Goal: Task Accomplishment & Management: Use online tool/utility

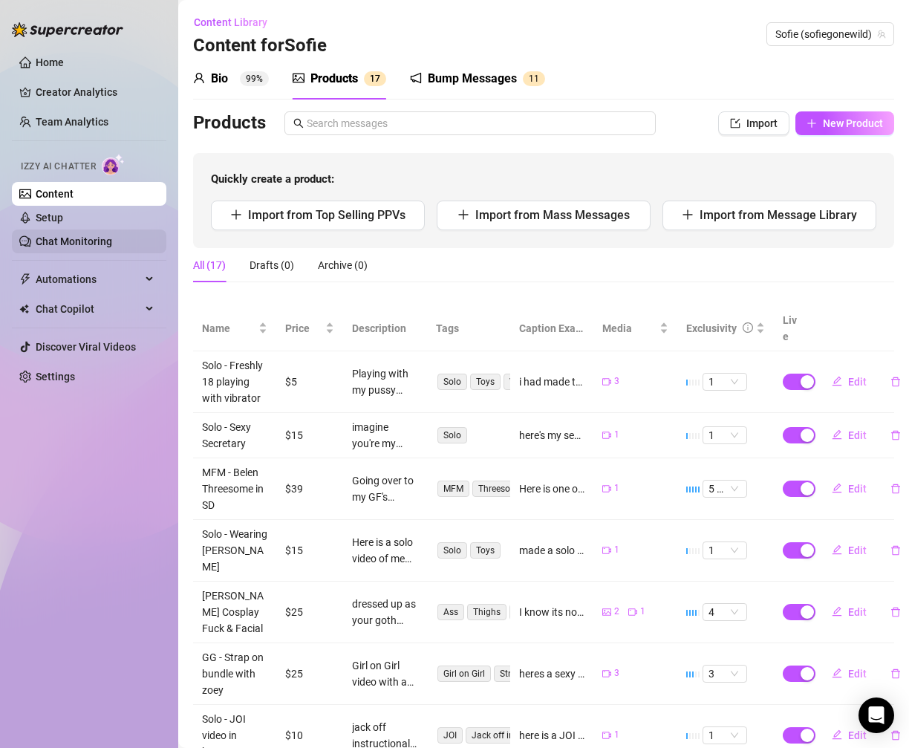
click at [64, 247] on link "Chat Monitoring" at bounding box center [74, 241] width 76 height 12
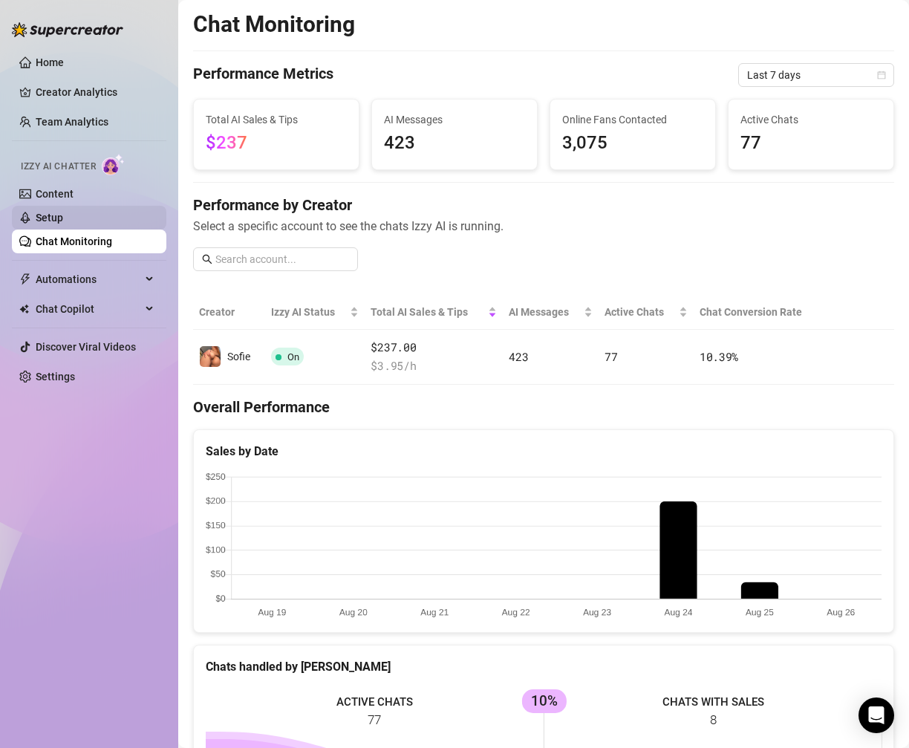
click at [63, 215] on link "Setup" at bounding box center [49, 218] width 27 height 12
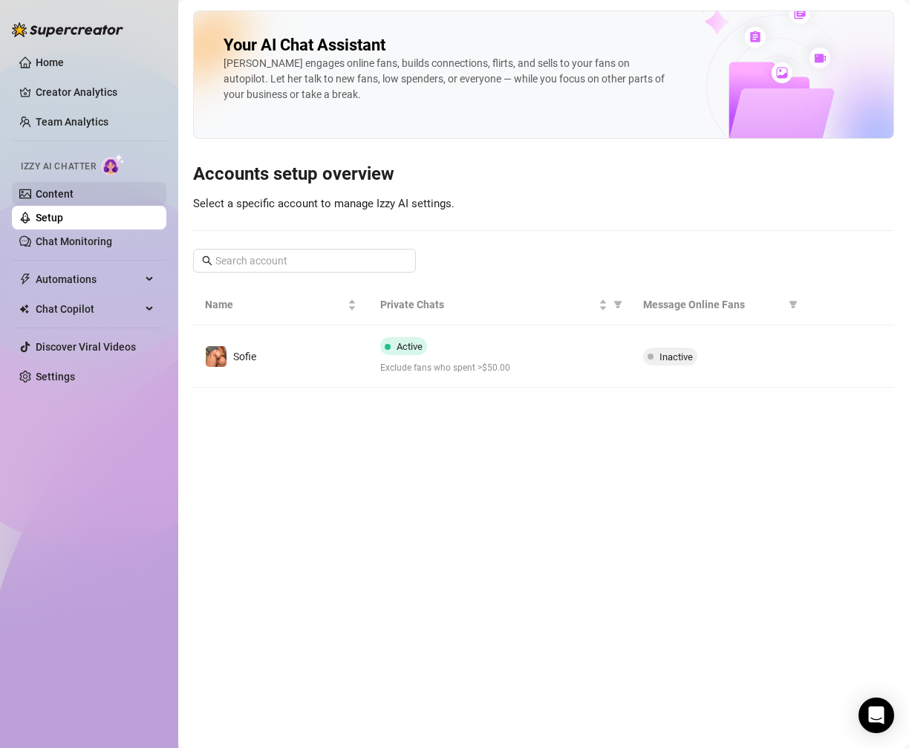
click at [74, 200] on link "Content" at bounding box center [55, 194] width 38 height 12
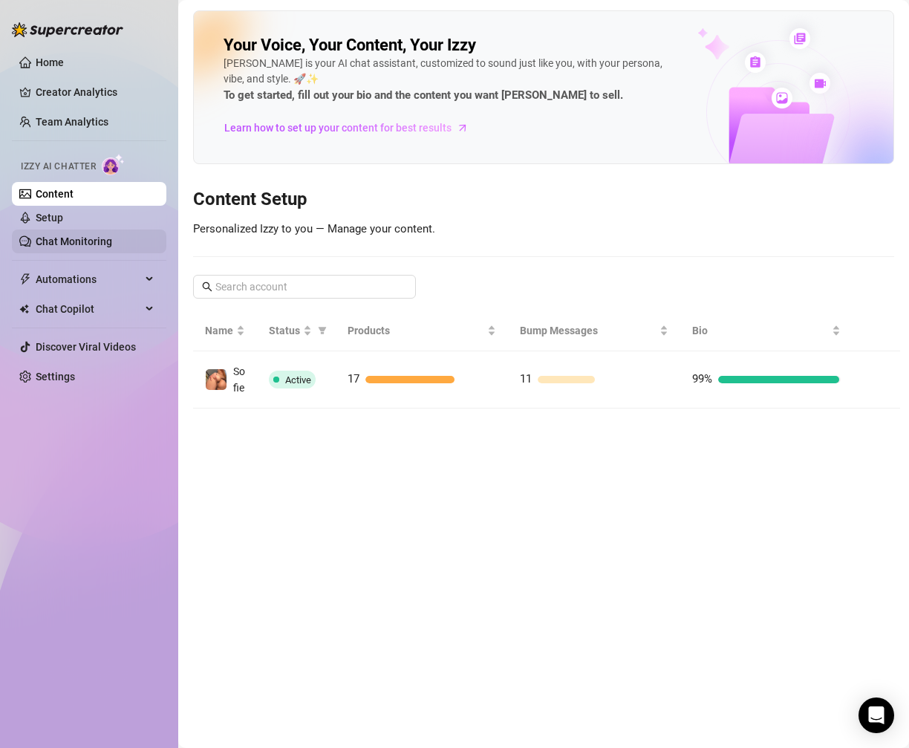
click at [102, 235] on link "Chat Monitoring" at bounding box center [74, 241] width 76 height 12
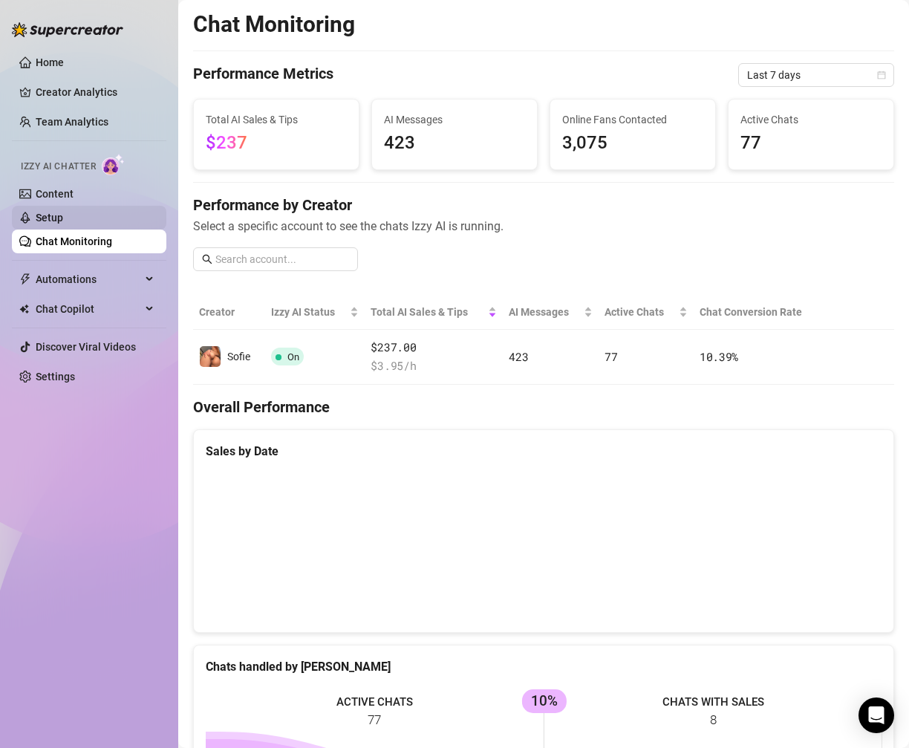
click at [63, 221] on link "Setup" at bounding box center [49, 218] width 27 height 12
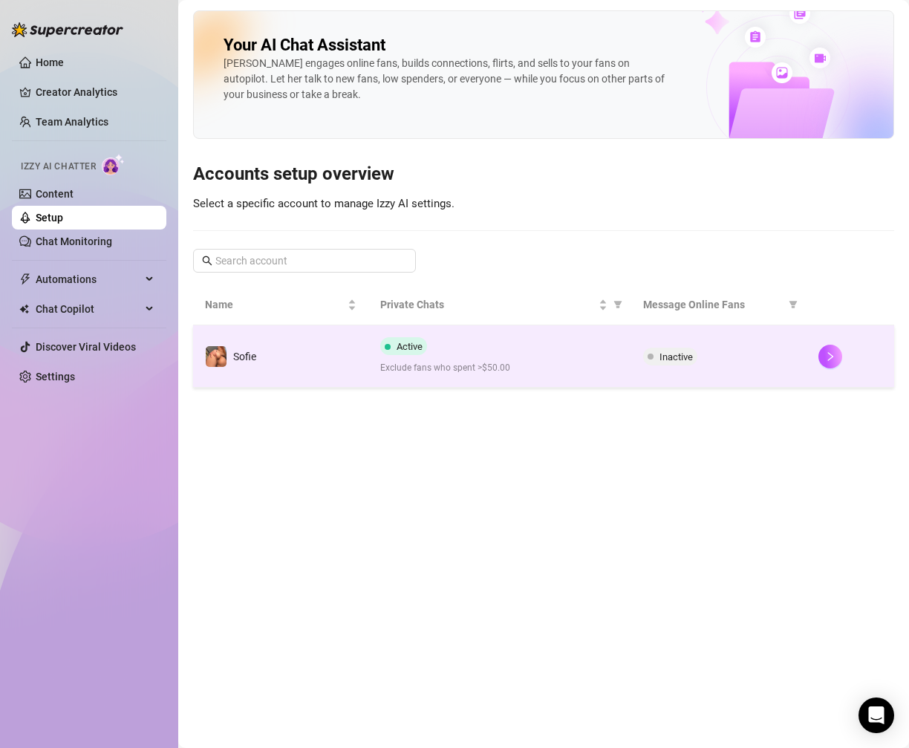
click at [652, 359] on span at bounding box center [651, 357] width 6 height 18
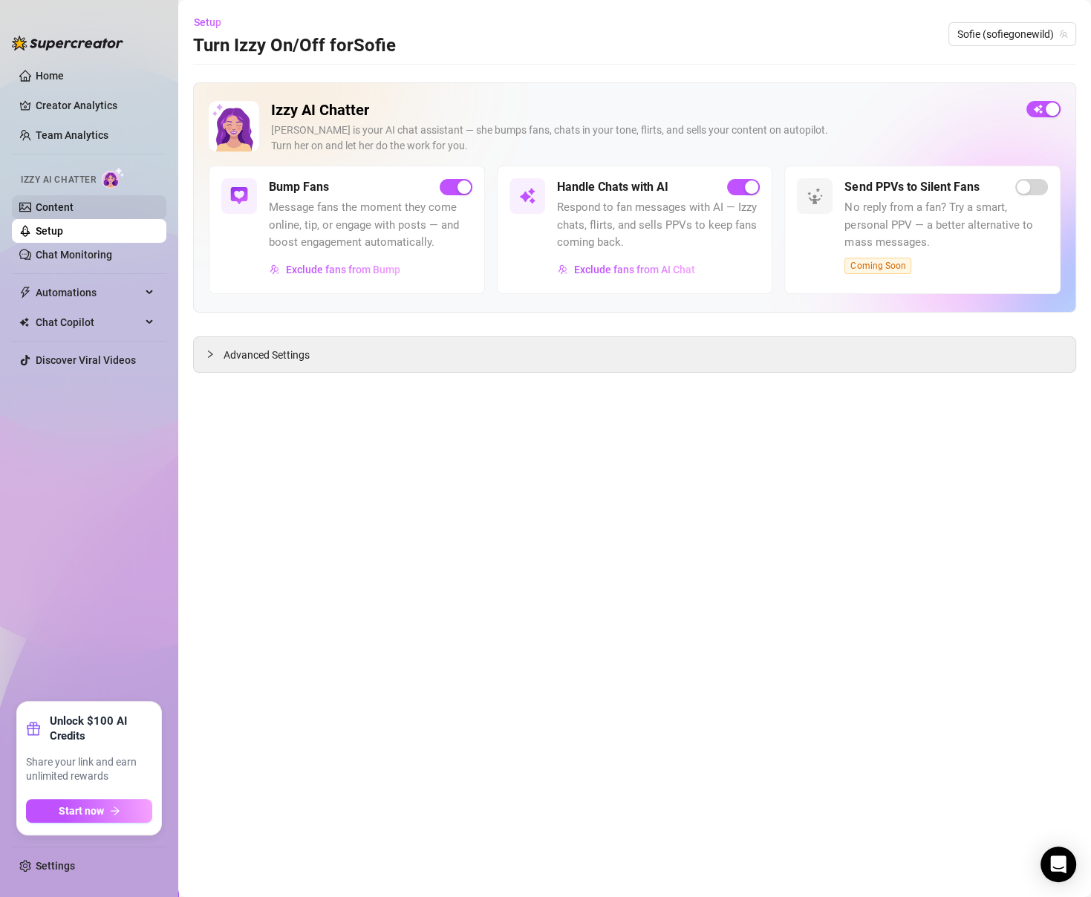
click at [74, 201] on link "Content" at bounding box center [55, 207] width 38 height 12
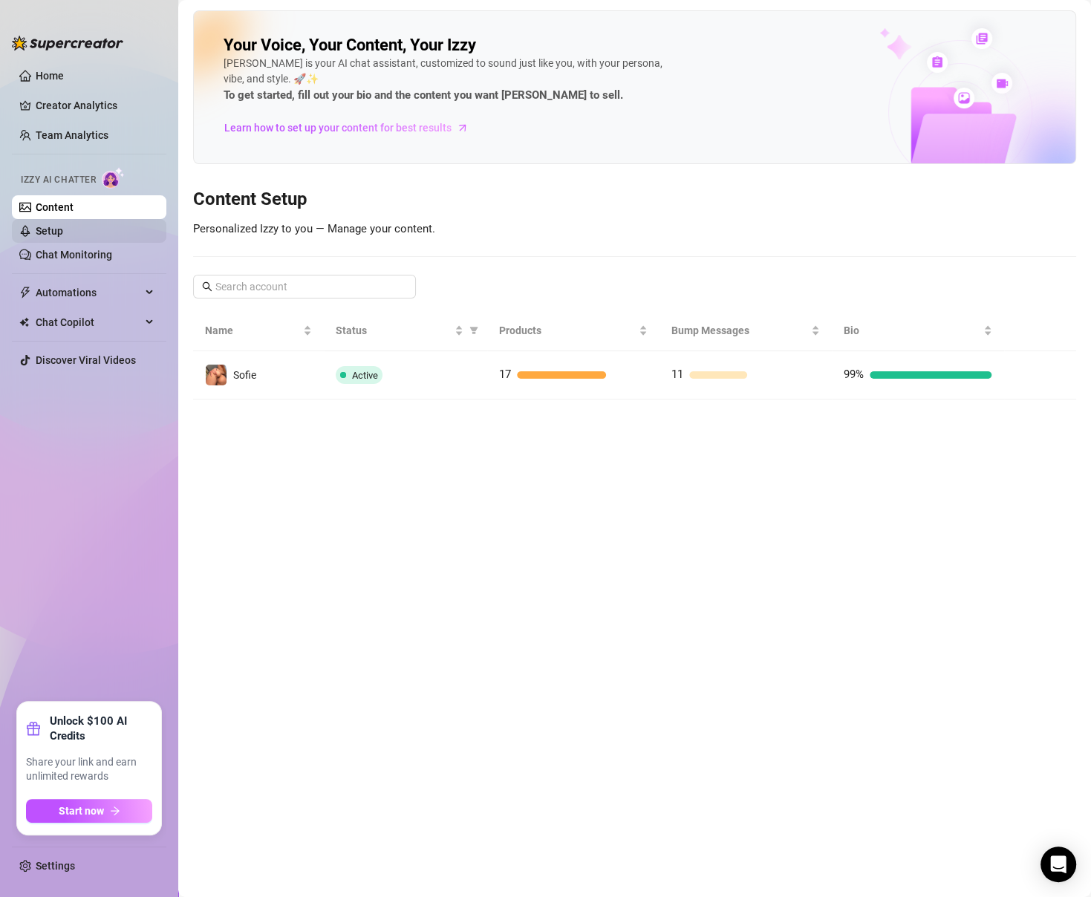
click at [63, 229] on link "Setup" at bounding box center [49, 231] width 27 height 12
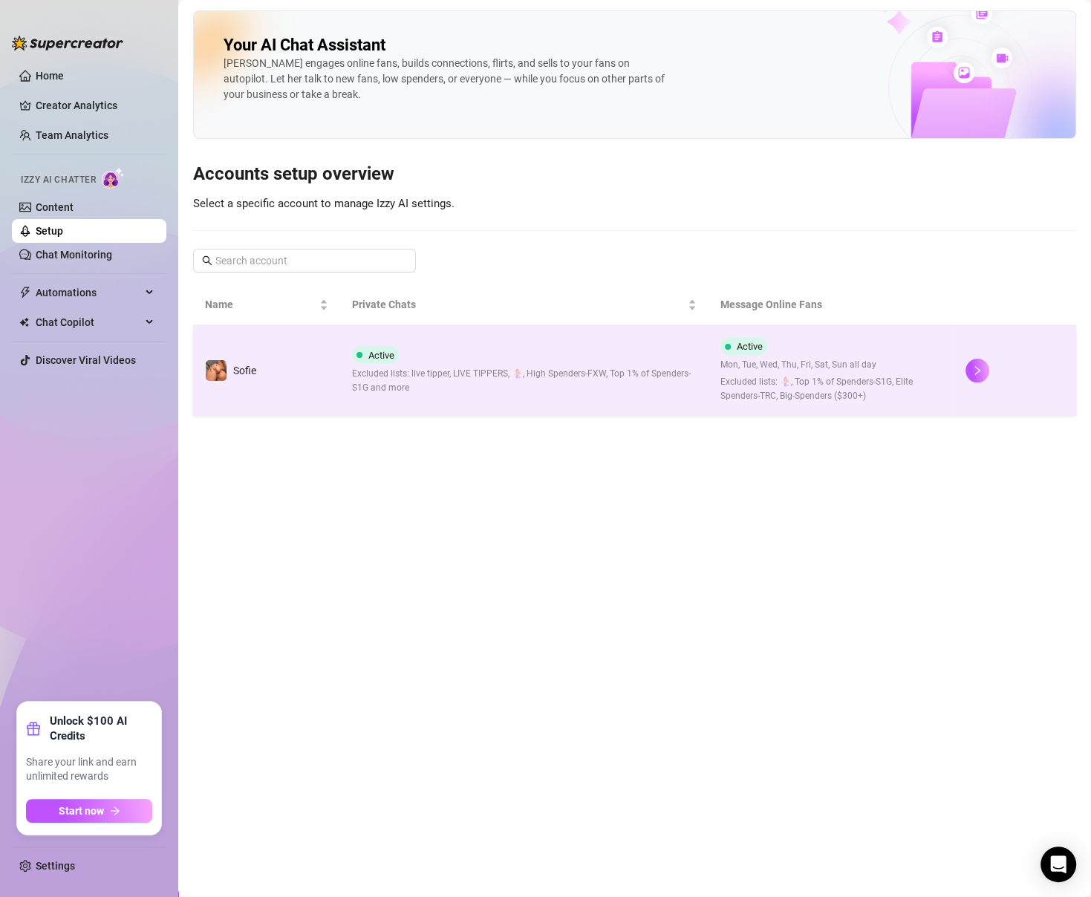
click at [662, 372] on span "Excluded lists: live tipper, LIVE TIPPERS, 🧜‍♀️, High Spenders-FXW, Top 1% of S…" at bounding box center [524, 381] width 344 height 28
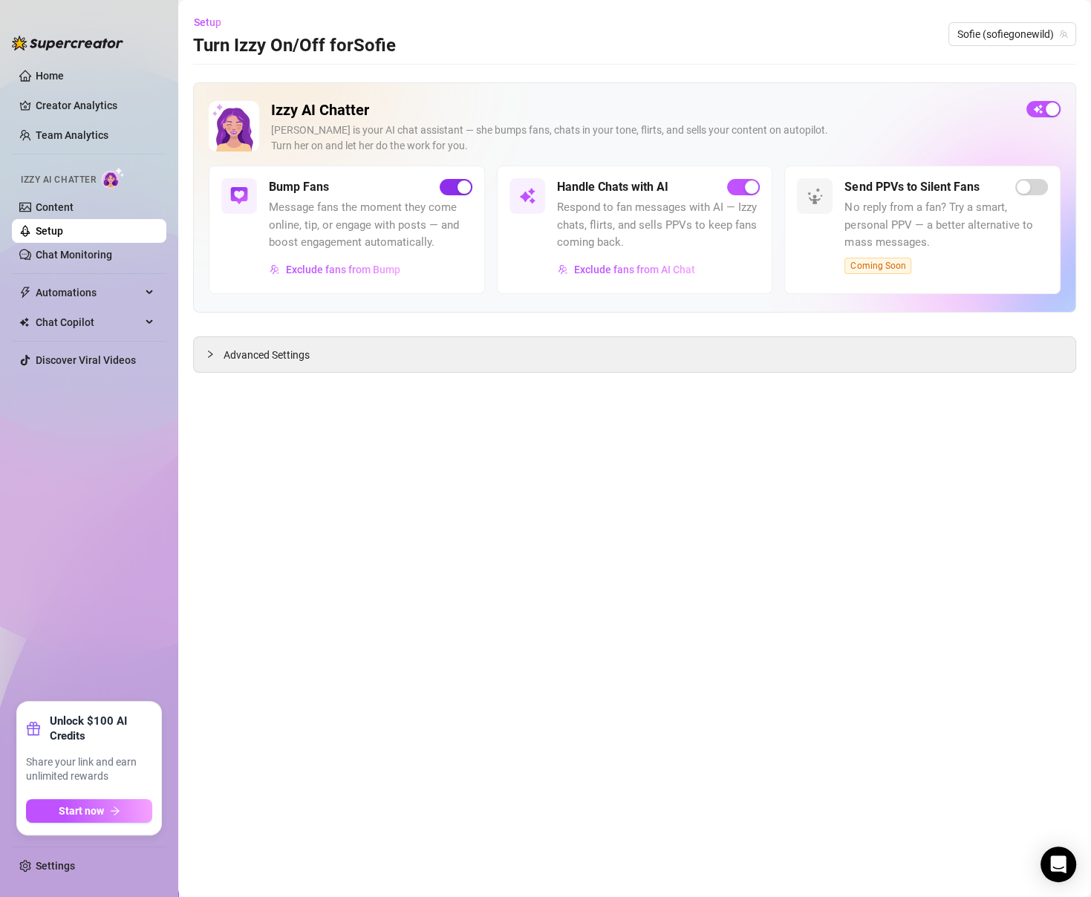
click at [459, 186] on div "button" at bounding box center [463, 186] width 13 height 13
click at [74, 205] on link "Content" at bounding box center [55, 207] width 38 height 12
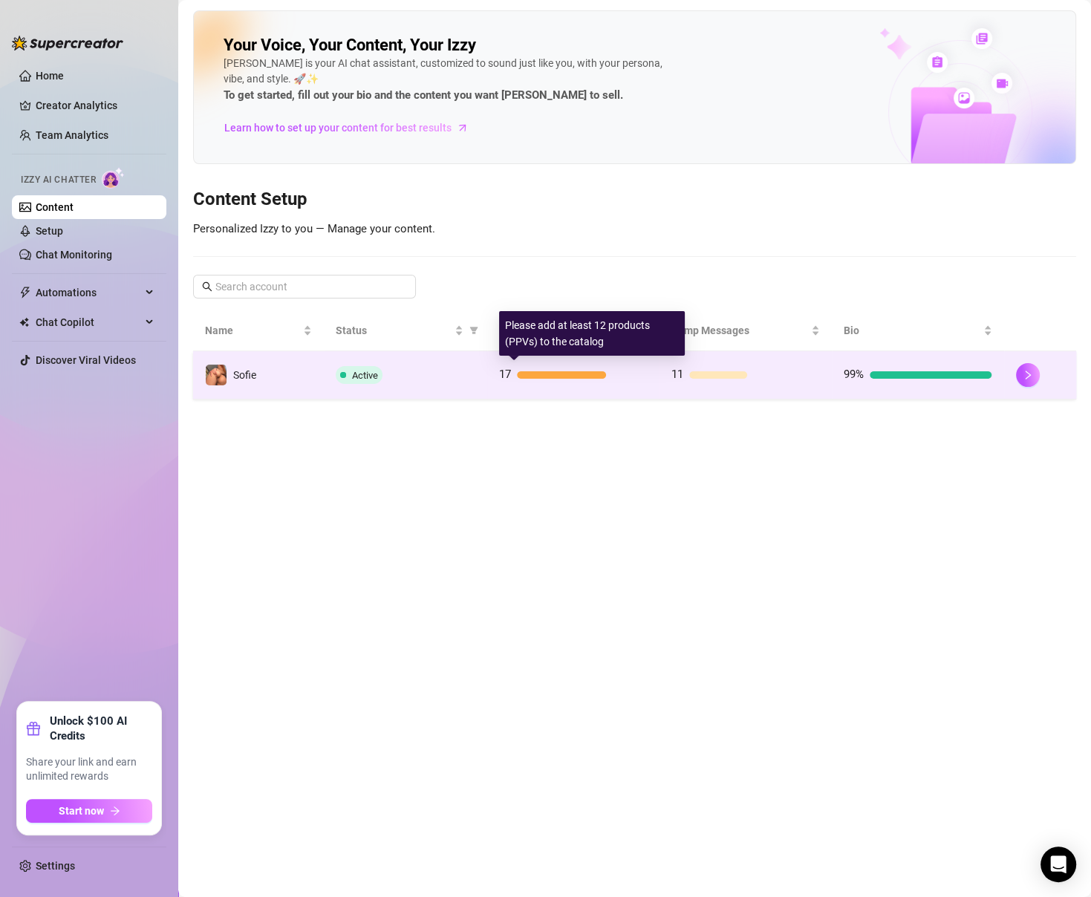
click at [558, 379] on div "17" at bounding box center [573, 375] width 149 height 18
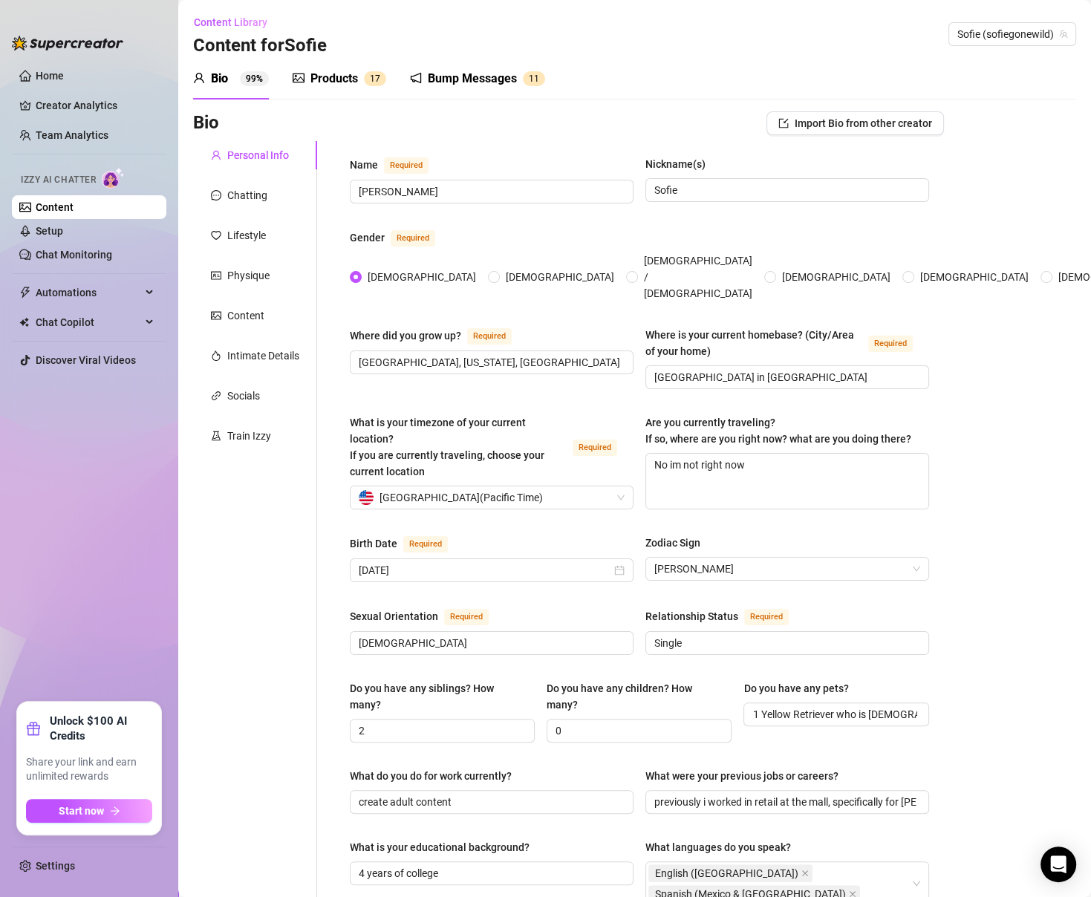
click at [339, 70] on div "Products" at bounding box center [334, 79] width 48 height 18
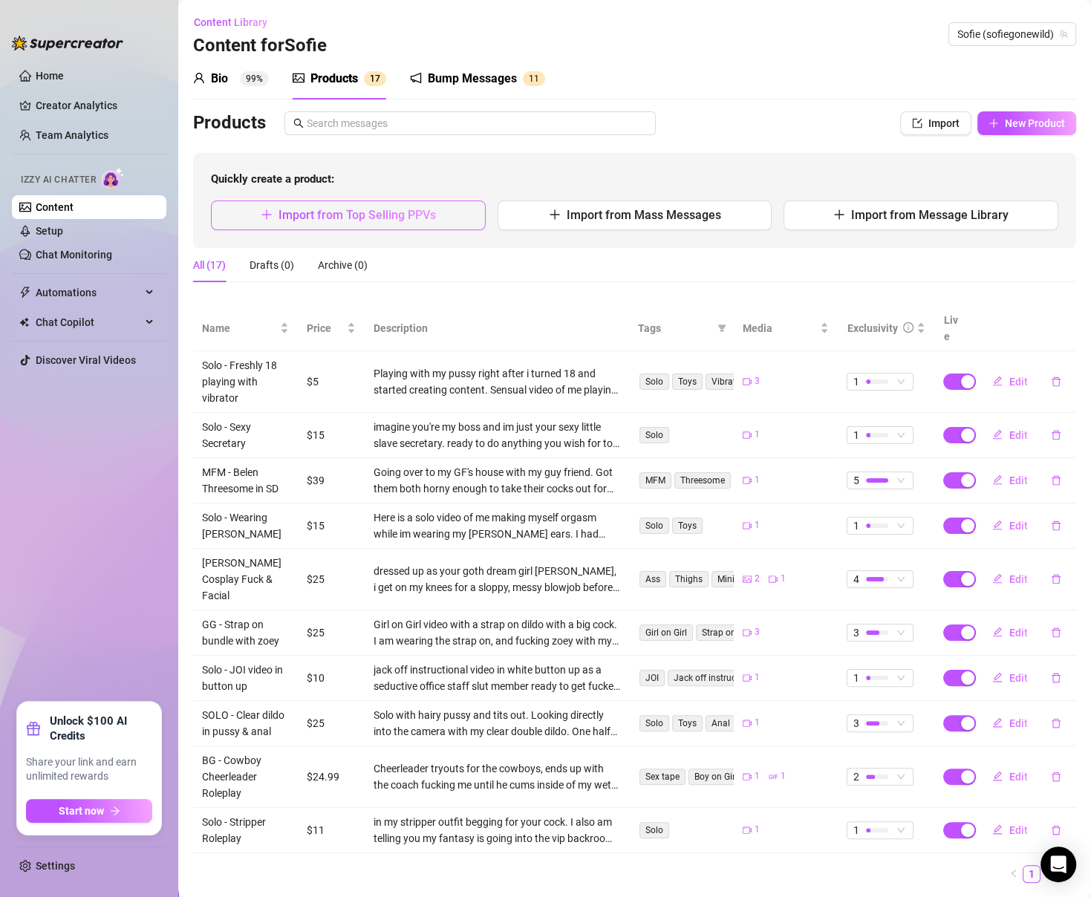
click at [475, 221] on button "Import from Top Selling PPVs" at bounding box center [348, 216] width 275 height 30
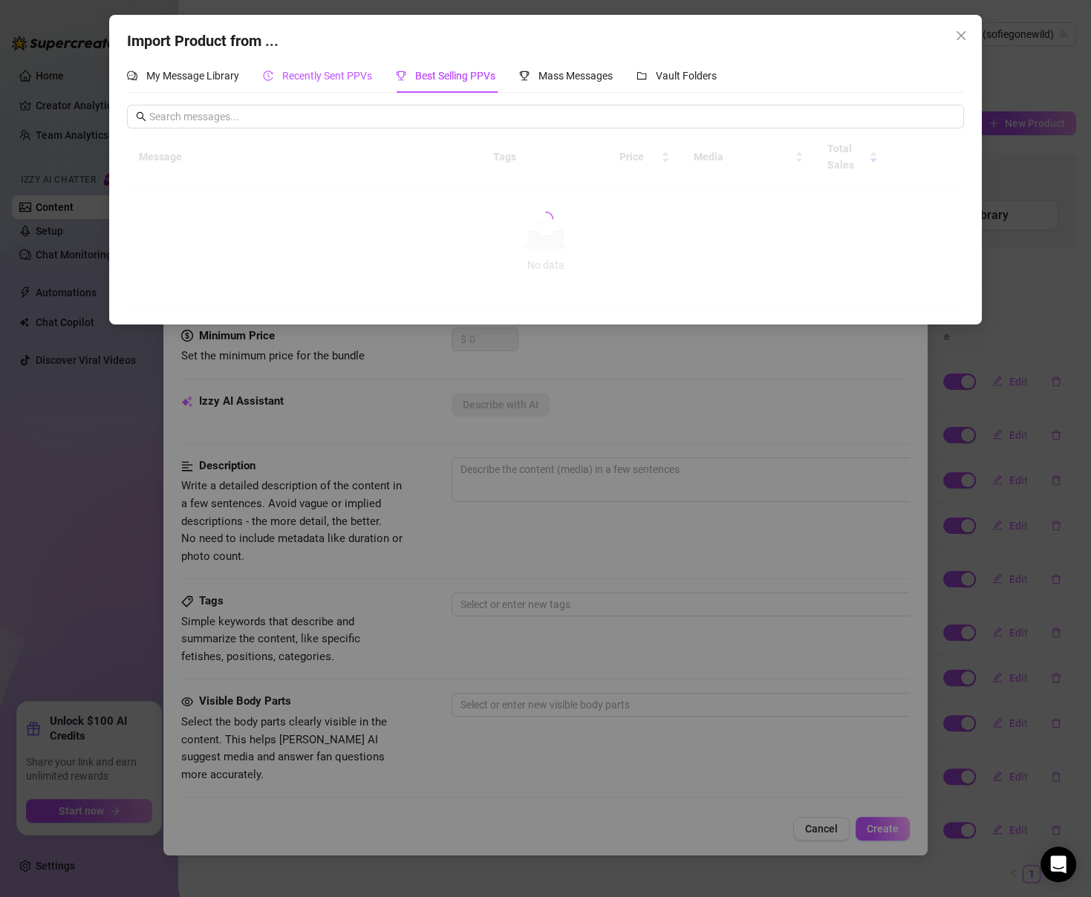
click at [300, 79] on span "Recently Sent PPVs" at bounding box center [327, 76] width 90 height 12
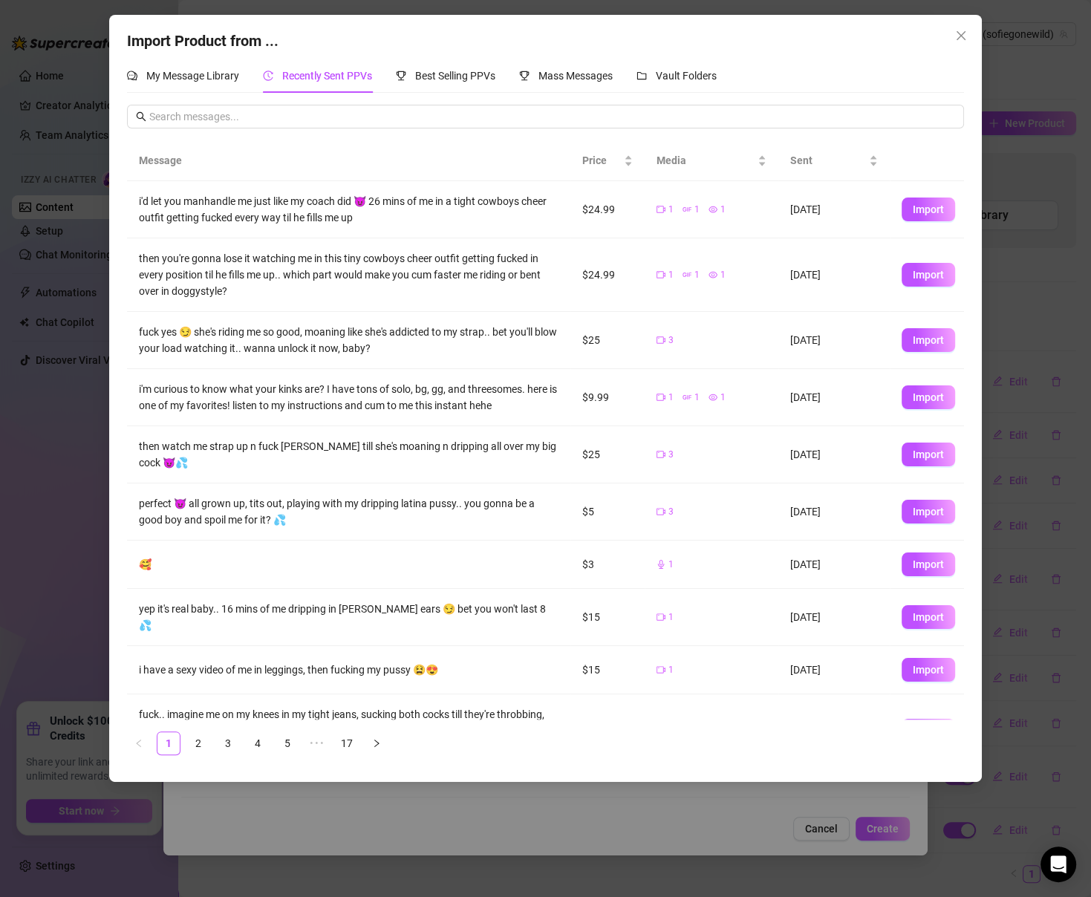
scroll to position [28, 0]
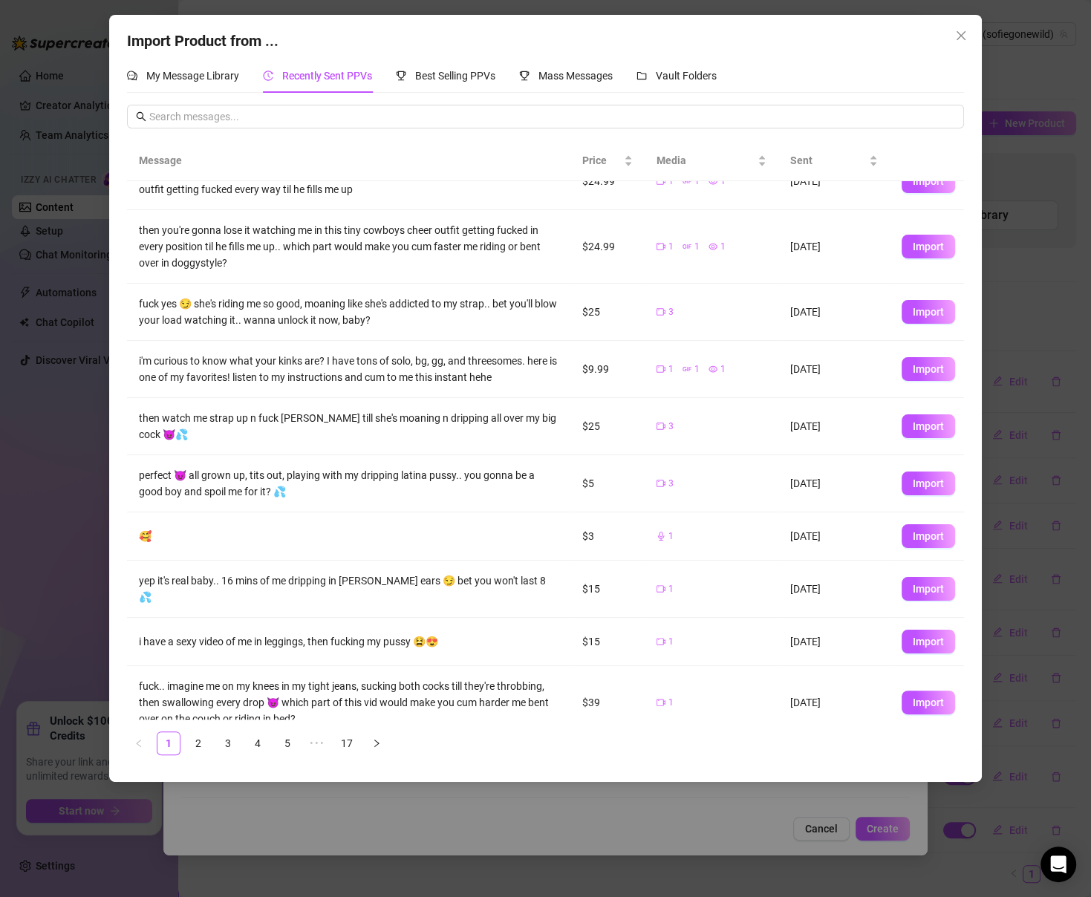
click at [1052, 399] on div "Import Product from ... My Message Library Recently Sent PPVs Best Selling PPVs…" at bounding box center [545, 448] width 1091 height 897
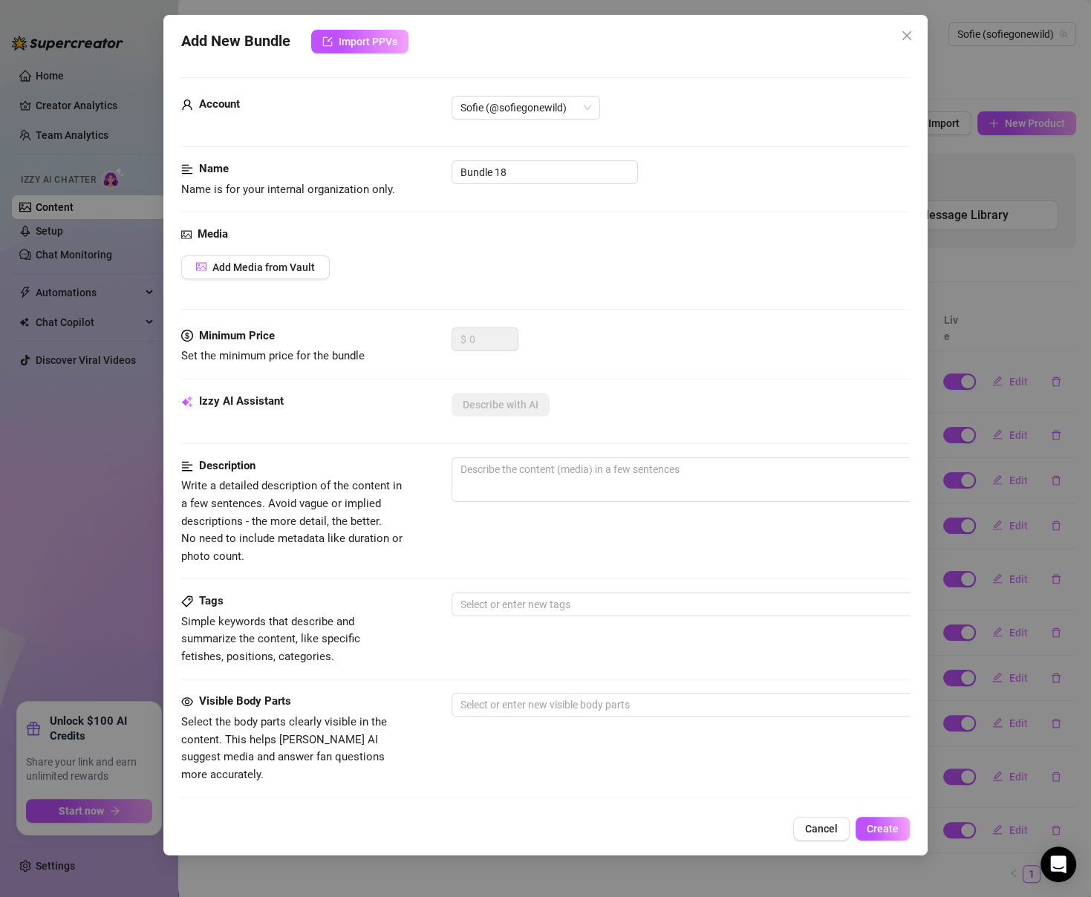
click at [1007, 409] on div "Add New Bundle Import PPVs Account Sofie (@sofiegonewild) Name Name is for your…" at bounding box center [545, 448] width 1091 height 897
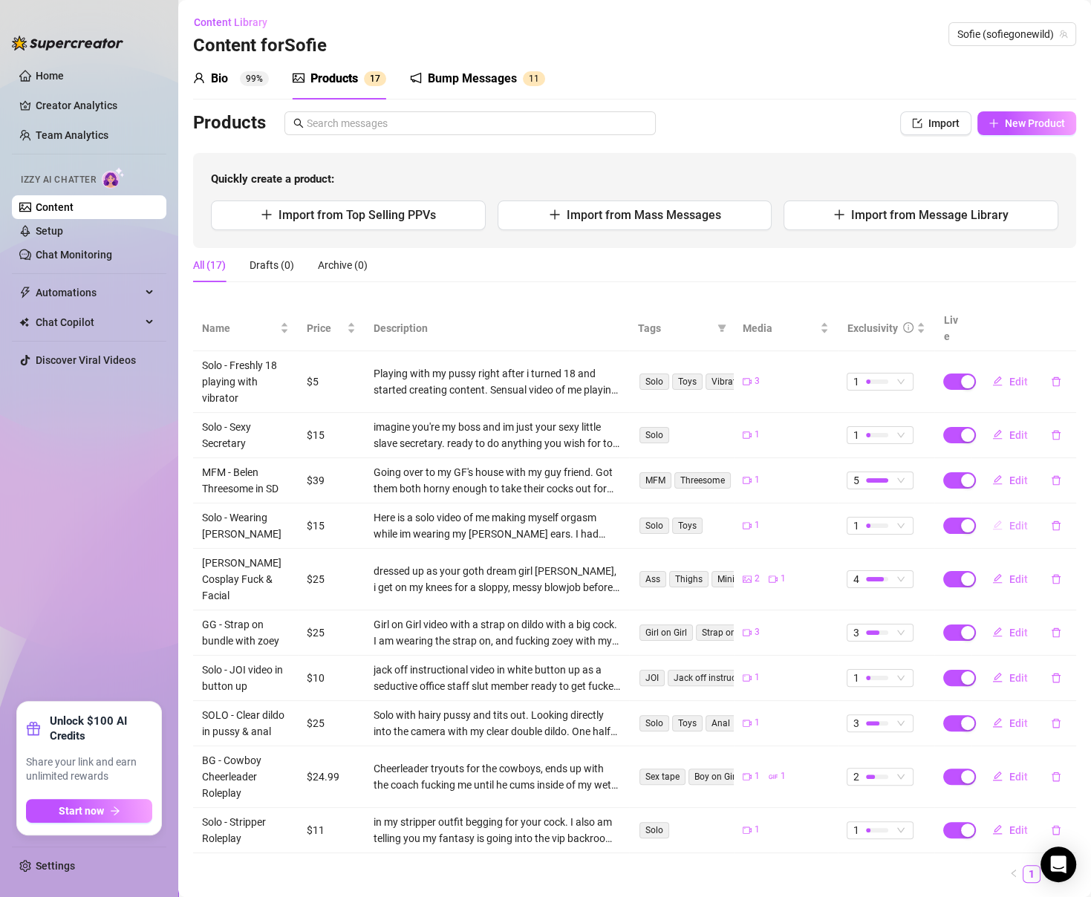
click at [1019, 520] on span "Edit" at bounding box center [1017, 526] width 19 height 12
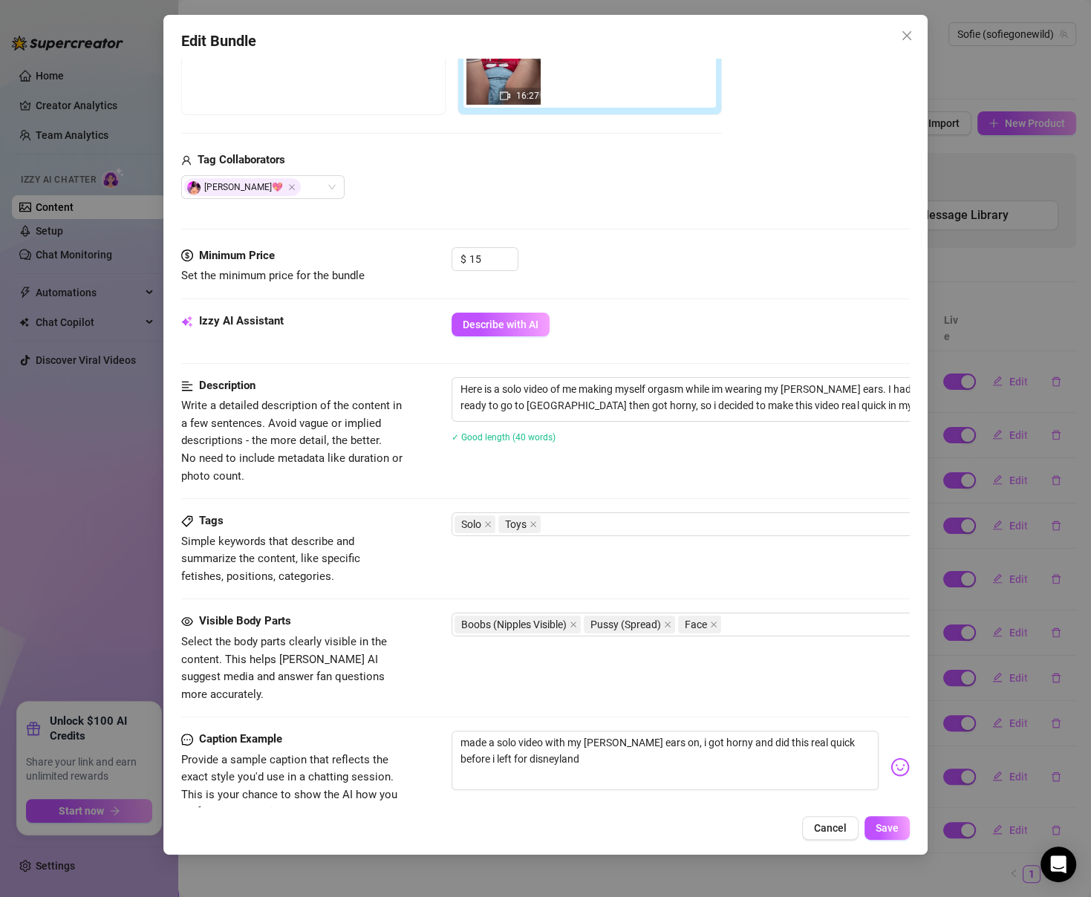
scroll to position [296, 0]
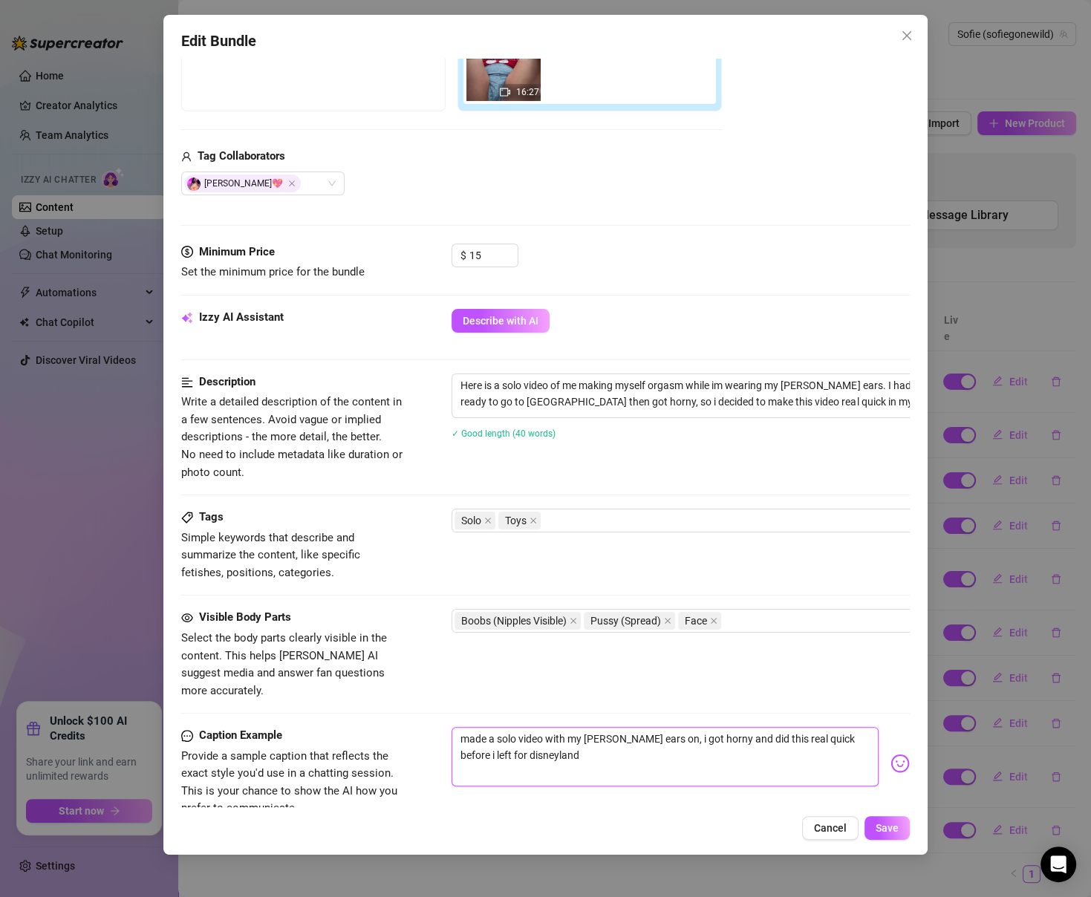
drag, startPoint x: 498, startPoint y: 721, endPoint x: 451, endPoint y: 713, distance: 48.2
click at [451, 727] on div "Caption Example Provide a sample caption that reflects the exact style you'd us…" at bounding box center [545, 772] width 728 height 91
type textarea "solo video with my minnie ears on, i got horny and did this real quick before i…"
click at [671, 727] on textarea "solo video with my minnie ears on, i got horny and did this real quick before i…" at bounding box center [665, 756] width 426 height 59
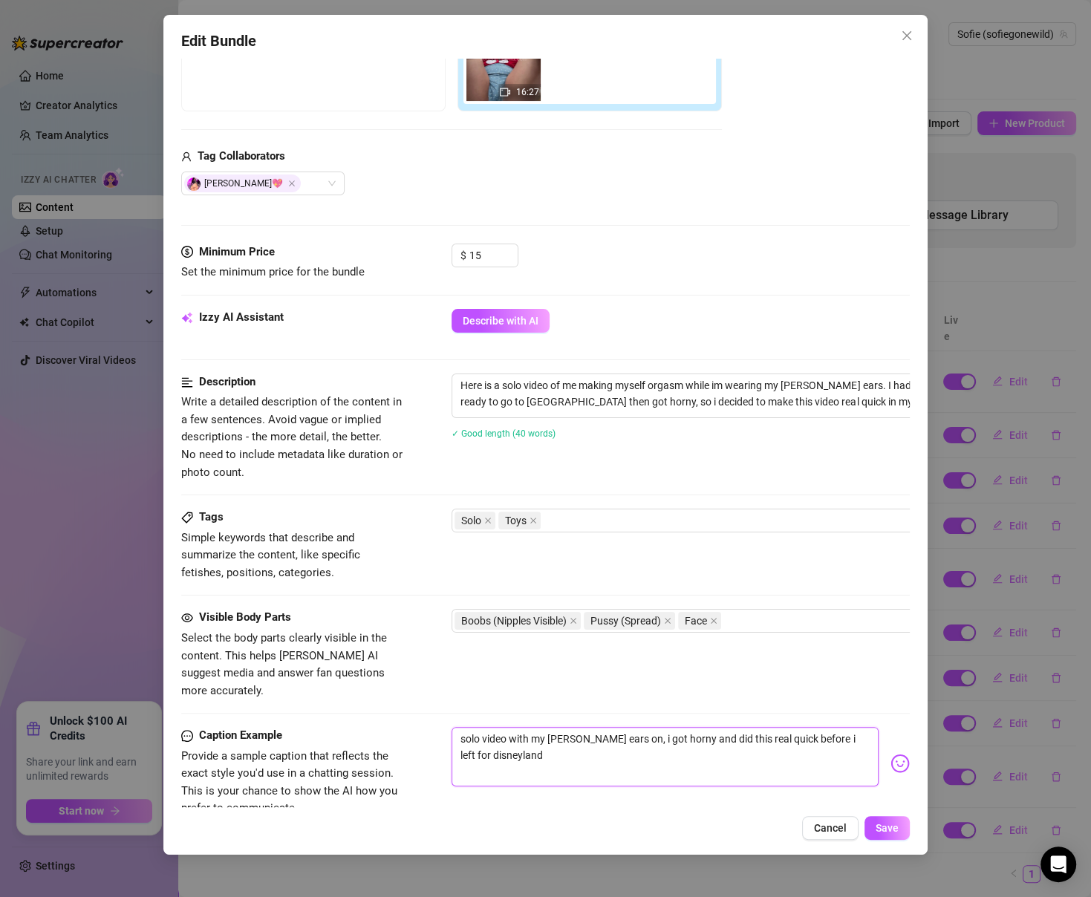
type textarea "solo video with my minnie ears on, i got horny and did this real quick before i…"
type textarea "solo video with my minnie ears on, i got horny a and did this real quick before…"
type textarea "solo video with my minnie ears on, i got horny af and did this real quick befor…"
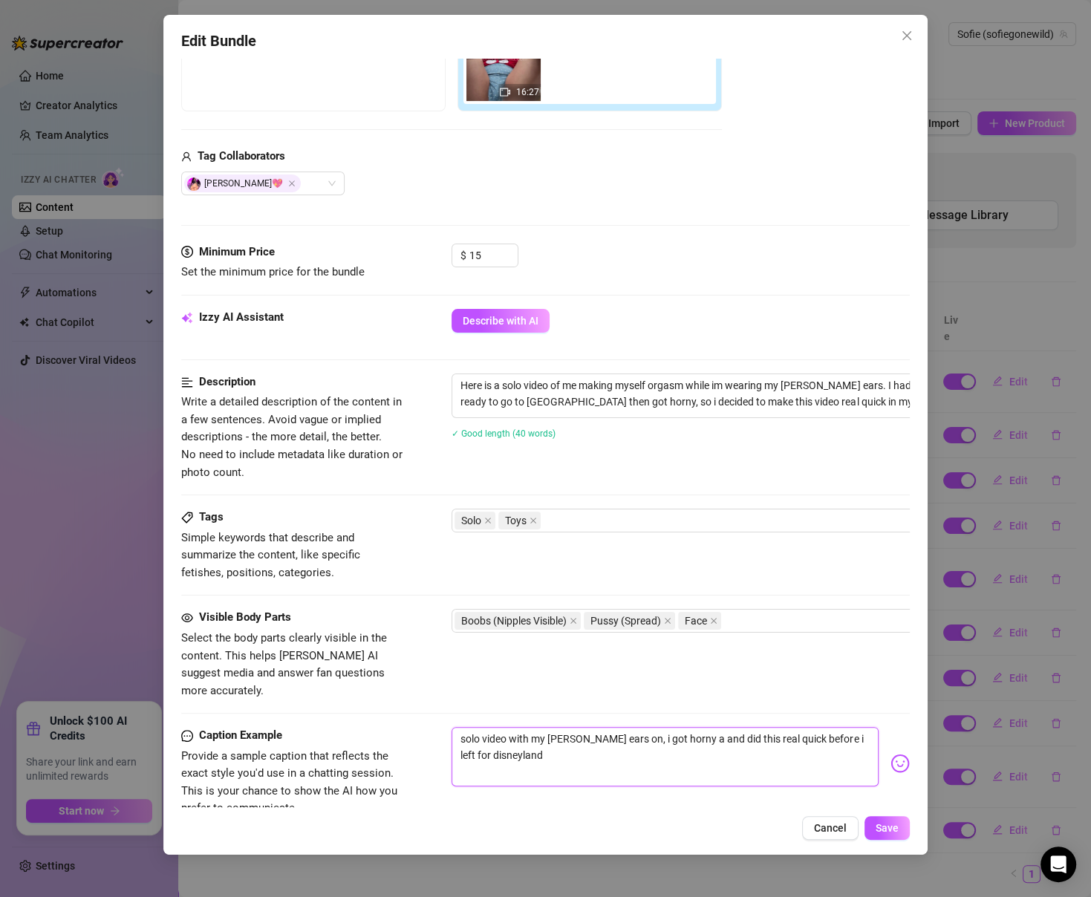
type textarea "solo video with my minnie ears on, i got horny af and did this real quick befor…"
type textarea "solo video with my minnie ears on, i got horny afr and did this real quick befo…"
type textarea "solo video with my minnie ears on, i got horny af and did this real quick befor…"
type textarea "solo video with my minnie ears on, i got horny aft and did this real quick befo…"
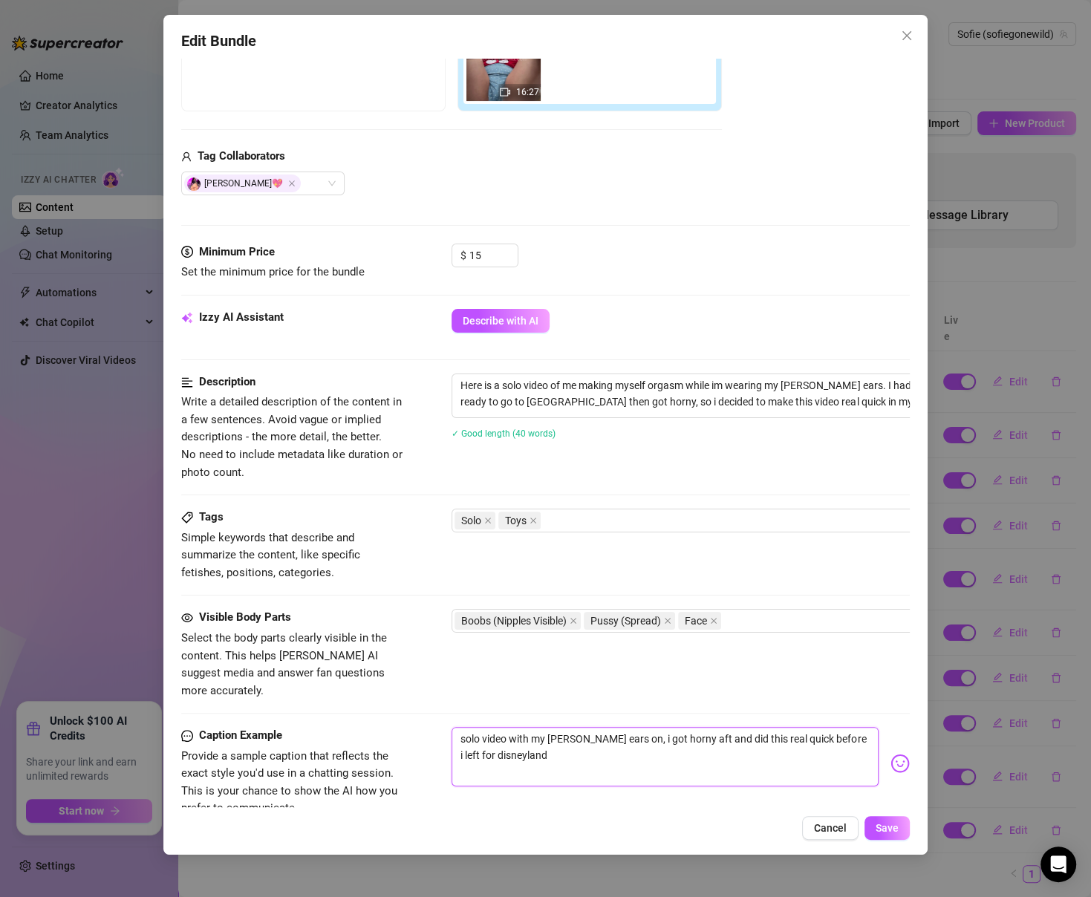
type textarea "solo video with my minnie ears on, i got horny afte and did this real quick bef…"
type textarea "solo video with my minnie ears on, i got horny after and did this real quick be…"
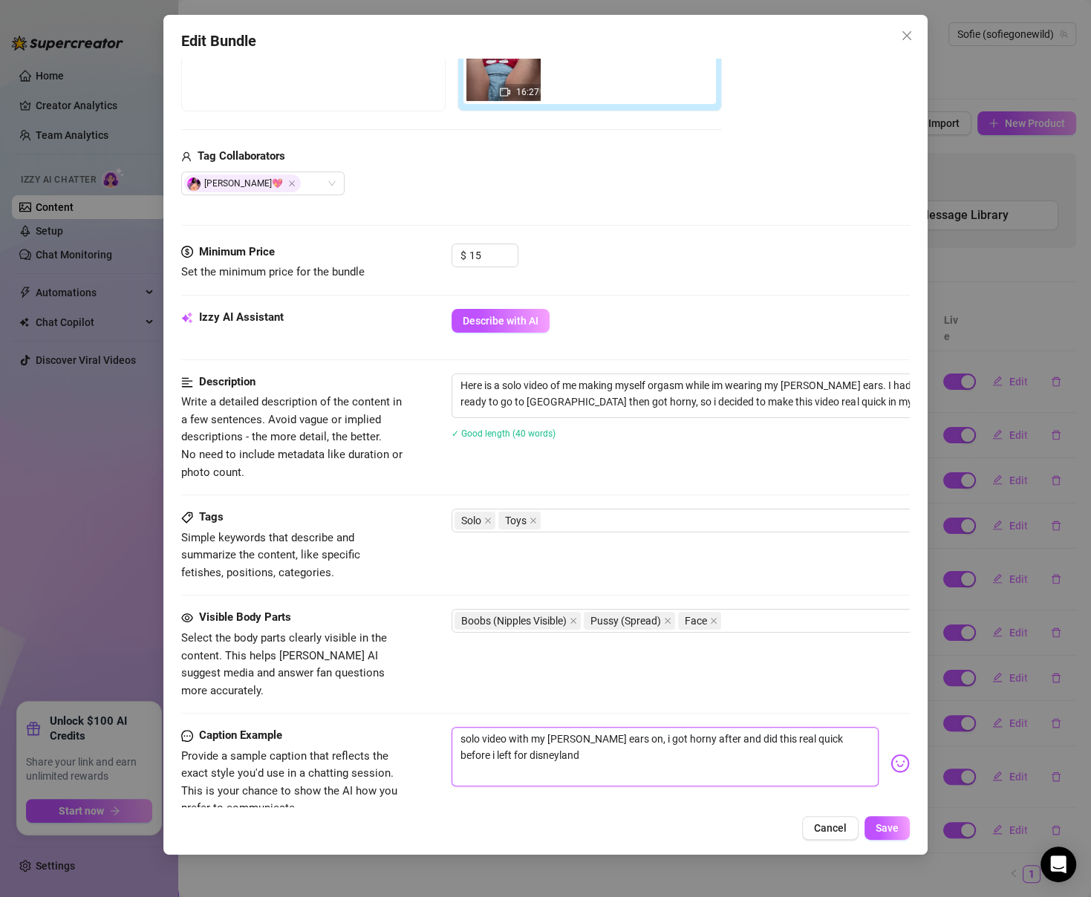
type textarea "solo video with my minnie ears on, i got horny after and did this real quick be…"
type textarea "solo video with my minnie ears on, i got horny after i and did this real quick …"
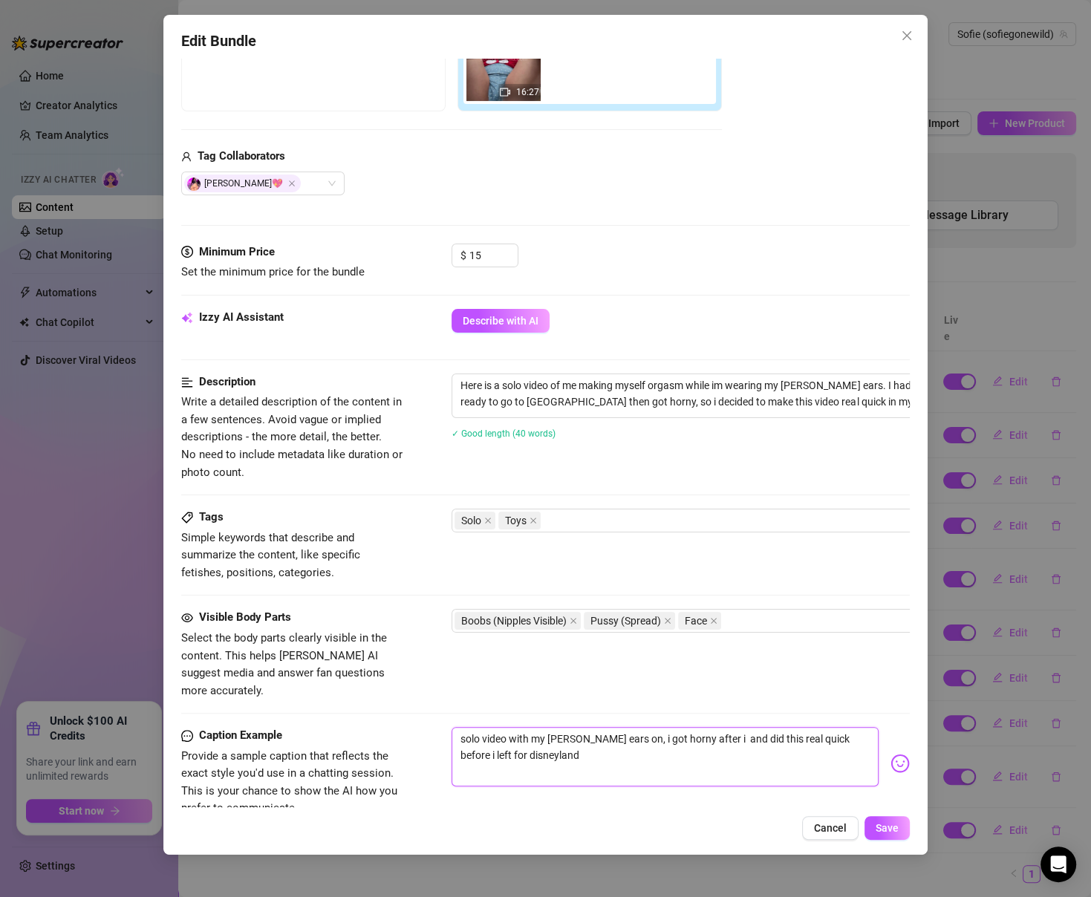
type textarea "solo video with my minnie ears on, i got horny after i g and did this real quic…"
type textarea "solo video with my minnie ears on, i got horny after i go and did this real qui…"
type textarea "solo video with my minnie ears on, i got horny after i got and did this real qu…"
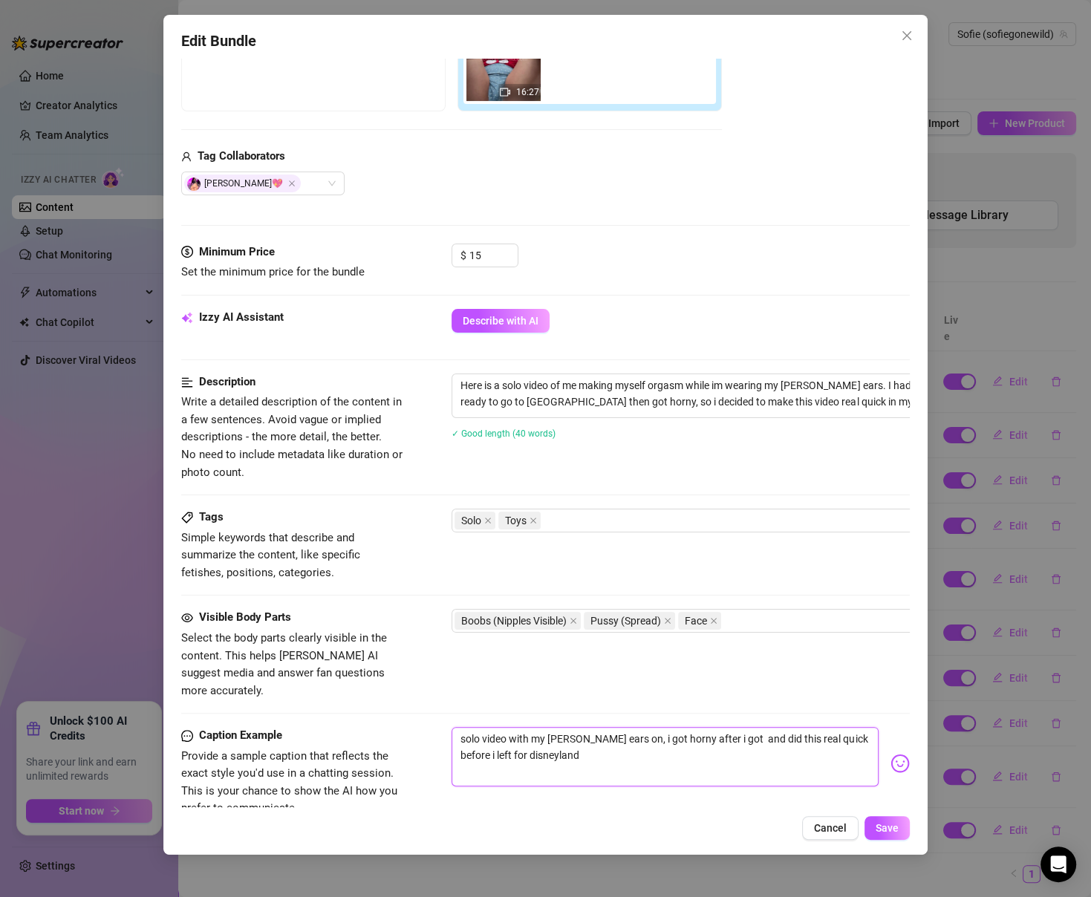
type textarea "solo video with my minnie ears on, i got horny after i got a and did this real …"
type textarea "solo video with my minnie ears on, i got horny after i got al and did this real…"
type textarea "solo video with my minnie ears on, i got horny after i got all and did this rea…"
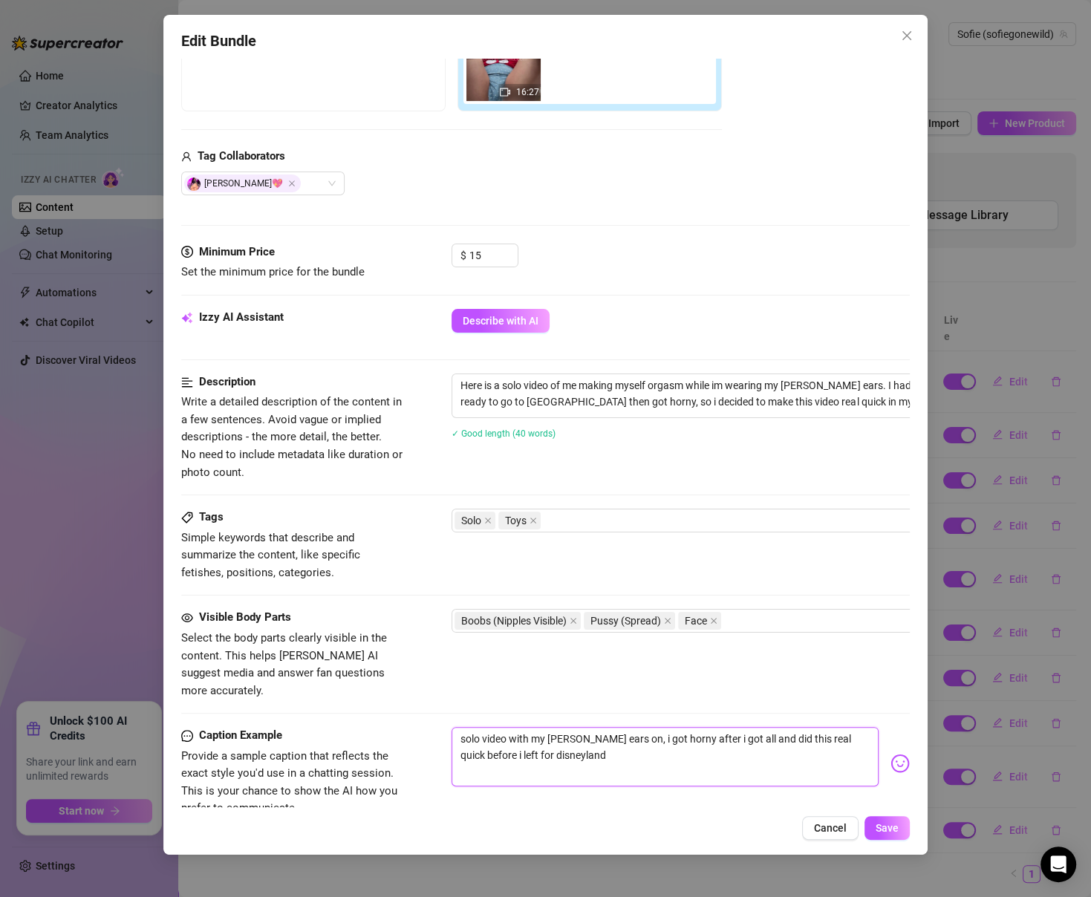
type textarea "solo video with my minnie ears on, i got horny after i got all and did this rea…"
type textarea "solo video with my minnie ears on, i got horny after i got all d and did this r…"
type textarea "solo video with my minnie ears on, i got horny after i got all dr and did this …"
type textarea "solo video with my minnie ears on, i got horny after i got all dre and did this…"
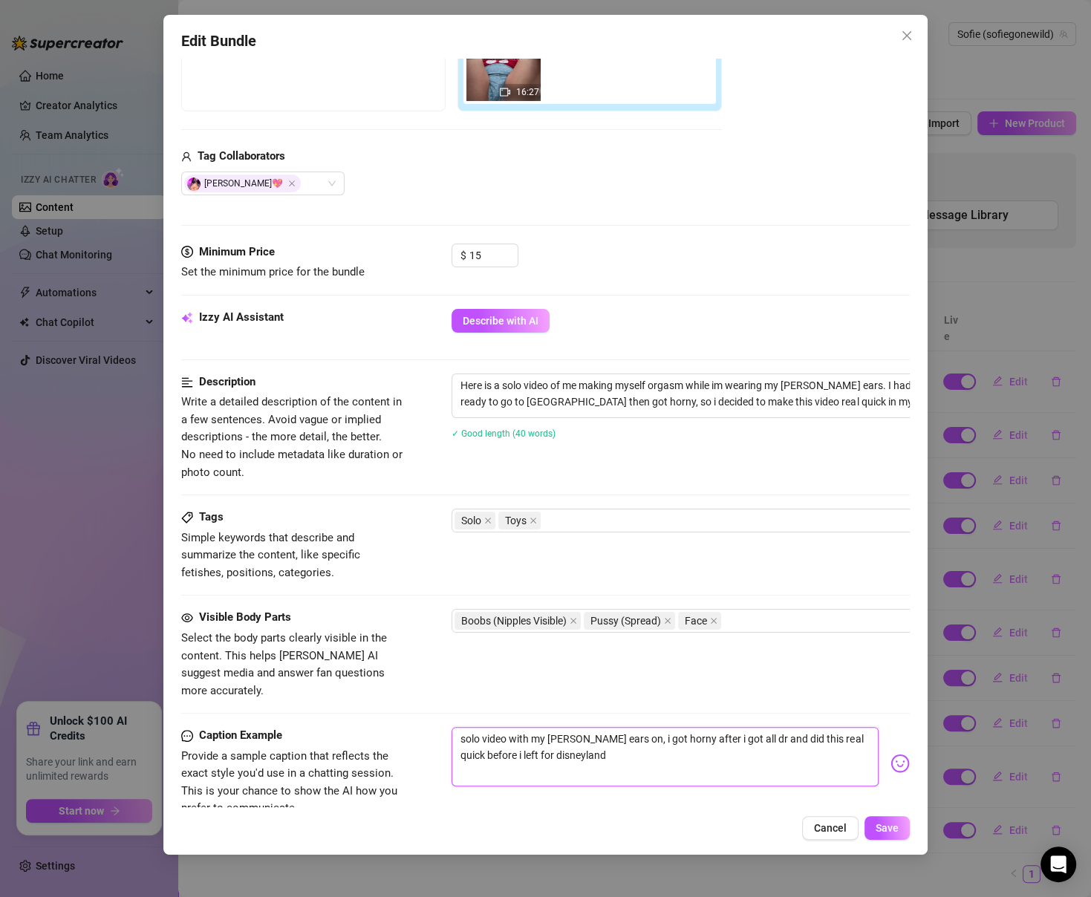
type textarea "solo video with my minnie ears on, i got horny after i got all dre and did this…"
type textarea "solo video with my minnie ears on, i got horny after i got all dres and did thi…"
type textarea "solo video with my minnie ears on, i got horny after i got all dress and did th…"
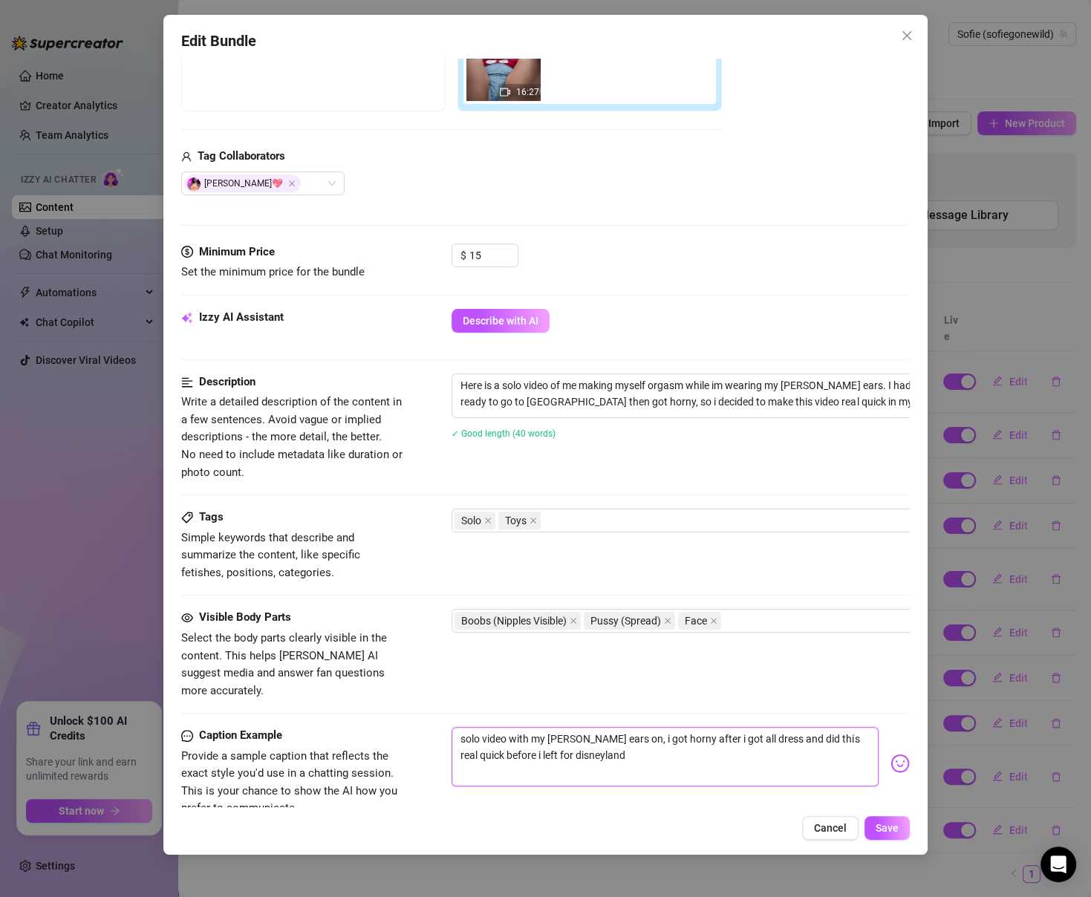
type textarea "solo video with my minnie ears on, i got horny after i got all dresse and did t…"
type textarea "solo video with my minnie ears on, i got horny after i got all dressed and did …"
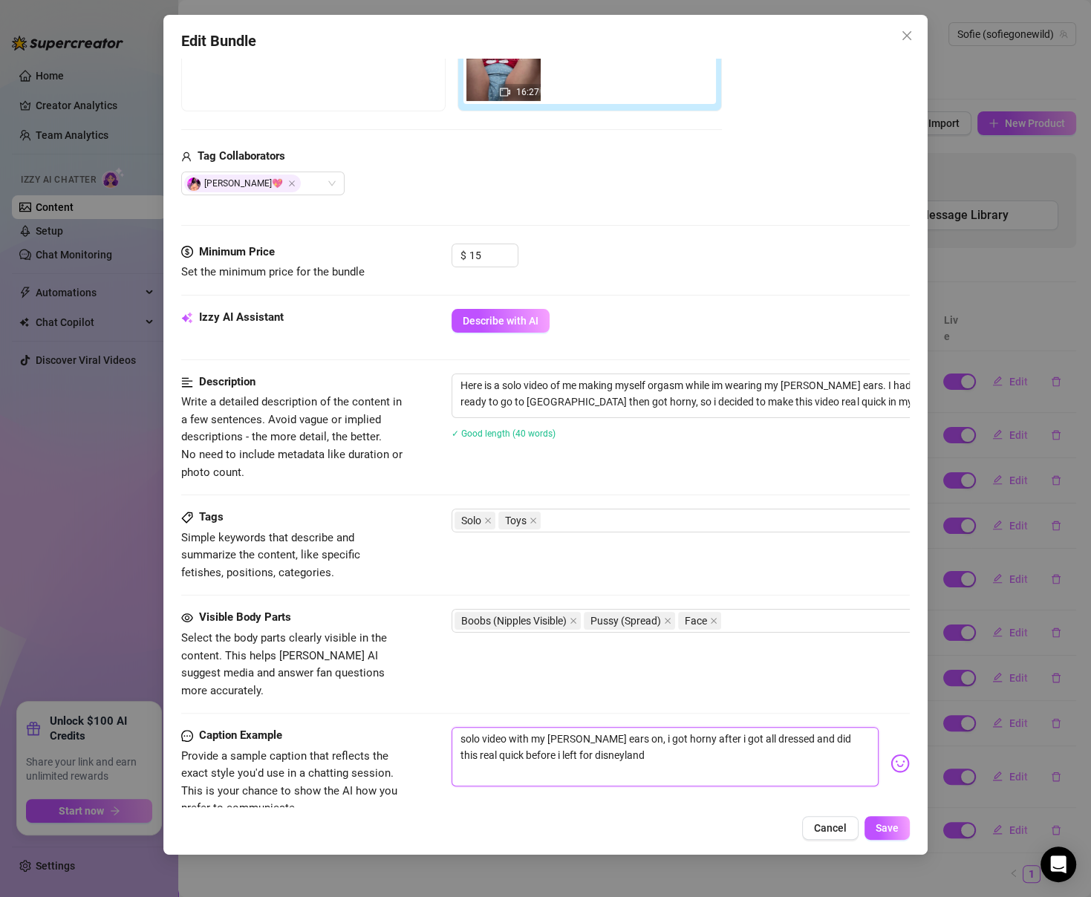
type textarea "solo video with my minnie ears on, i got horny after i got all dressed and did …"
type textarea "solo video with my minnie ears on, i got horny after i got all dressed u and di…"
type textarea "solo video with my minnie ears on, i got horny after i got all dressed up and d…"
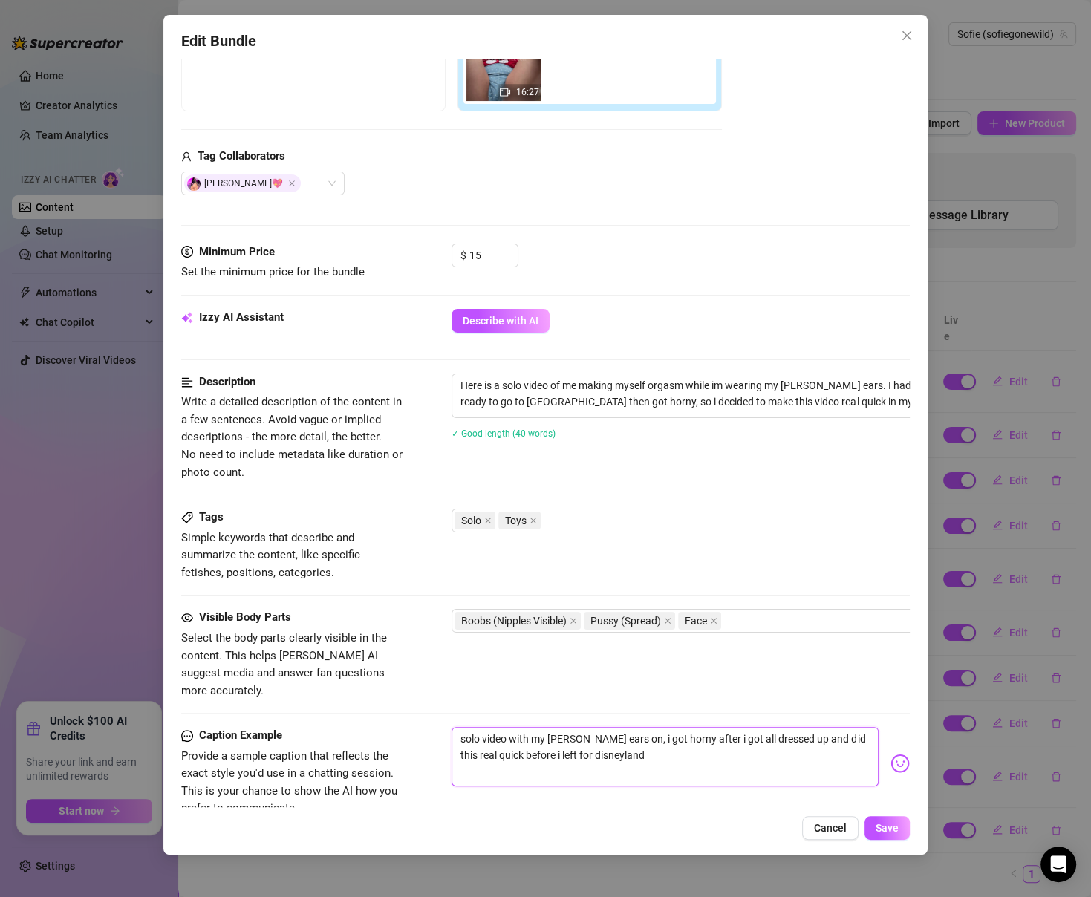
type textarea "solo video with my minnie ears on, i got horny after i got all dressed up and d…"
type textarea "solo video with my minnie ears on, i got horny after i got all dressed up f and…"
type textarea "solo video with my minnie ears on, i got horny after i got all dressed up fo an…"
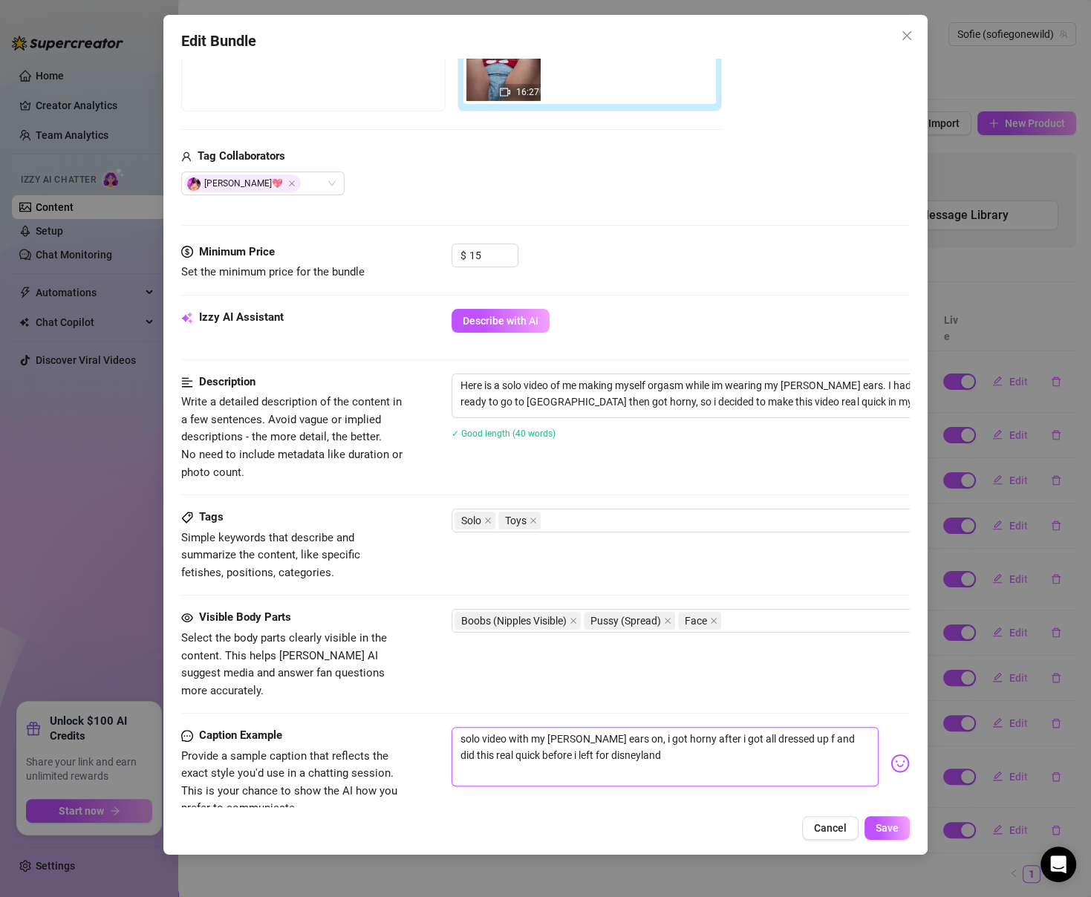
type textarea "solo video with my minnie ears on, i got horny after i got all dressed up fo an…"
type textarea "solo video with my minnie ears on, i got horny after i got all dressed up for a…"
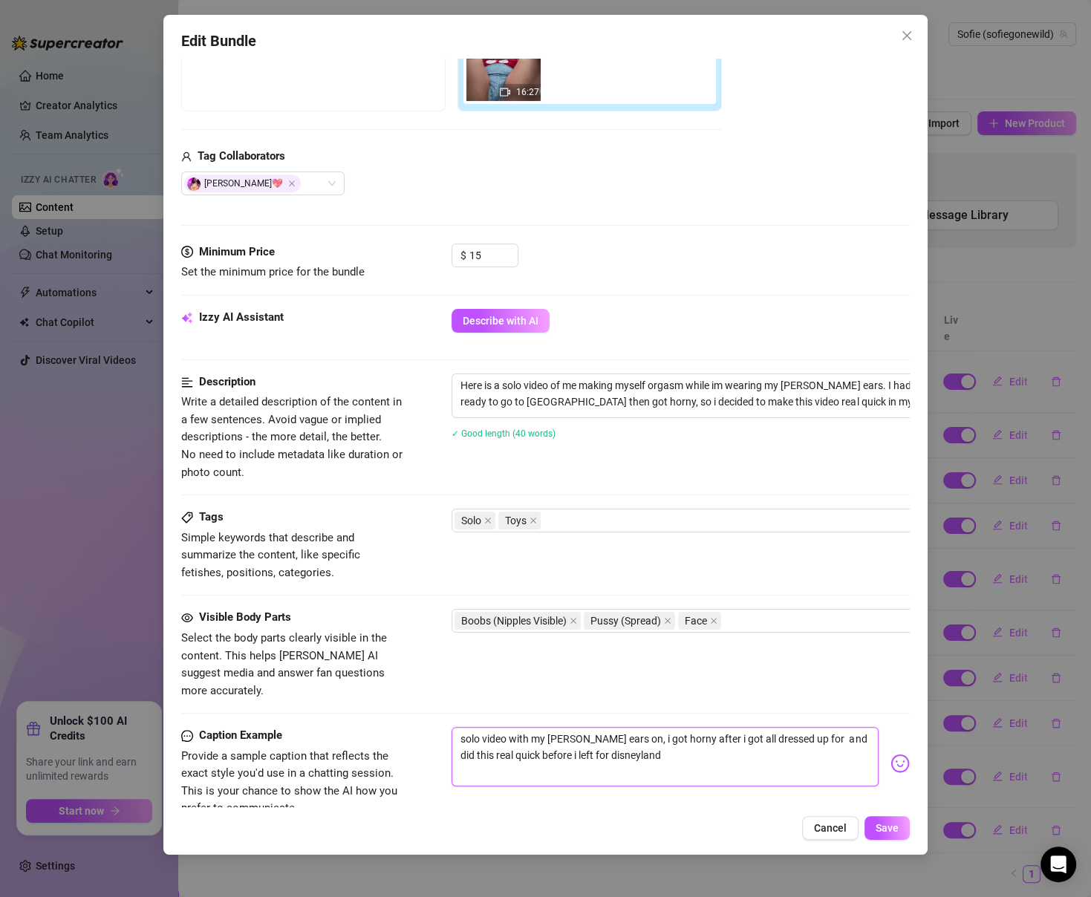
type textarea "solo video with my minnie ears on, i got horny after i got all dressed up for a…"
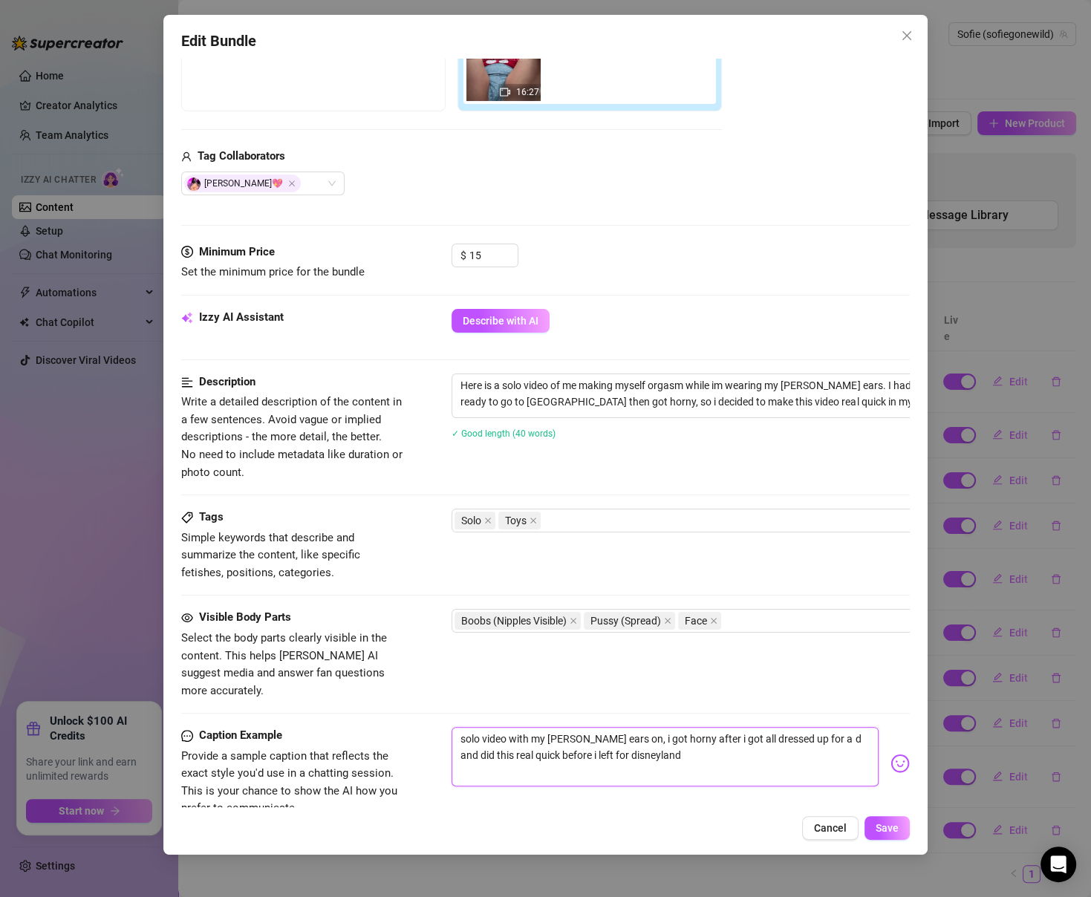
type textarea "solo video with my minnie ears on, i got horny after i got all dressed up for a…"
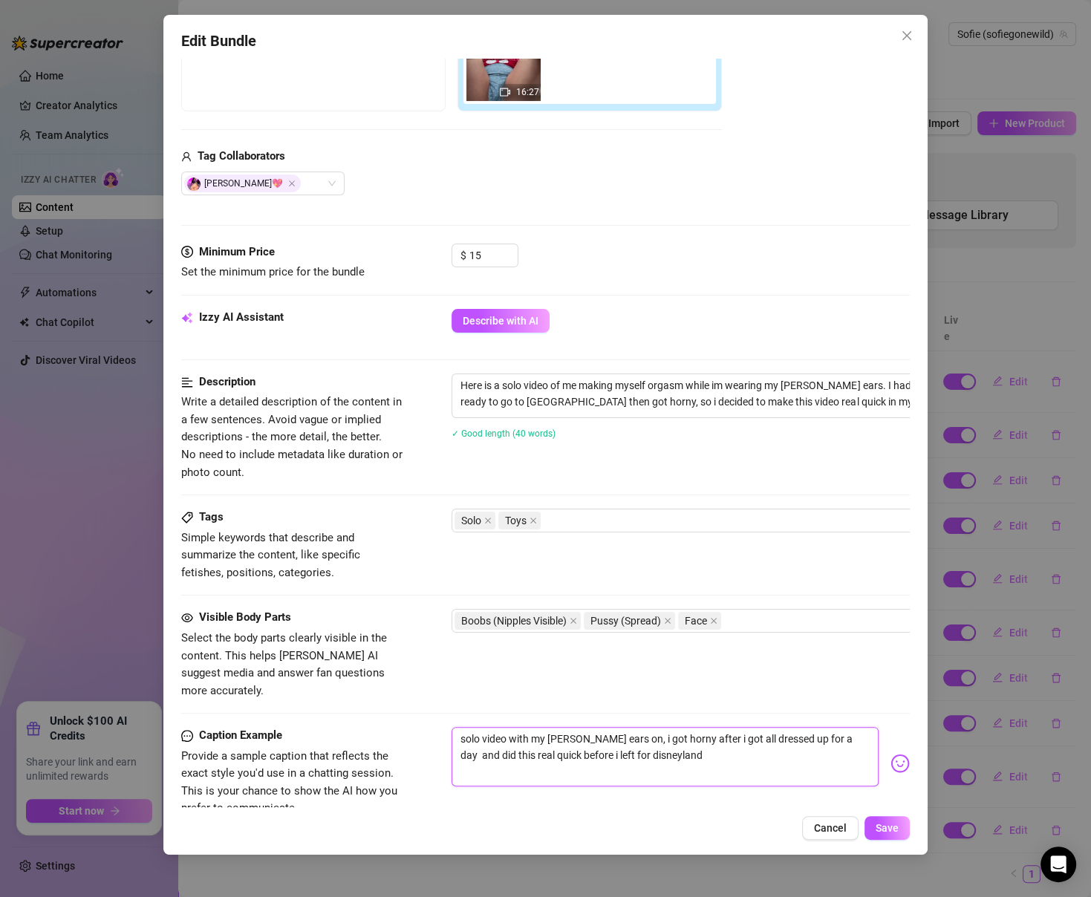
type textarea "solo video with my minnie ears on, i got horny after i got all dressed up for a…"
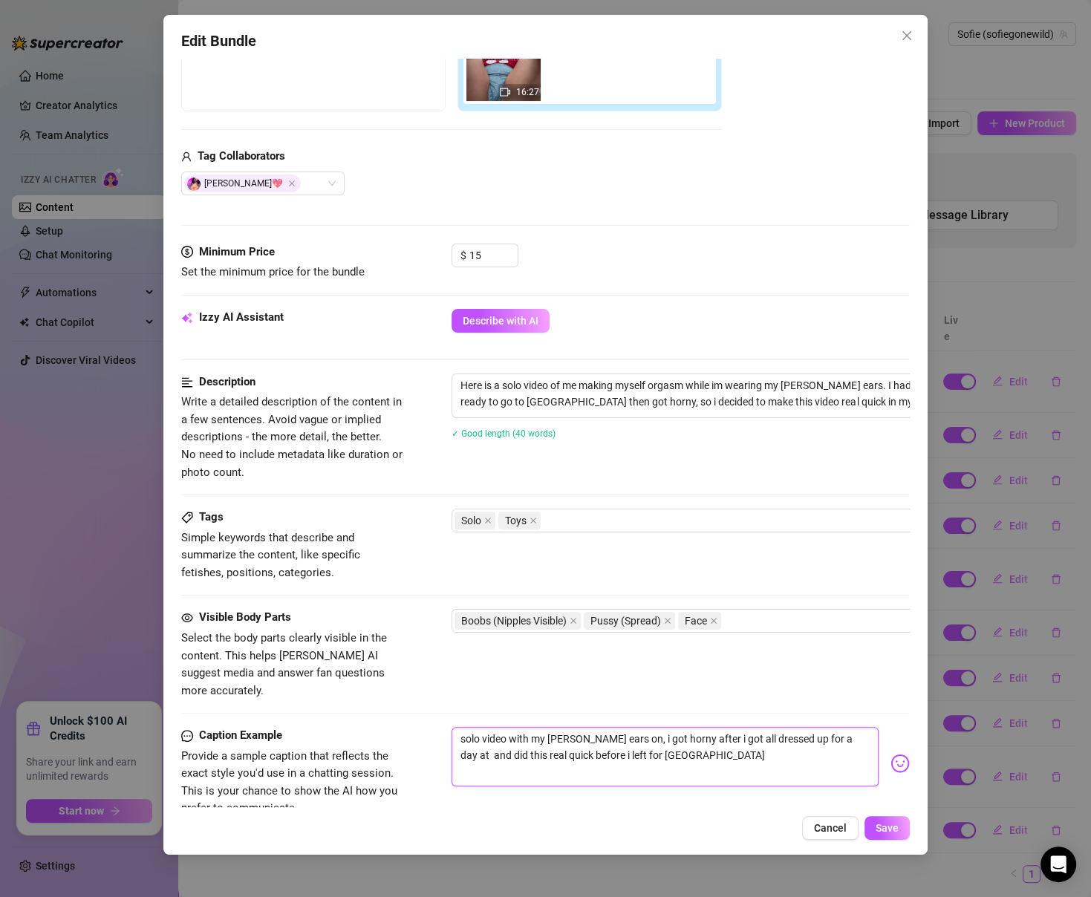
type textarea "solo video with my minnie ears on, i got horny after i got all dressed up for a…"
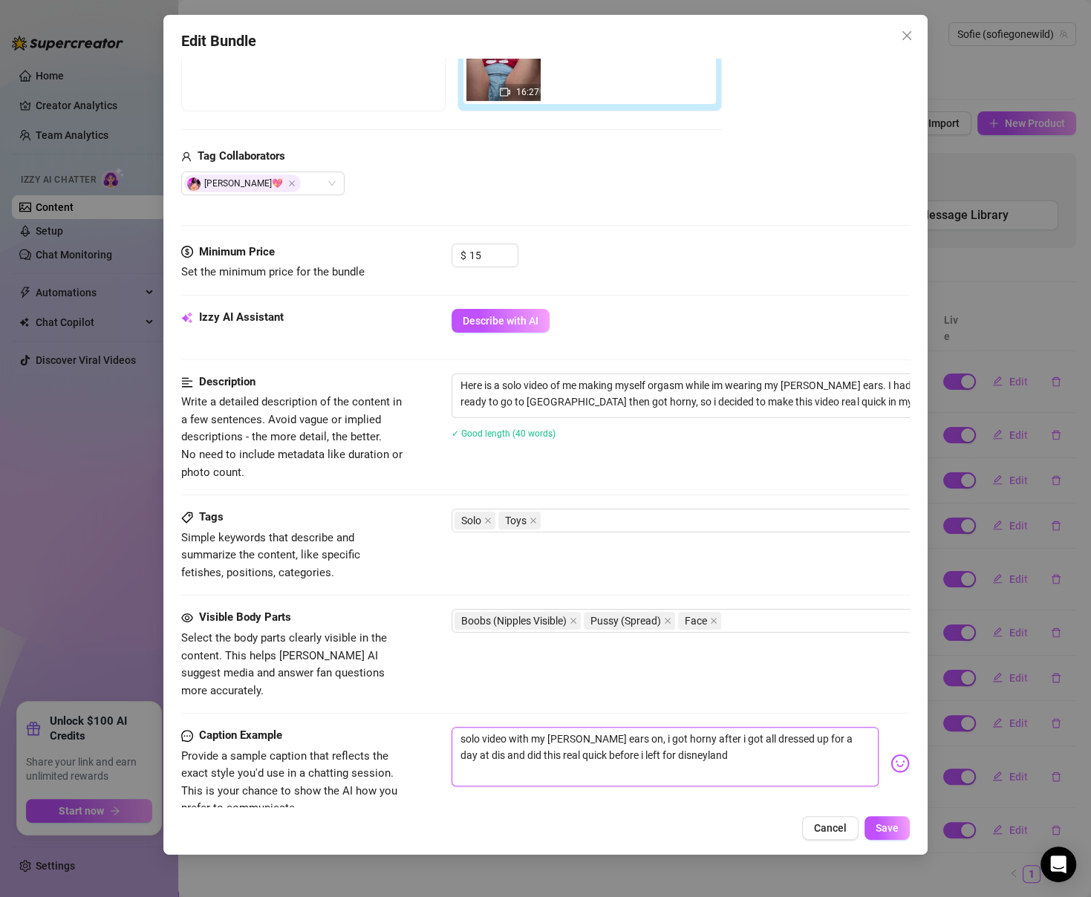
type textarea "solo video with my minnie ears on, i got horny after i got all dressed up for a…"
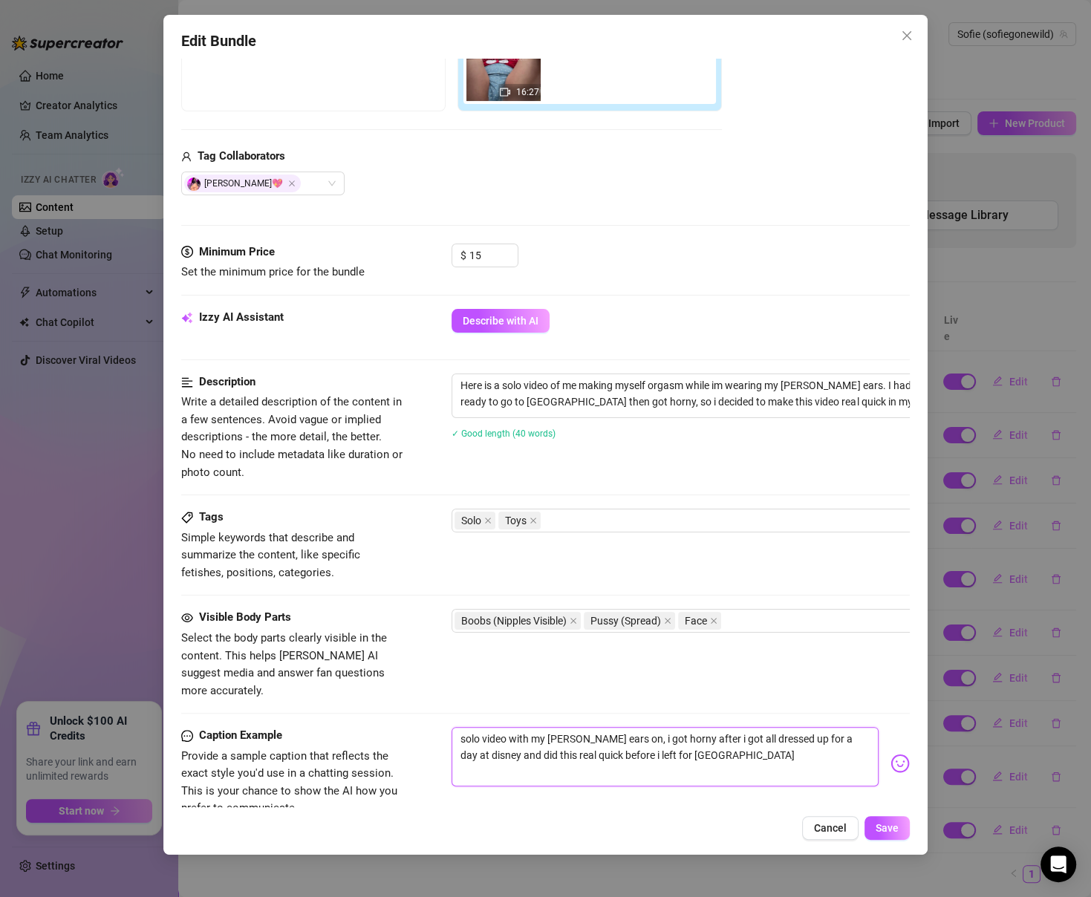
type textarea "solo video with my minnie ears on, i got horny after i got all dressed up for a…"
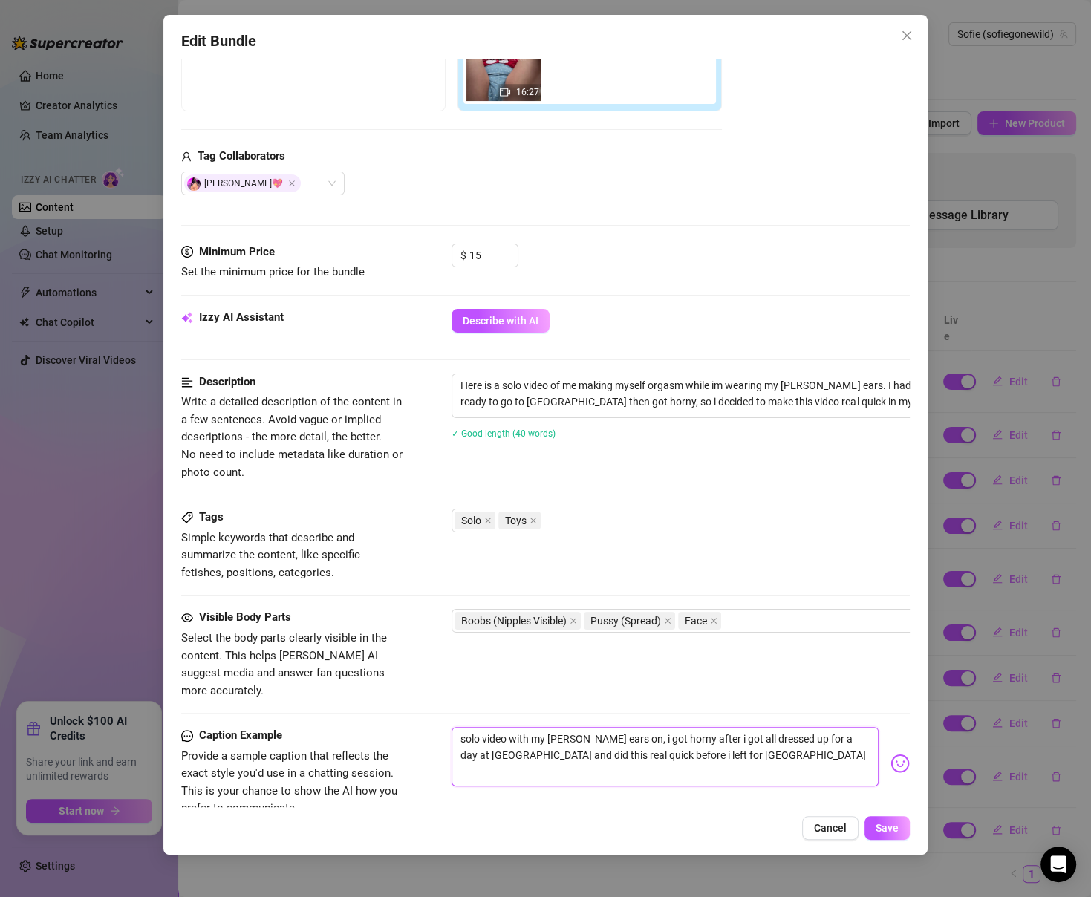
type textarea "solo video with my minnie ears on, i got horny after i got all dressed up for a…"
click at [672, 727] on textarea "solo video with my minnie ears on, i got horny after i got all dressed up for a…" at bounding box center [665, 756] width 426 height 59
type textarea "solo video with my minnie ears on, i got horny after i got all dressed up for a…"
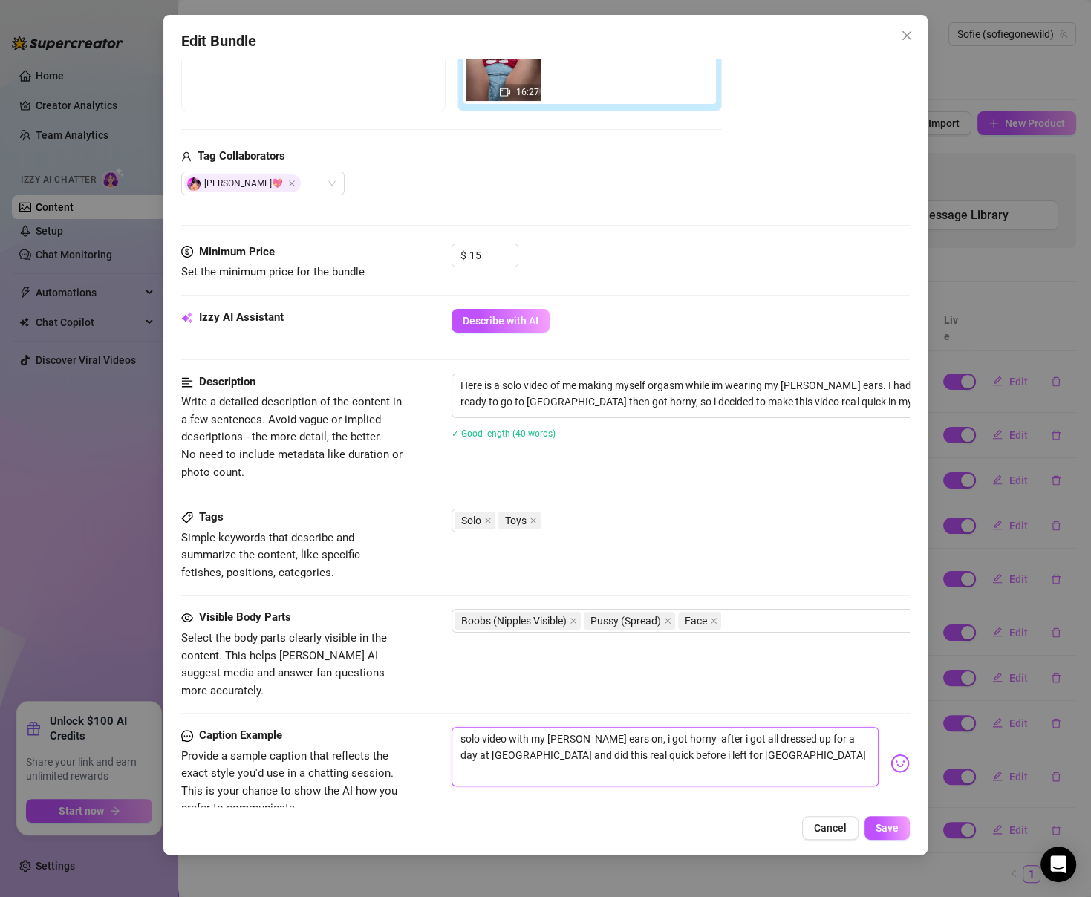
type textarea "solo video with my minnie ears on, i got horny nafter i got all dressed up for …"
type textarea "solo video with my minnie ears on, i got horny naafter i got all dressed up for…"
type textarea "solo video with my minnie ears on, i got horny nadafter i got all dressed up fo…"
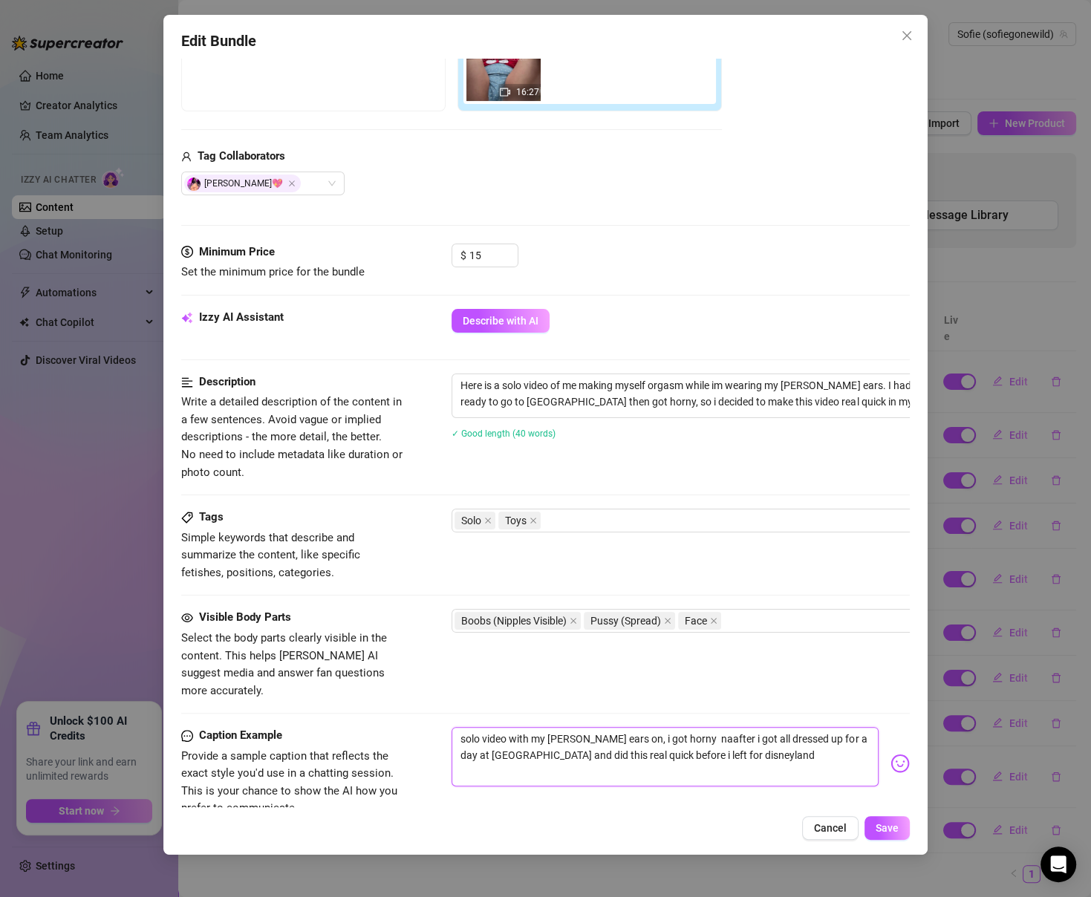
type textarea "solo video with my minnie ears on, i got horny nadafter i got all dressed up fo…"
type textarea "solo video with my minnie ears on, i got horny naafter i got all dressed up for…"
type textarea "solo video with my minnie ears on, i got horny nafter i got all dressed up for …"
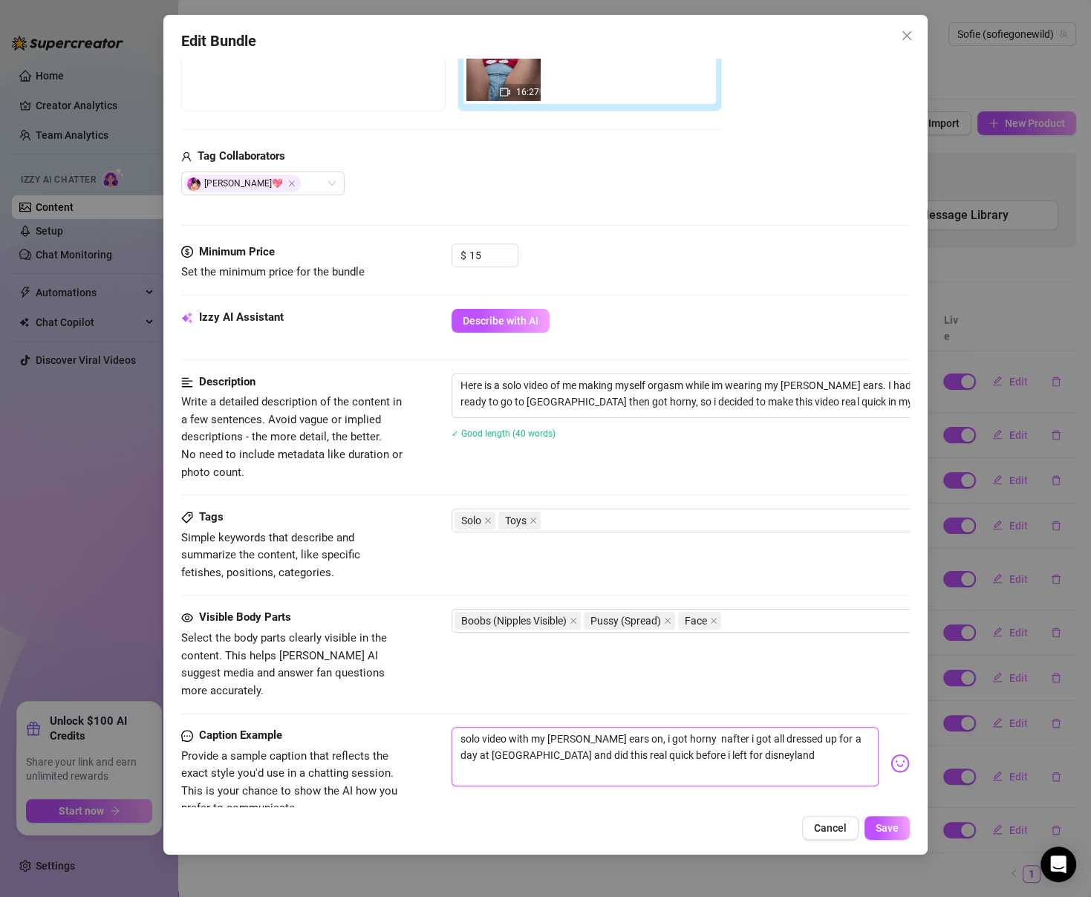
type textarea "solo video with my minnie ears on, i got horny after i got all dressed up for a…"
type textarea "solo video with my minnie ears on, i got hornyafter i got all dressed up for a …"
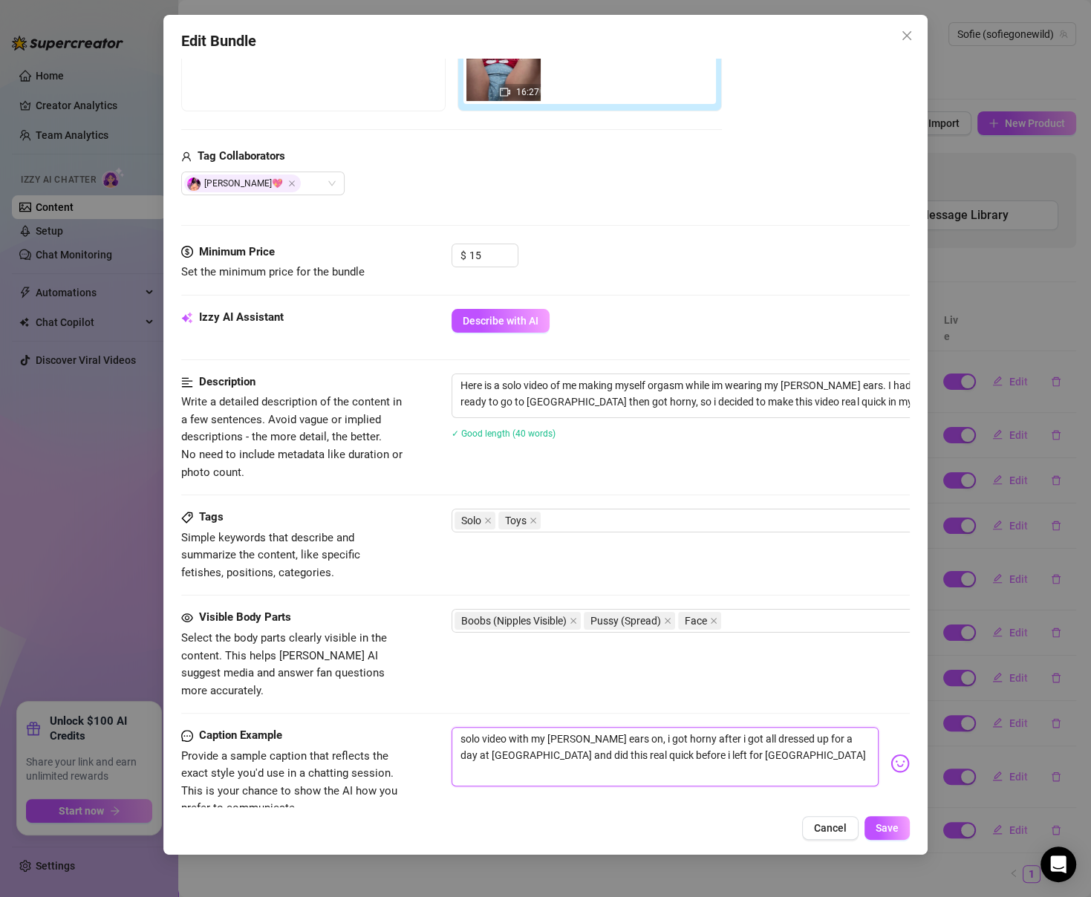
type textarea "solo video with my minnie ears on, i got hornyafter i got all dressed up for a …"
type textarea "solo video with my minnie ears on, i got horny after i got all dressed up for a…"
type textarea "solo video with my minnie ears on, i got horny aafter i got all dressed up for …"
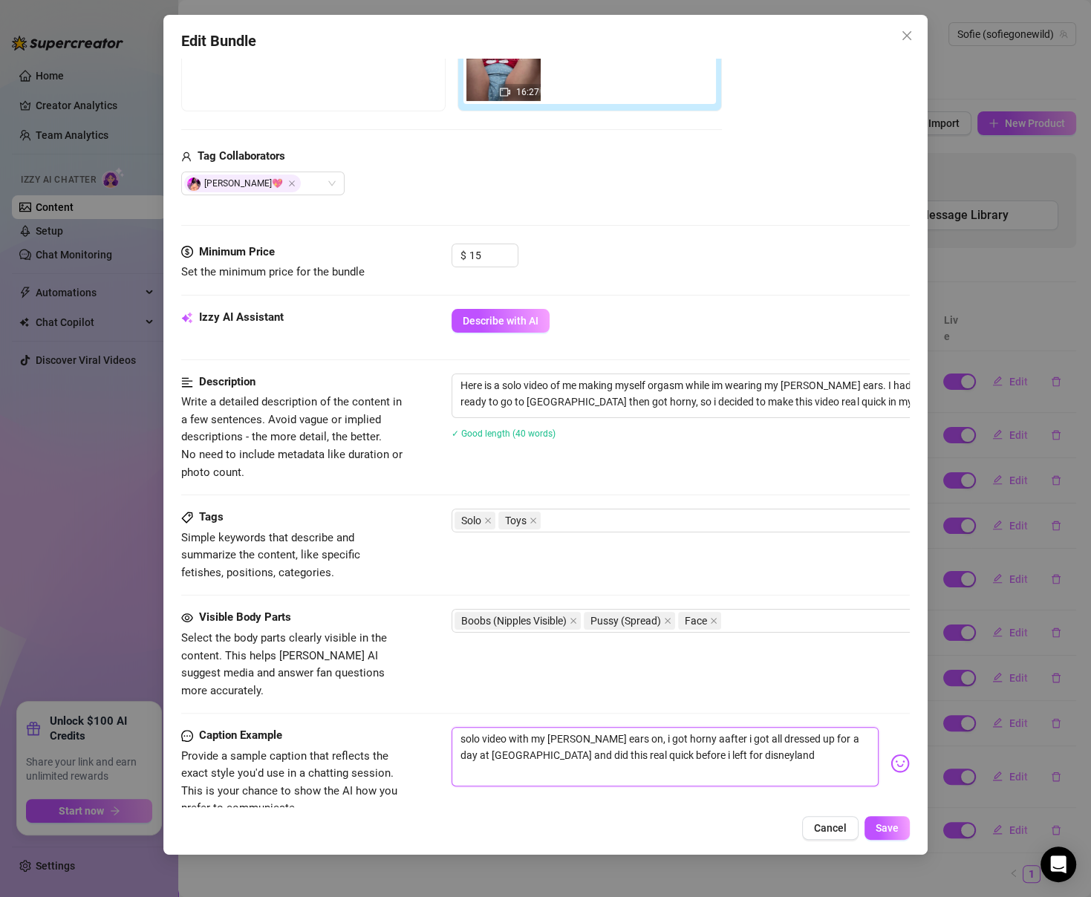
type textarea "solo video with my minnie ears on, i got horny adafter i got all dressed up for…"
type textarea "solo video with my minnie ears on, i got horny adnafter i got all dressed up fo…"
type textarea "solo video with my minnie ears on, i got horny adafter i got all dressed up for…"
type textarea "solo video with my minnie ears on, i got horny aafter i got all dressed up for …"
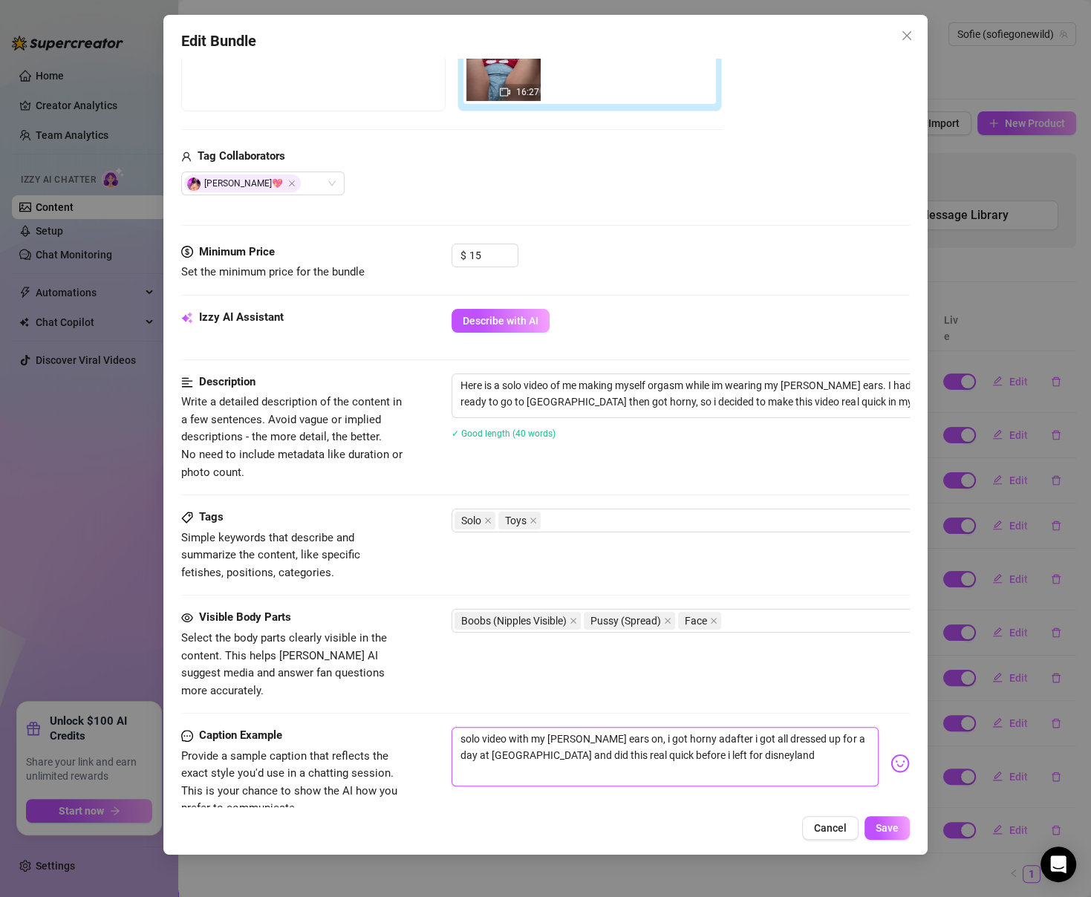
type textarea "solo video with my minnie ears on, i got horny aafter i got all dressed up for …"
type textarea "solo video with my minnie ears on, i got horny anafter i got all dressed up for…"
type textarea "solo video with my minnie ears on, i got horny andafter i got all dressed up fo…"
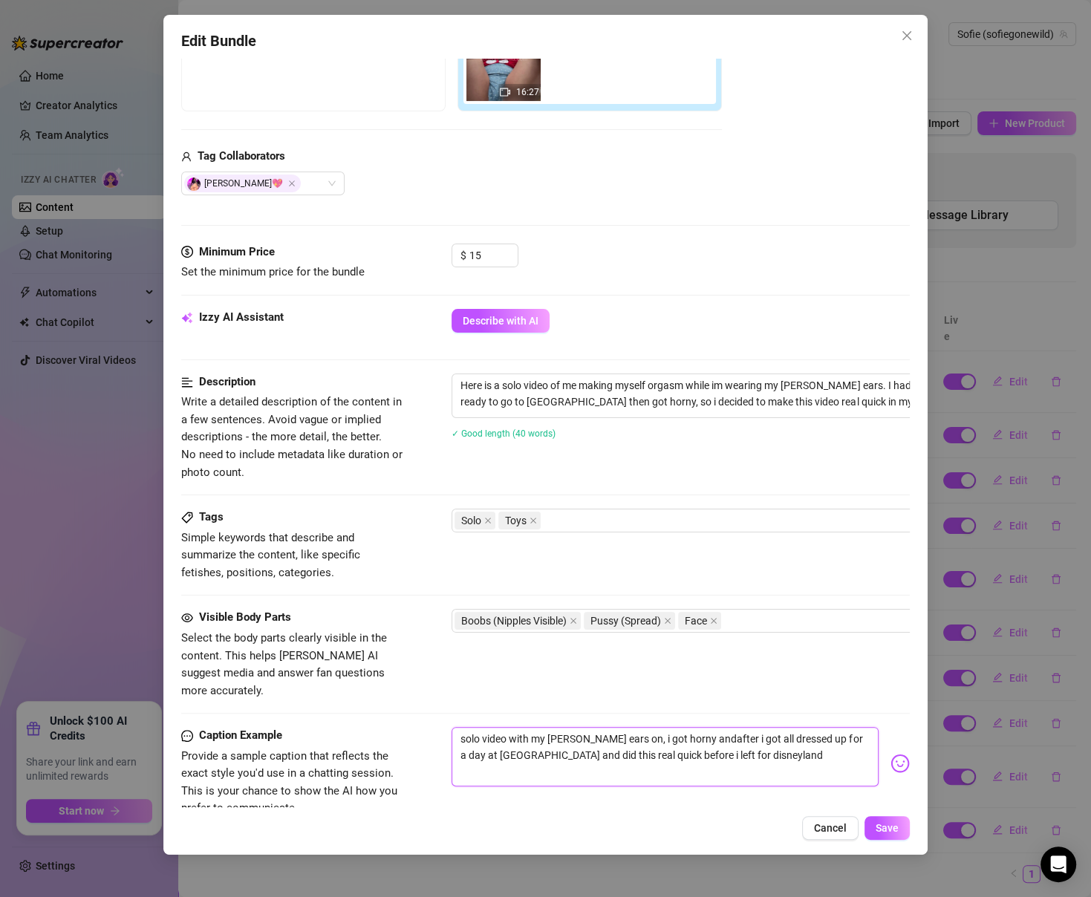
type textarea "solo video with my minnie ears on, i got horny and after i got all dressed up f…"
type textarea "solo video with my minnie ears on, i got horny and wafter i got all dressed up …"
type textarea "solo video with my minnie ears on, i got horny and weafter i got all dressed up…"
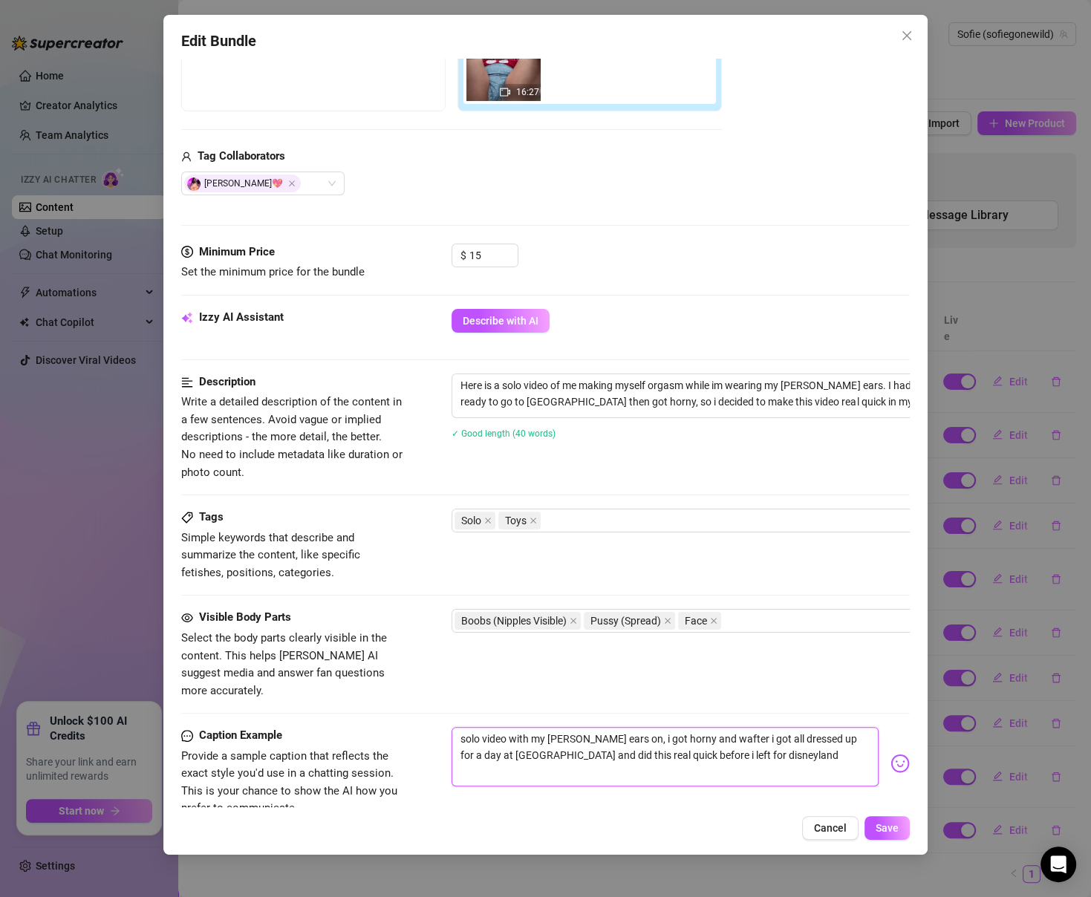
type textarea "solo video with my minnie ears on, i got horny and weafter i got all dressed up…"
type textarea "solo video with my minnie ears on, i got horny and wetafter i got all dressed u…"
type textarea "solo video with my minnie ears on, i got horny and wet after i got all dressed …"
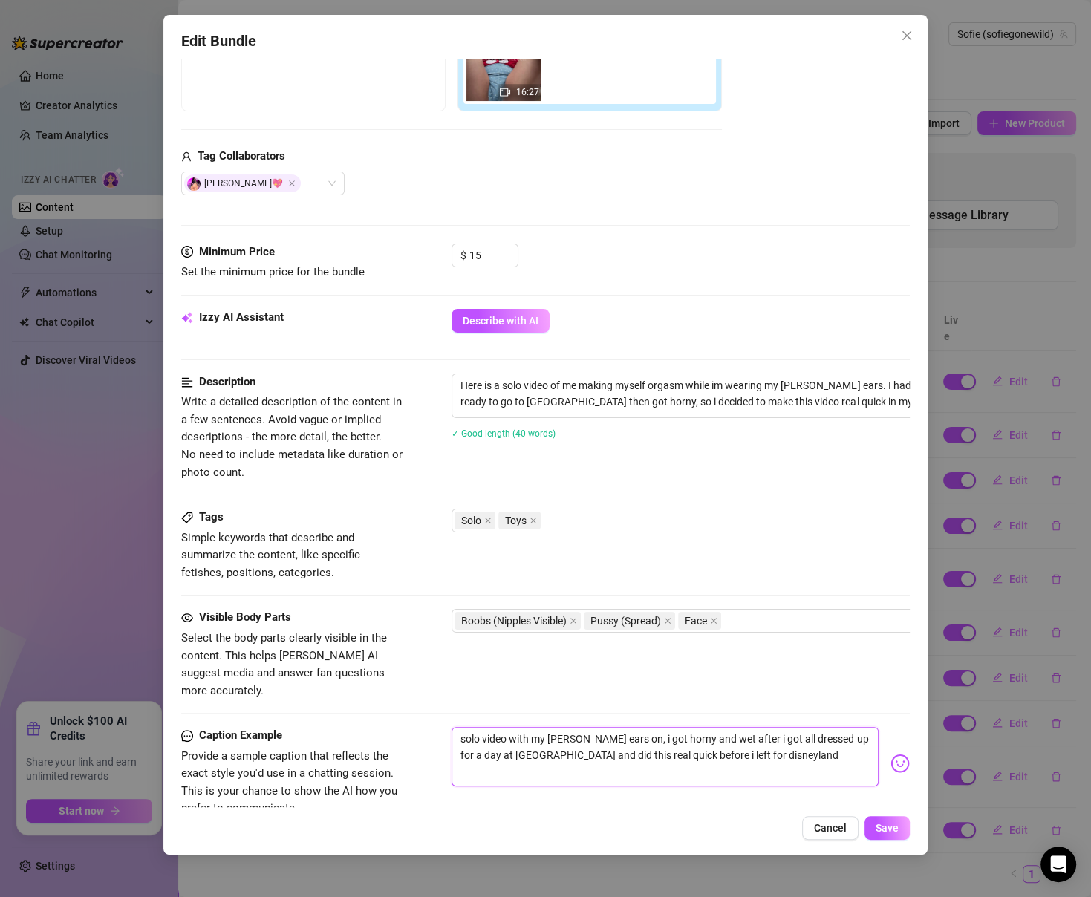
click at [518, 740] on textarea "solo video with my minnie ears on, i got horny and wet after i got all dressed …" at bounding box center [665, 756] width 426 height 59
click at [524, 740] on textarea "solo video with my minnie ears on, i got horny and wet after i got all dressed …" at bounding box center [665, 756] width 426 height 59
type textarea "solo video with my minnie ears on, i got horny and wet after i got all dressed …"
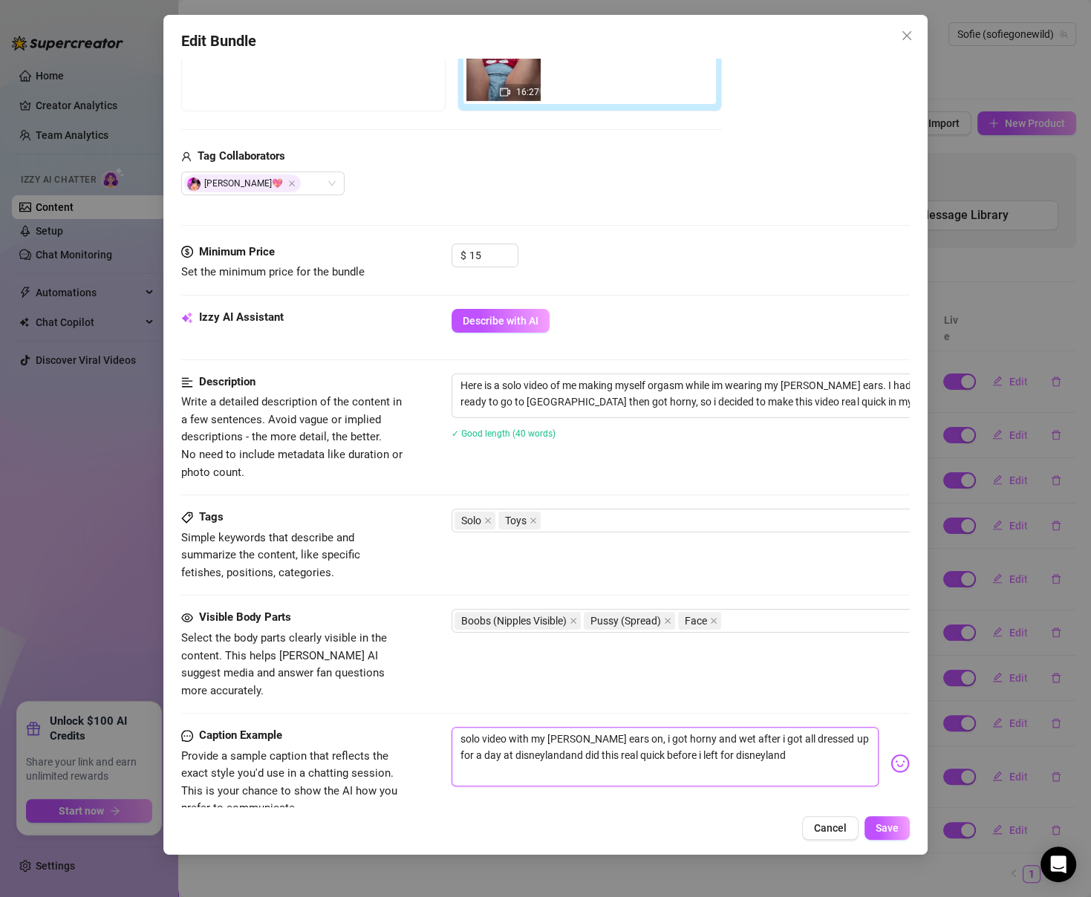
type textarea "solo video with my minnie ears on, i got horny and wet after i got all dressed …"
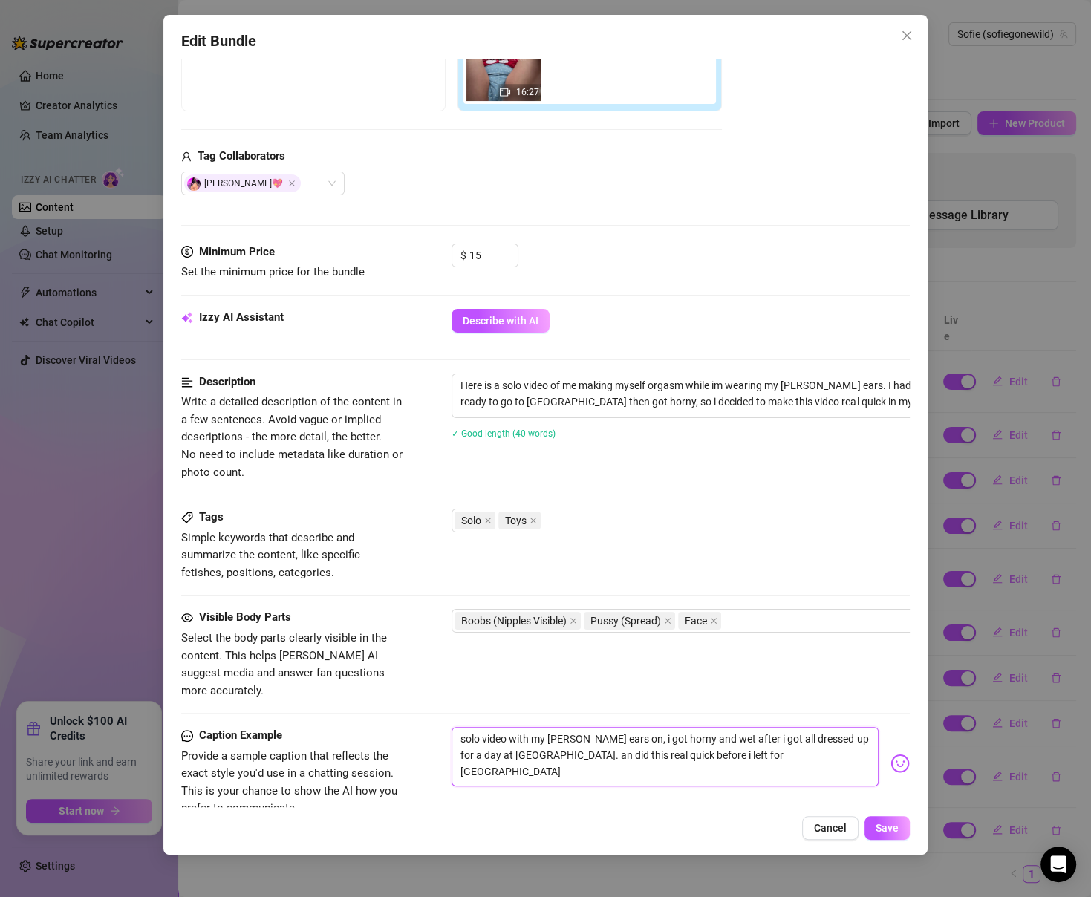
type textarea "solo video with my minnie ears on, i got horny and wet after i got all dressed …"
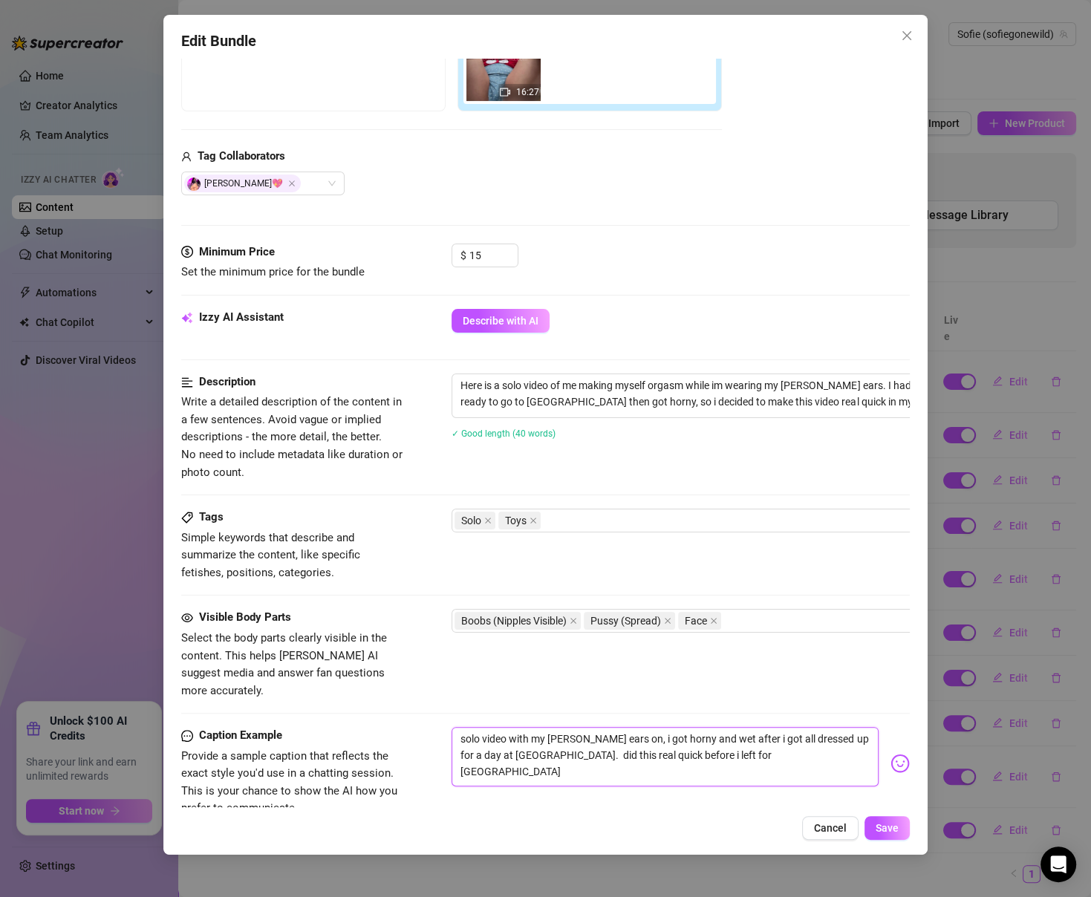
type textarea "solo video with my minnie ears on, i got horny and wet after i got all dressed …"
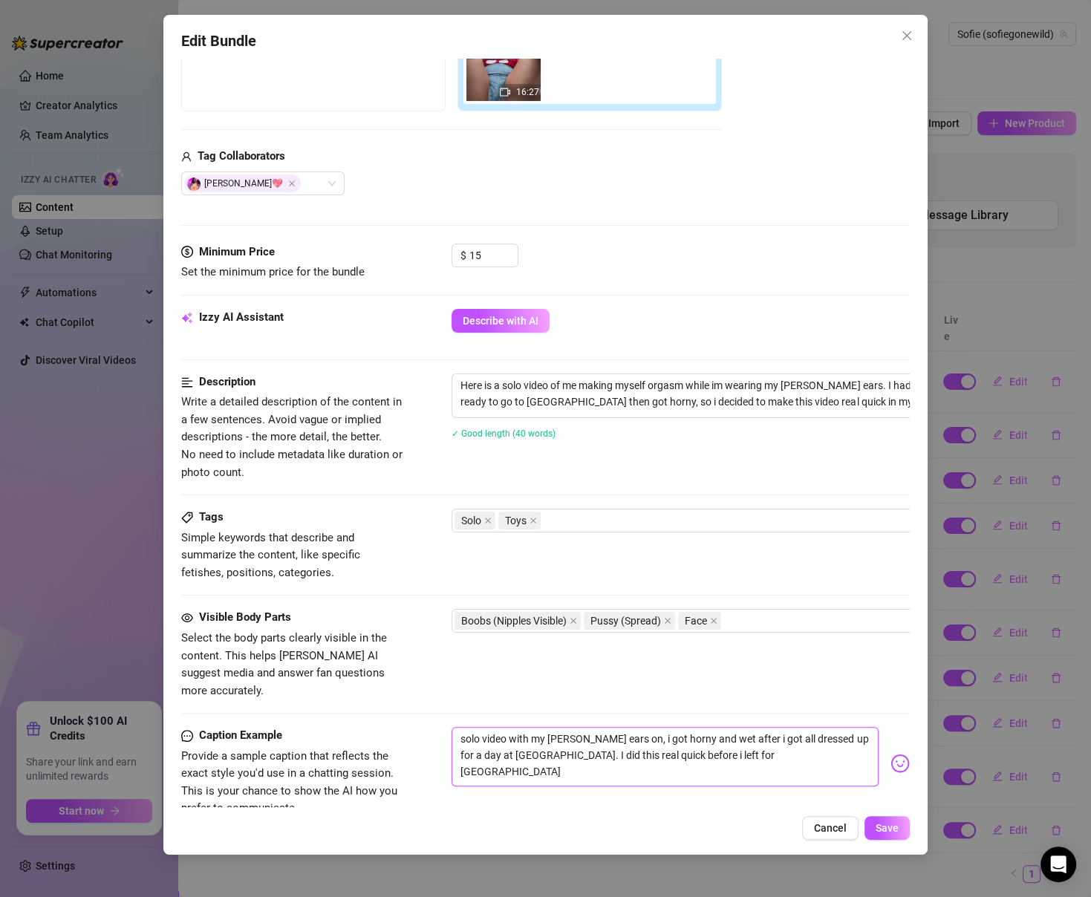
type textarea "solo video with my minnie ears on, i got horny and wet after i got all dressed …"
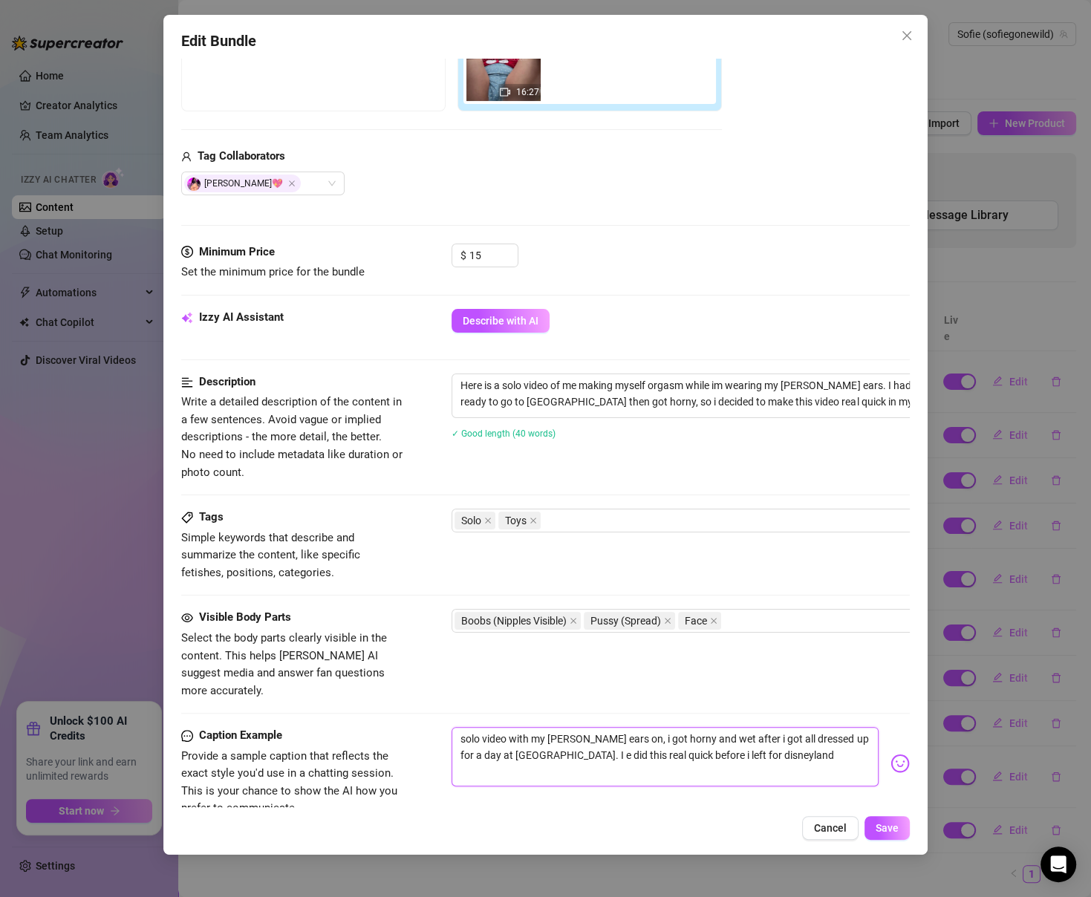
type textarea "solo video with my minnie ears on, i got horny and wet after i got all dressed …"
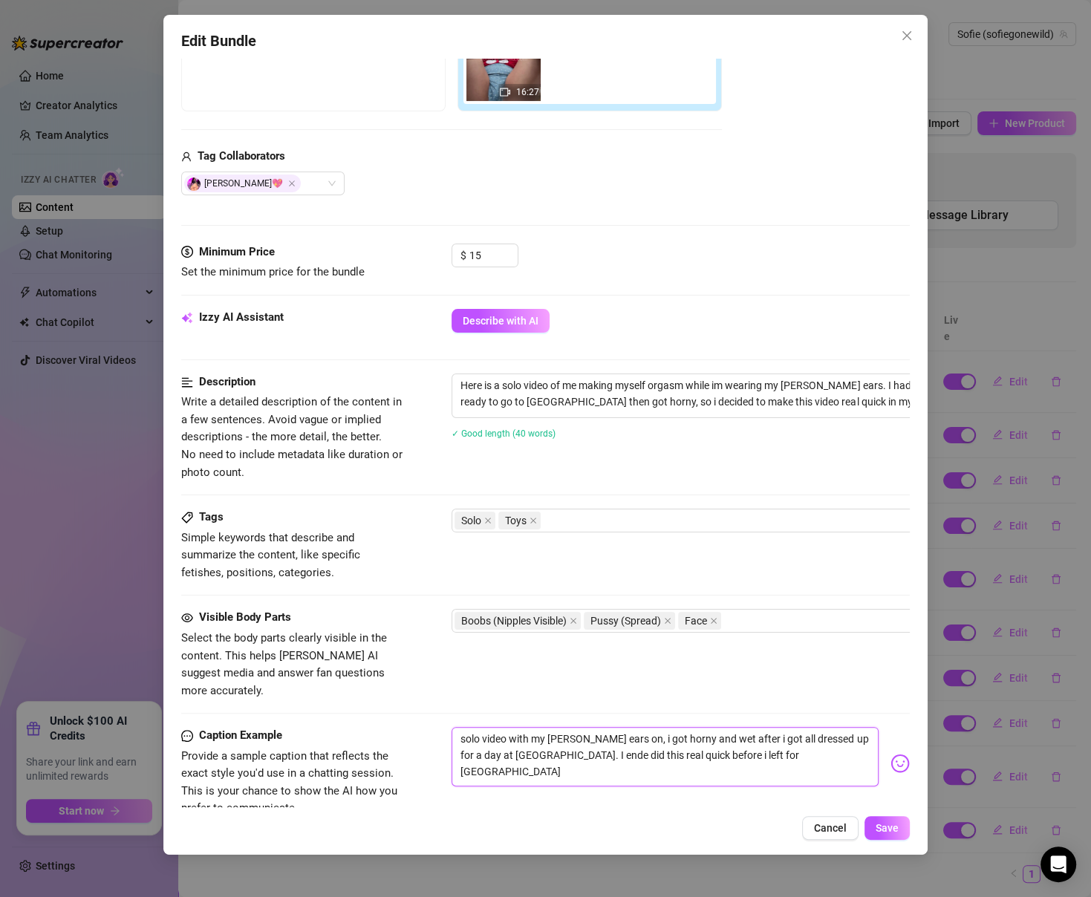
type textarea "solo video with my minnie ears on, i got horny and wet after i got all dressed …"
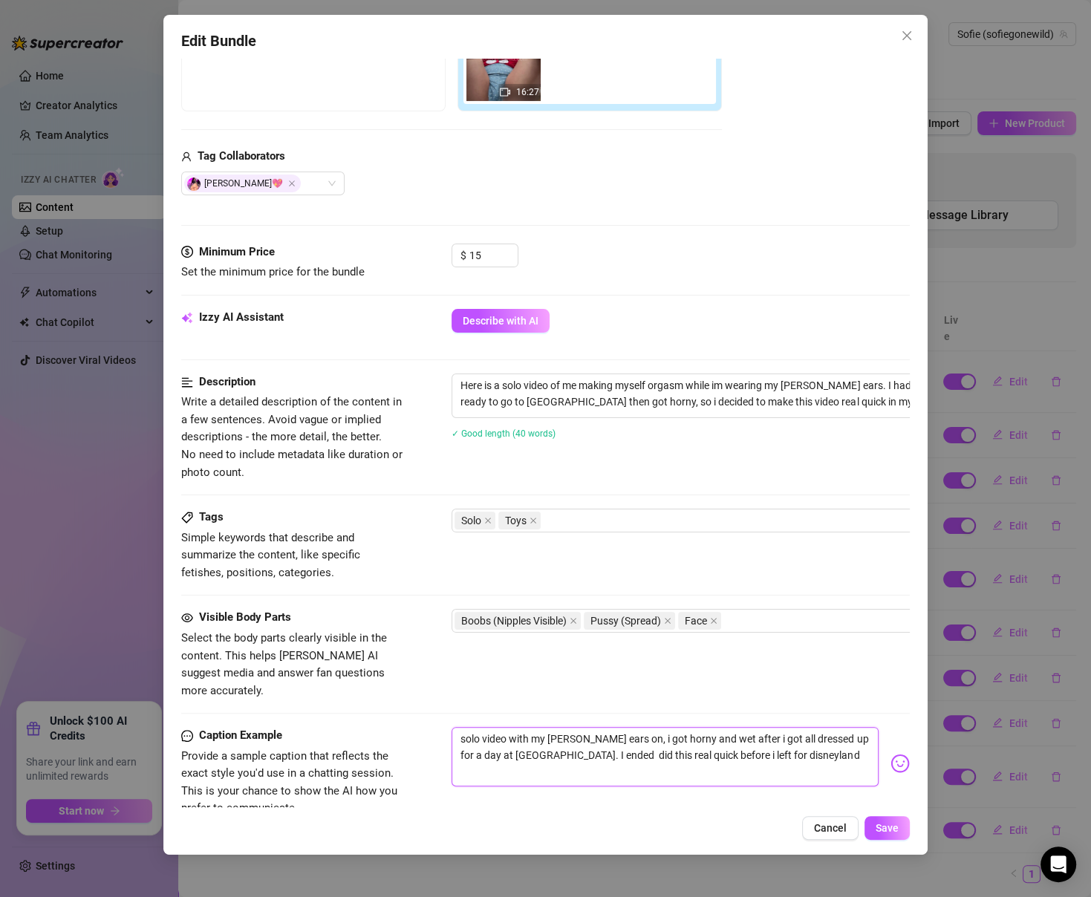
type textarea "solo video with my minnie ears on, i got horny and wet after i got all dressed …"
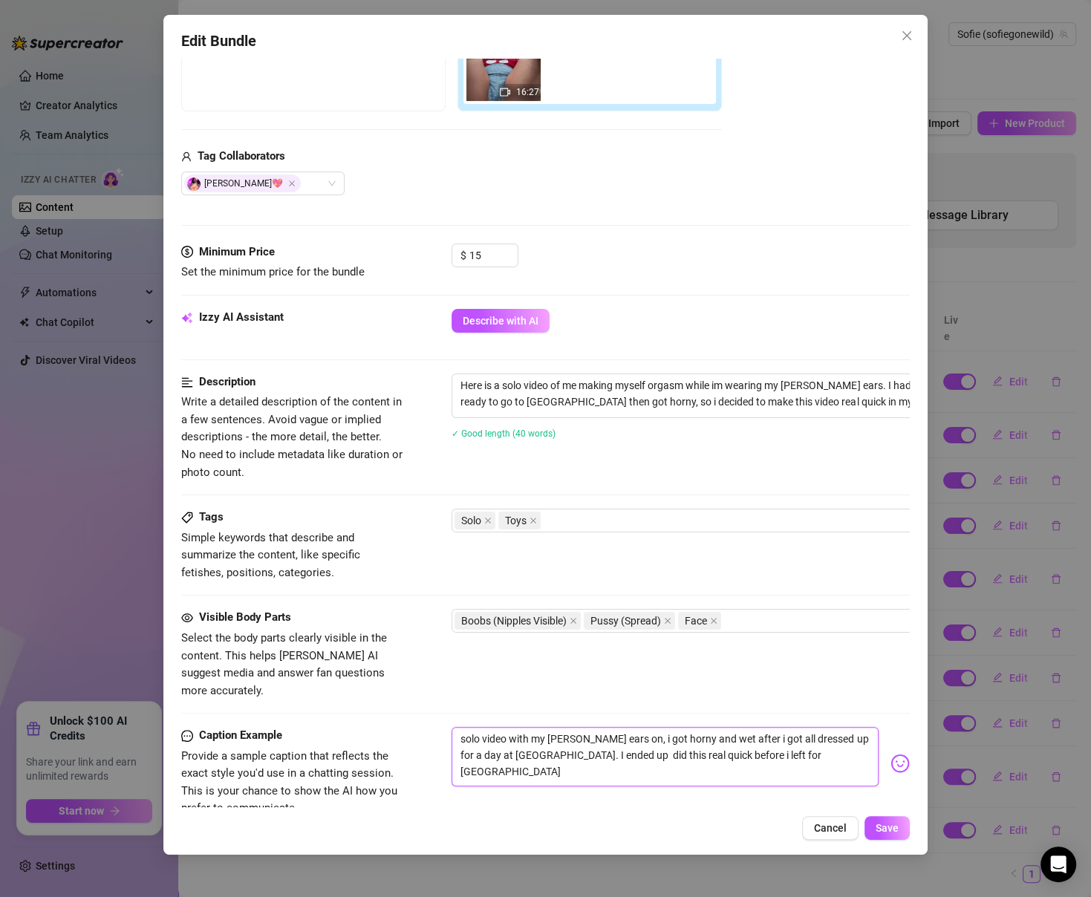
type textarea "solo video with my minnie ears on, i got horny and wet after i got all dressed …"
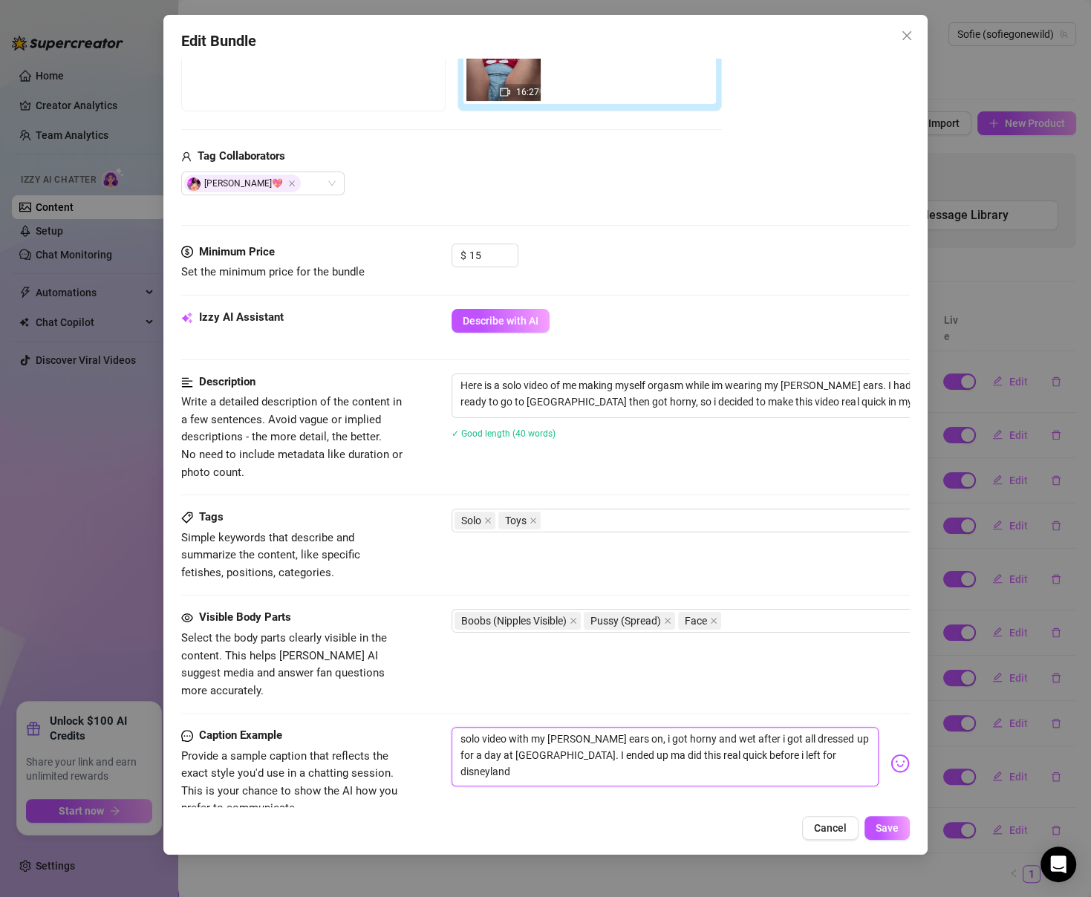
type textarea "solo video with my minnie ears on, i got horny and wet after i got all dressed …"
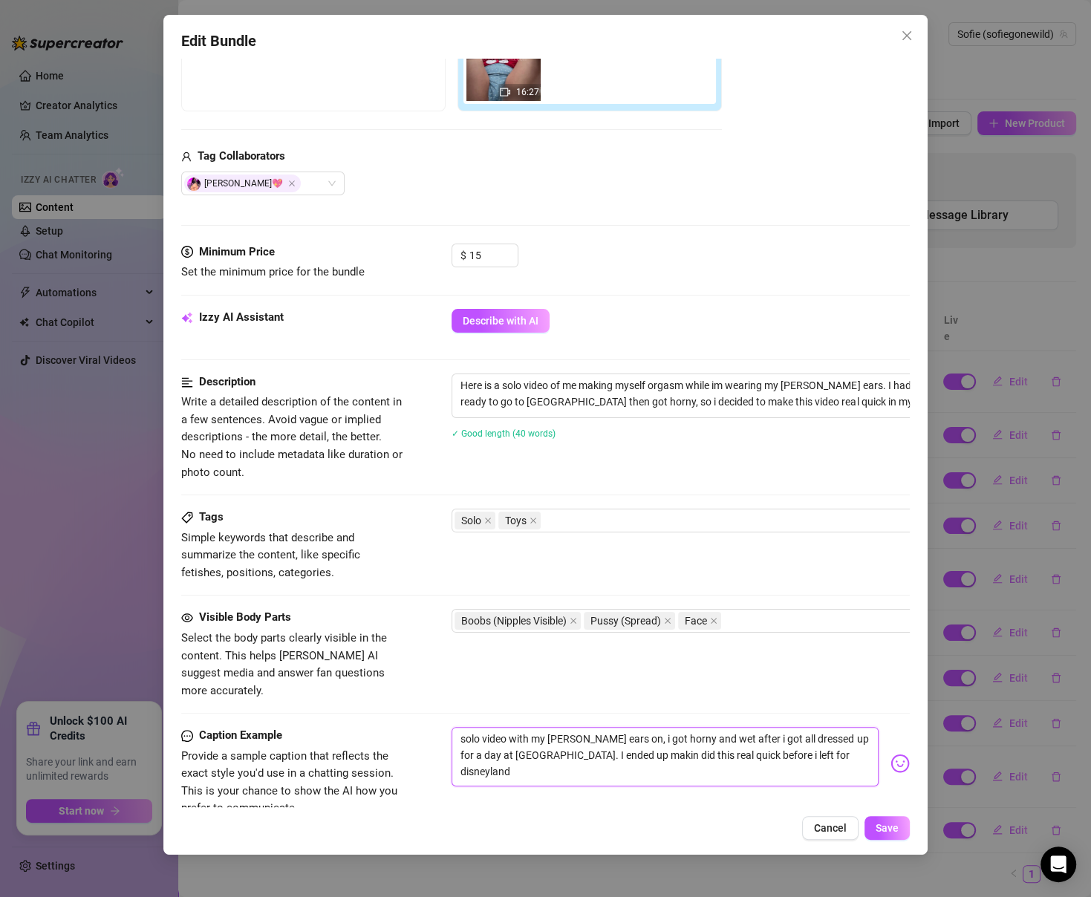
type textarea "solo video with my minnie ears on, i got horny and wet after i got all dressed …"
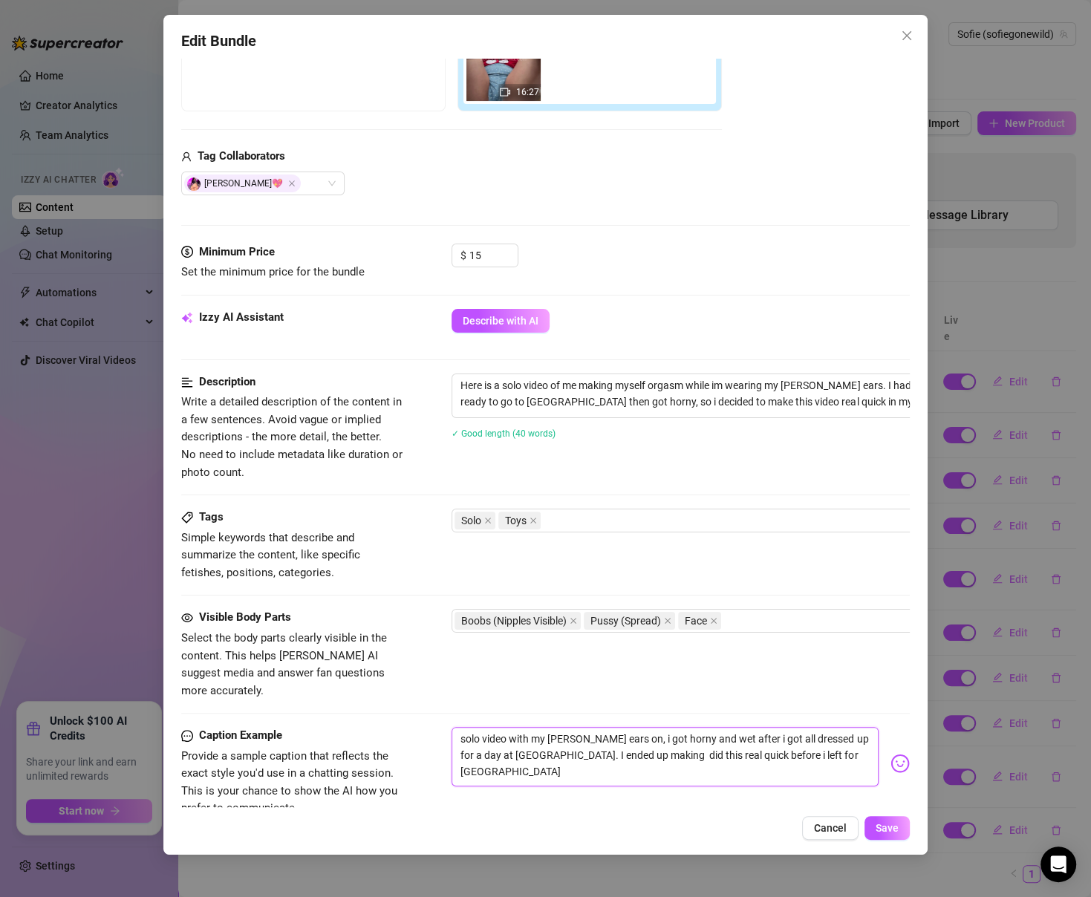
type textarea "solo video with my minnie ears on, i got horny and wet after i got all dressed …"
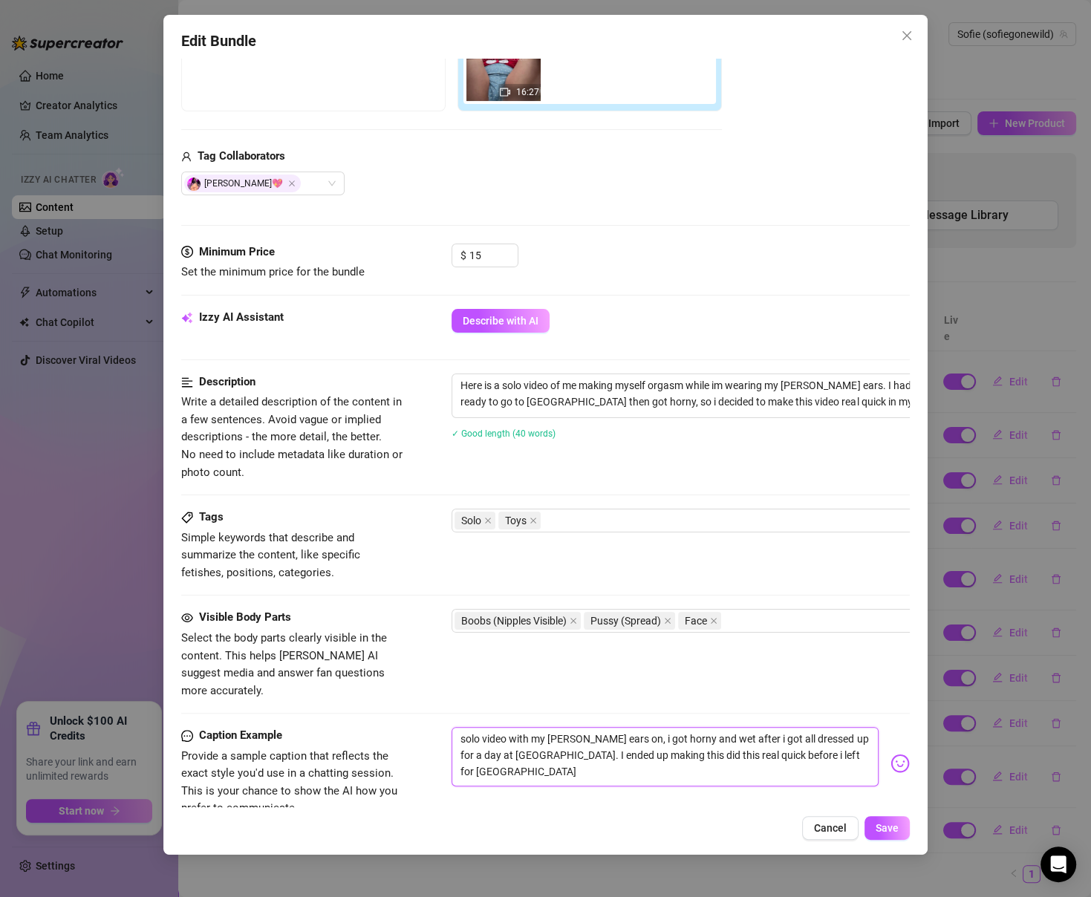
type textarea "solo video with my minnie ears on, i got horny and wet after i got all dressed …"
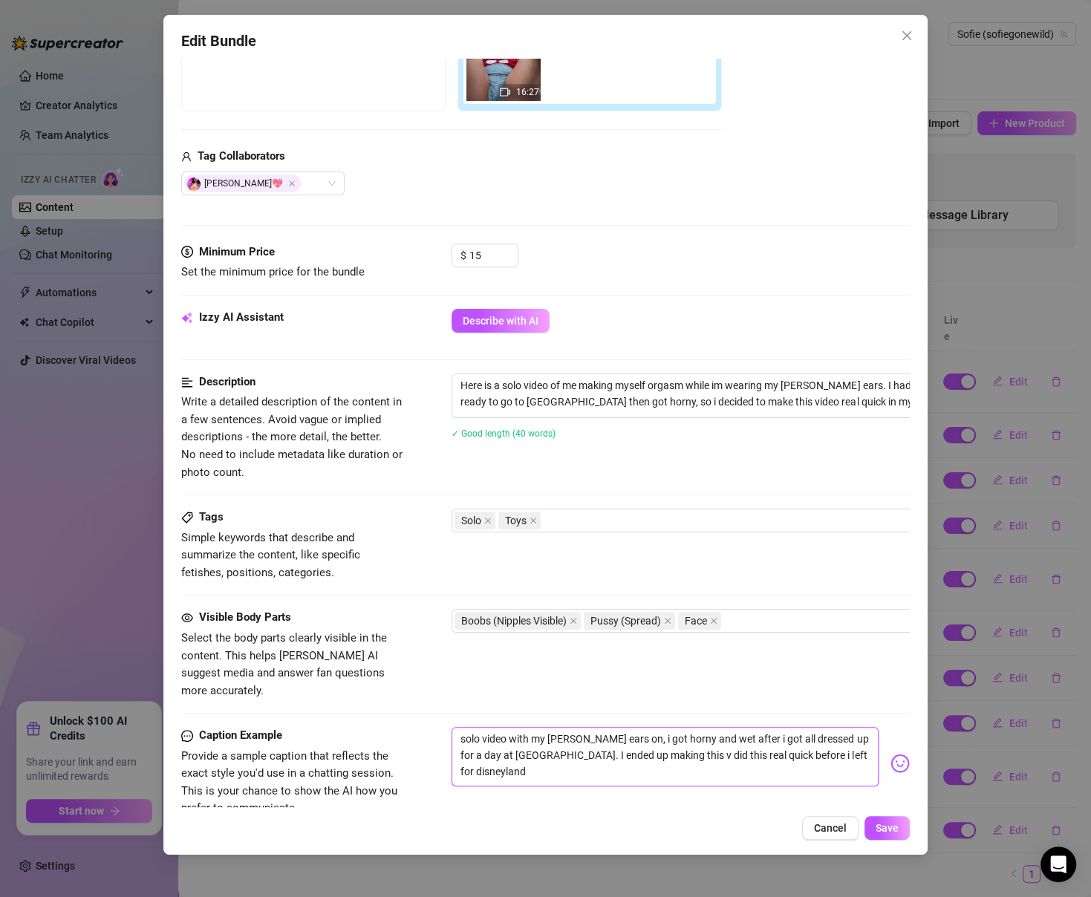
type textarea "solo video with my minnie ears on, i got horny and wet after i got all dressed …"
click at [692, 740] on textarea "solo video with my minnie ears on, i got horny and wet after i got all dressed …" at bounding box center [665, 756] width 426 height 59
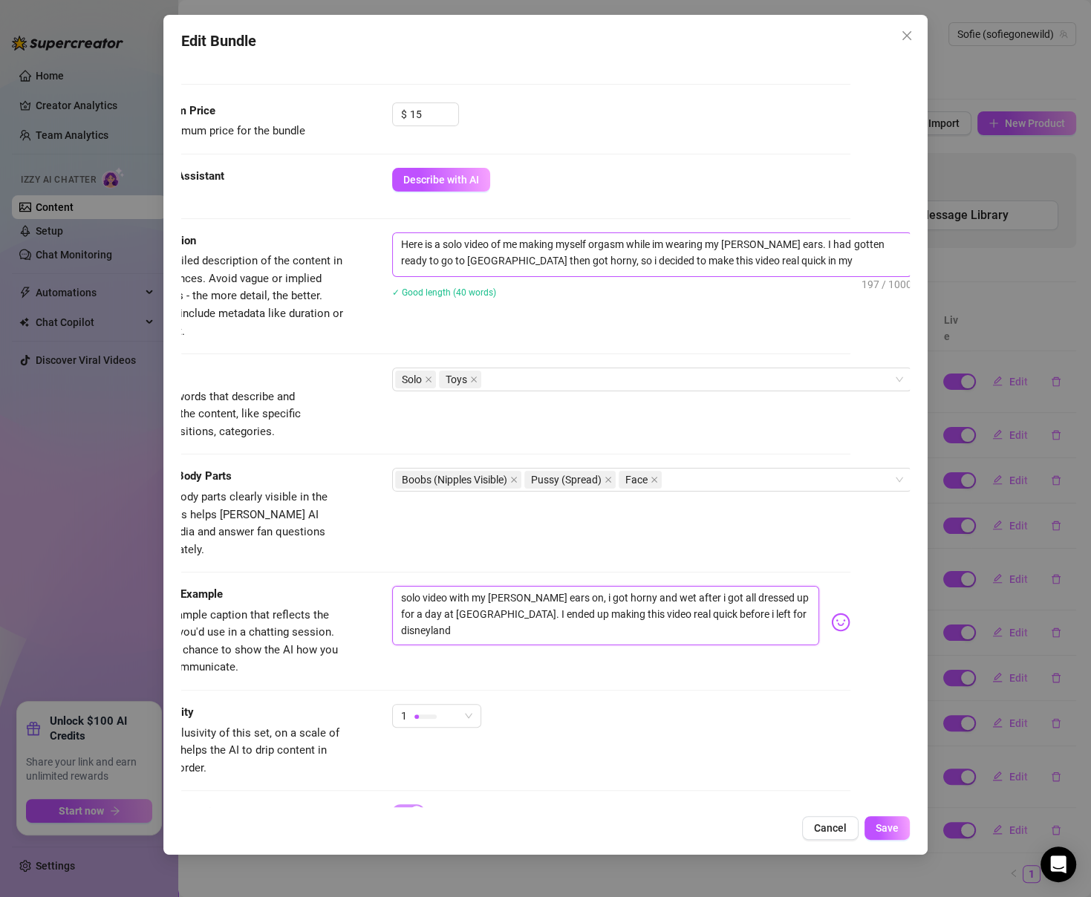
scroll to position [437, 62]
click at [483, 255] on textarea "Here is a solo video of me making myself orgasm while im wearing my [PERSON_NAM…" at bounding box center [650, 252] width 518 height 39
click at [838, 259] on textarea "Here is a solo video of me making myself orgasm while im wearing my minnie ears…" at bounding box center [650, 252] width 518 height 39
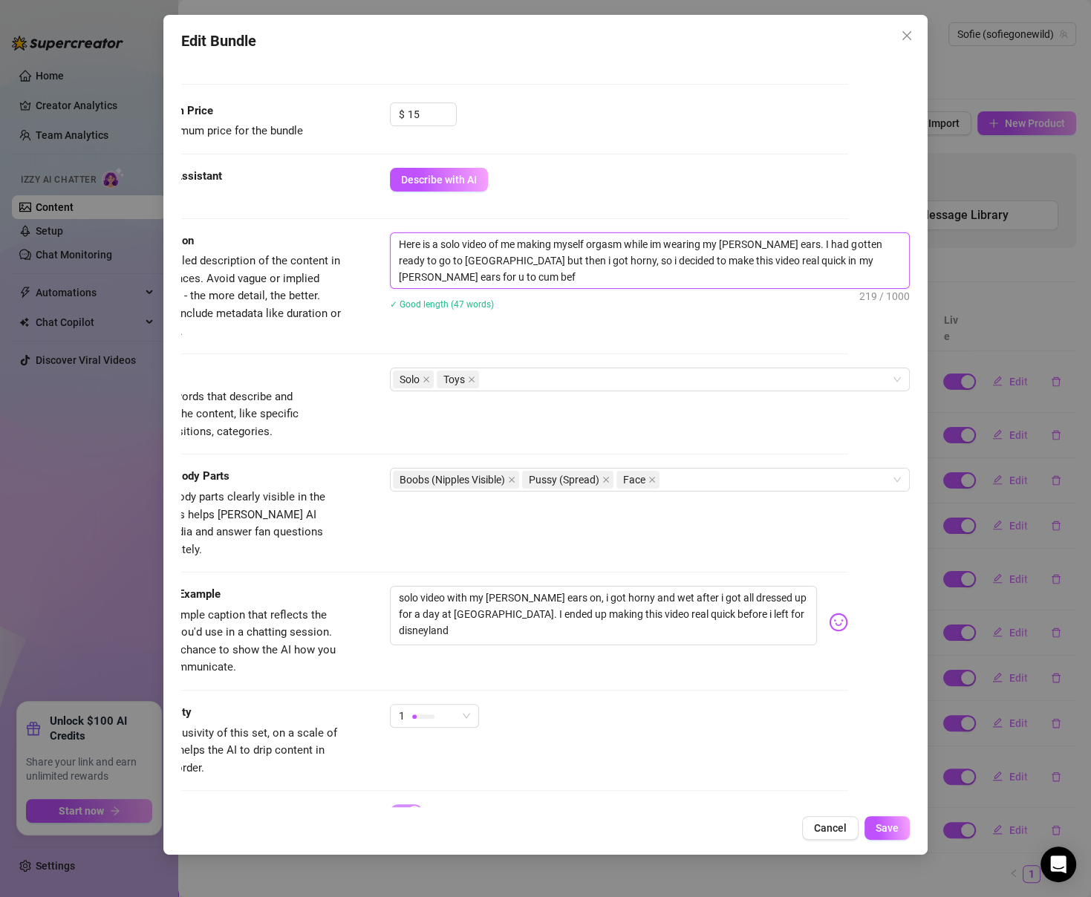
scroll to position [0, 0]
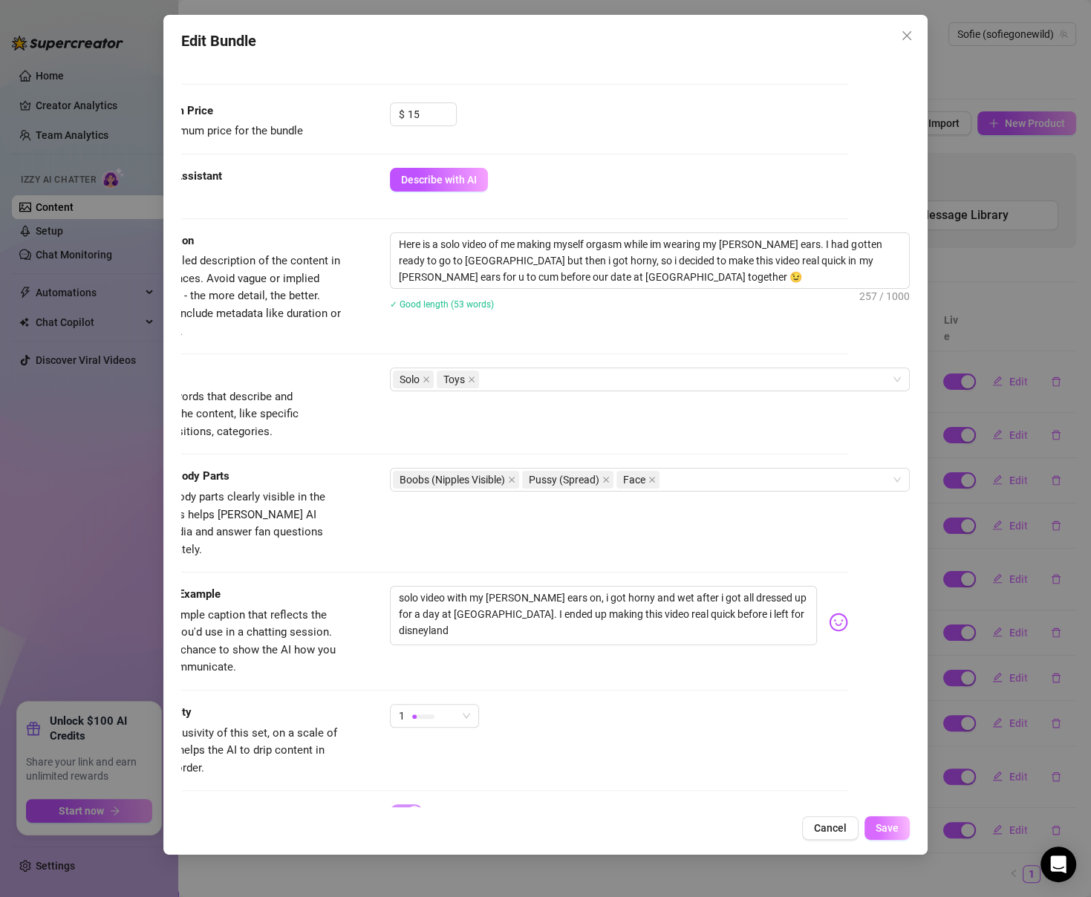
click at [891, 838] on button "Save" at bounding box center [886, 828] width 45 height 24
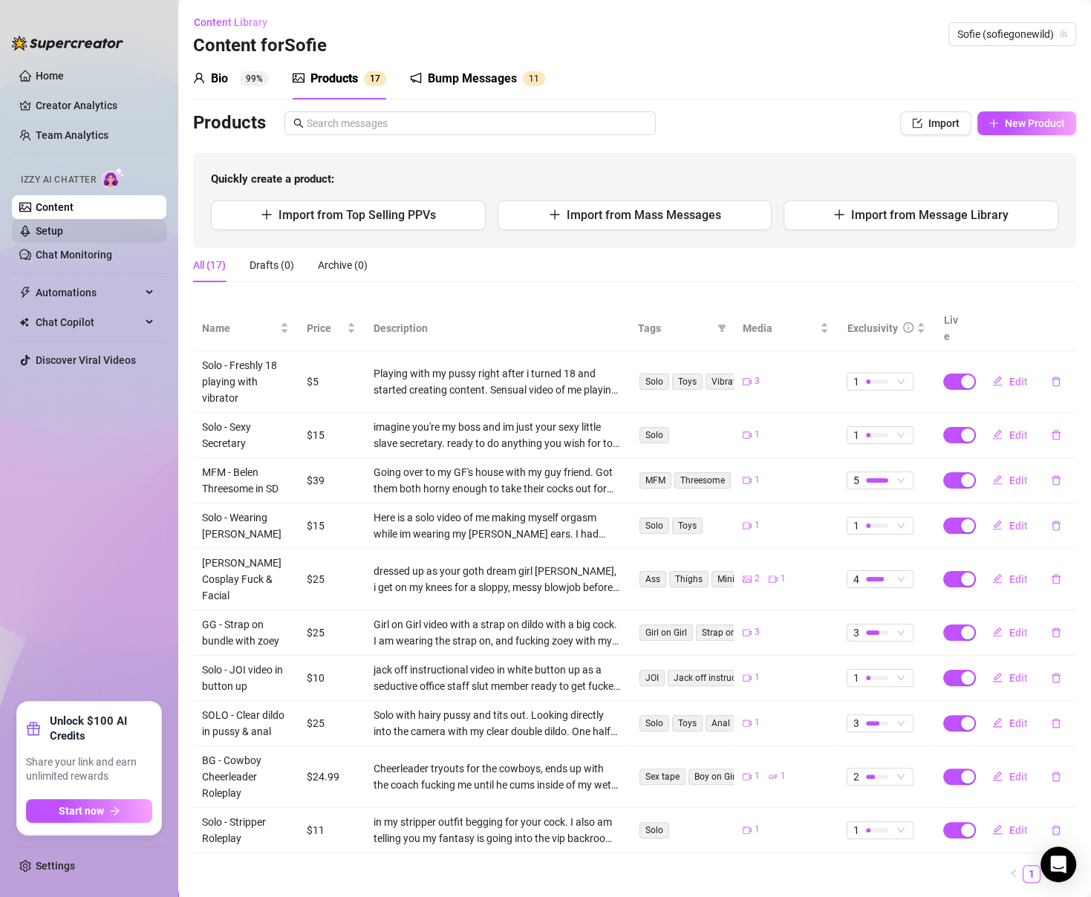
click at [63, 237] on link "Setup" at bounding box center [49, 231] width 27 height 12
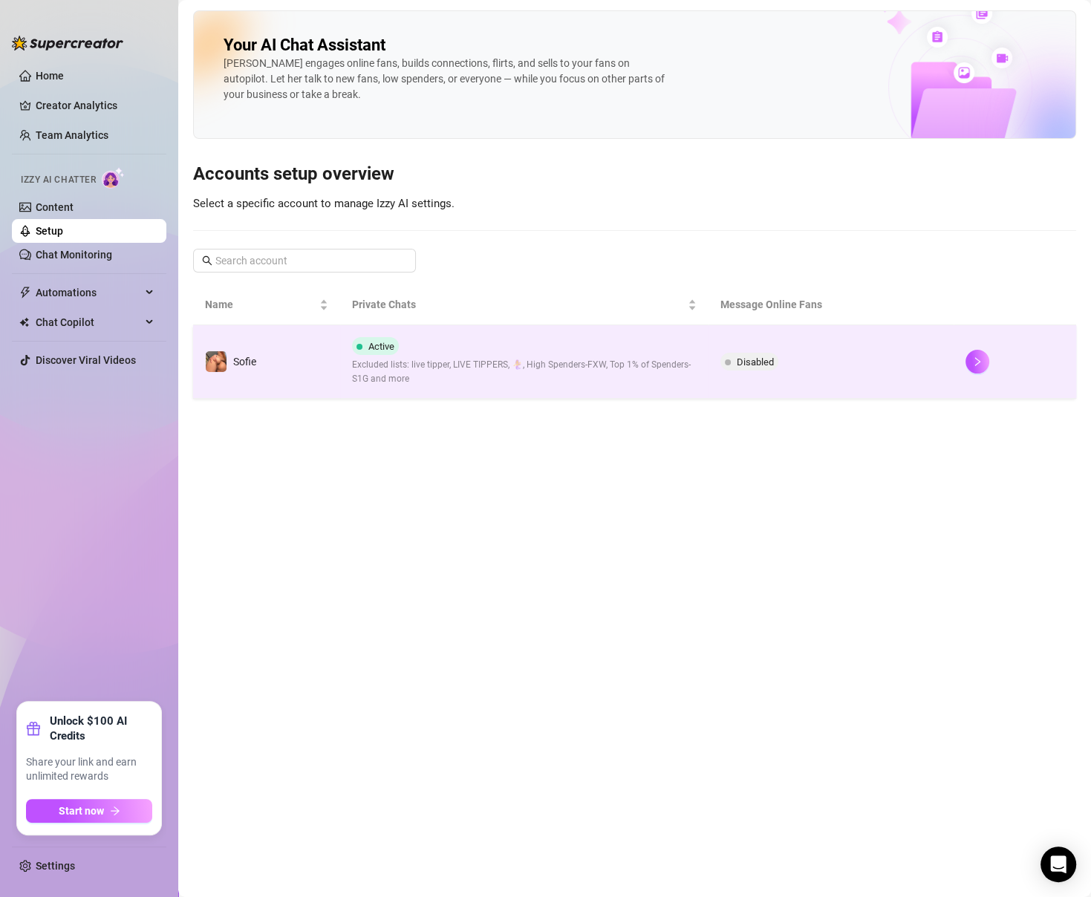
click at [725, 360] on span at bounding box center [728, 362] width 6 height 6
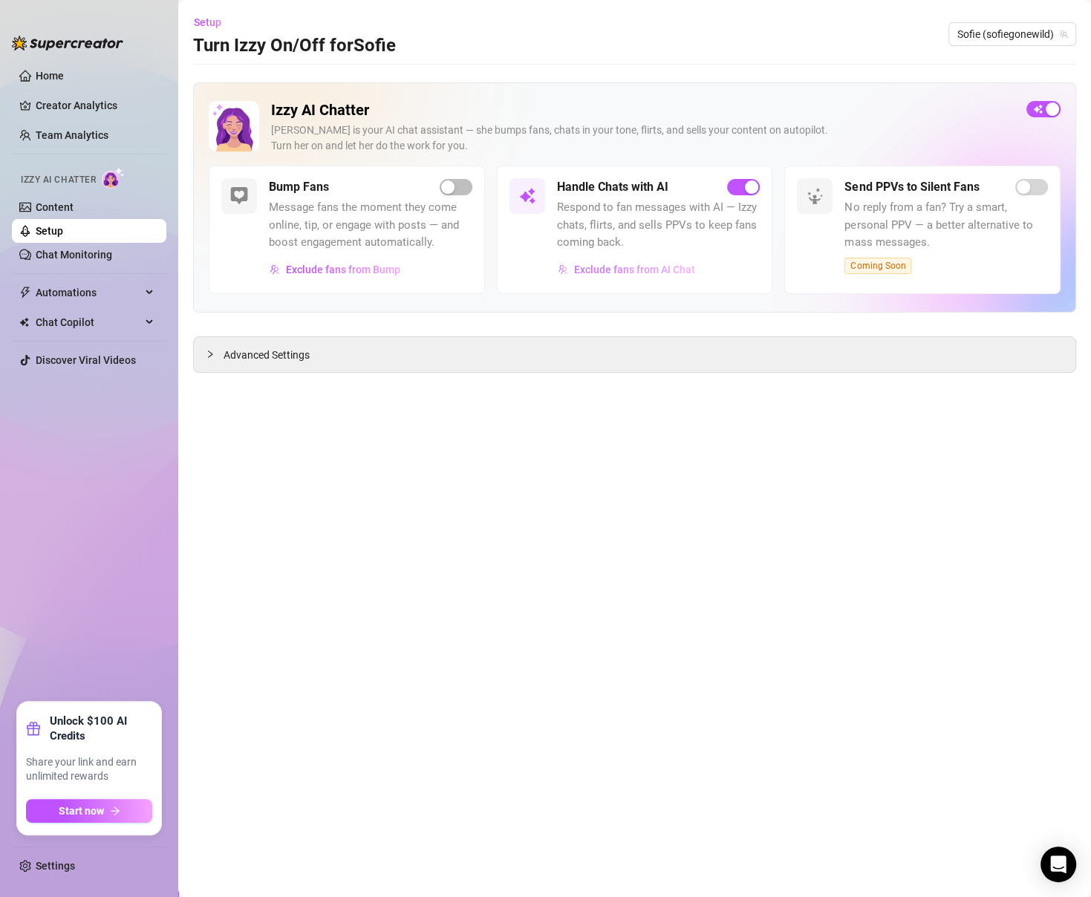
click at [660, 268] on span "Exclude fans from AI Chat" at bounding box center [634, 270] width 121 height 12
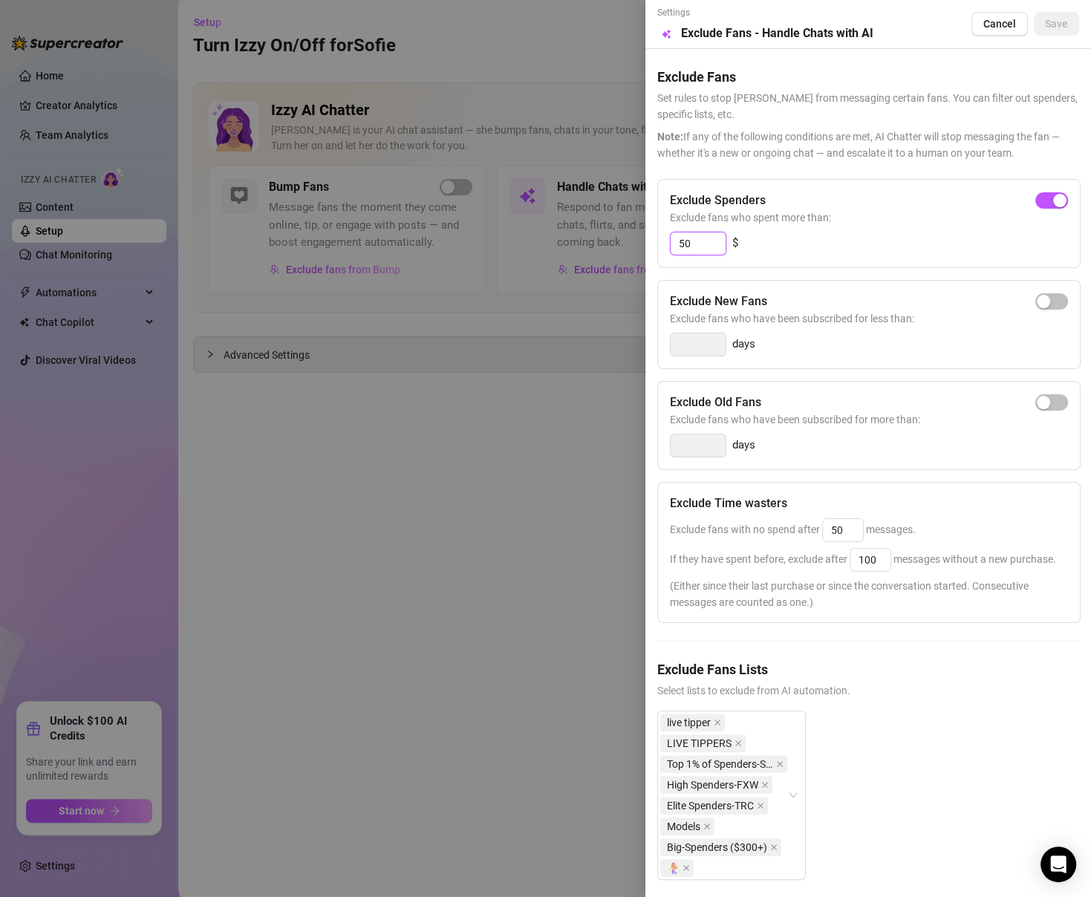
click at [711, 241] on input "50" at bounding box center [698, 243] width 55 height 22
click at [1046, 22] on span "Save" at bounding box center [1056, 24] width 23 height 12
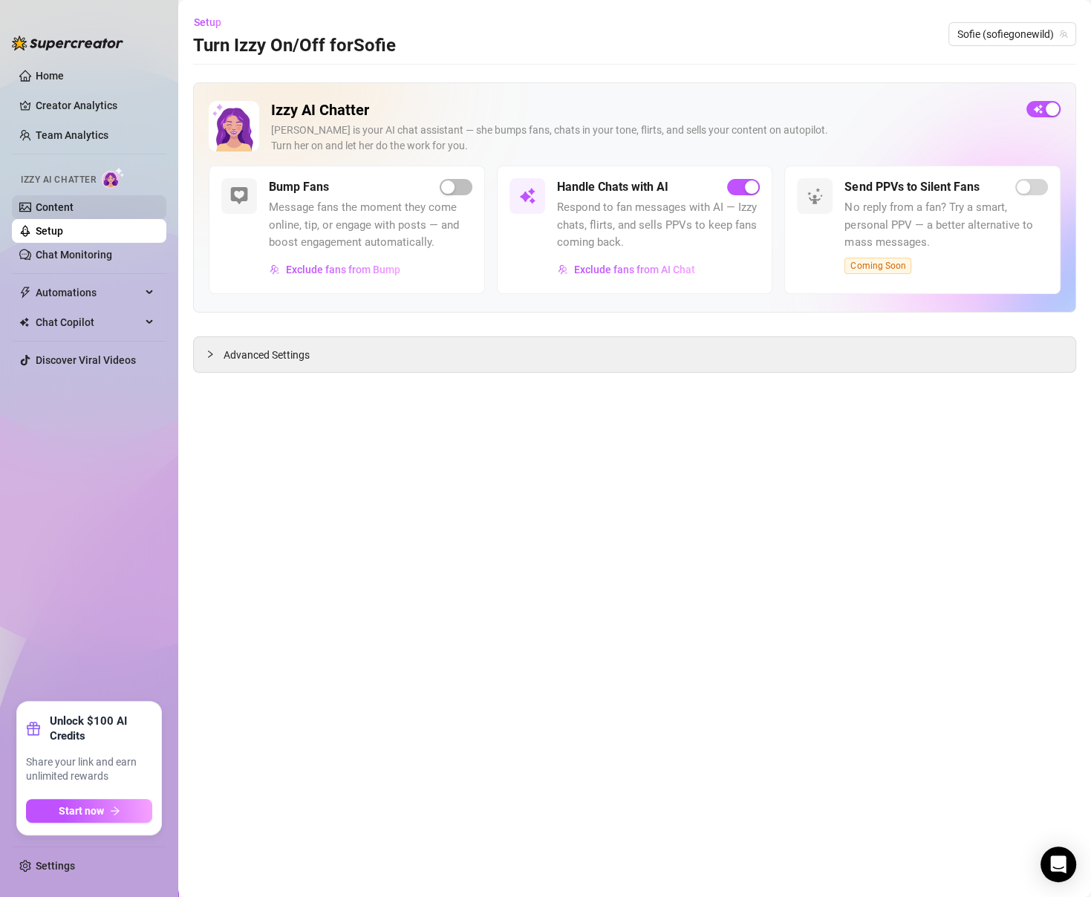
click at [74, 201] on link "Content" at bounding box center [55, 207] width 38 height 12
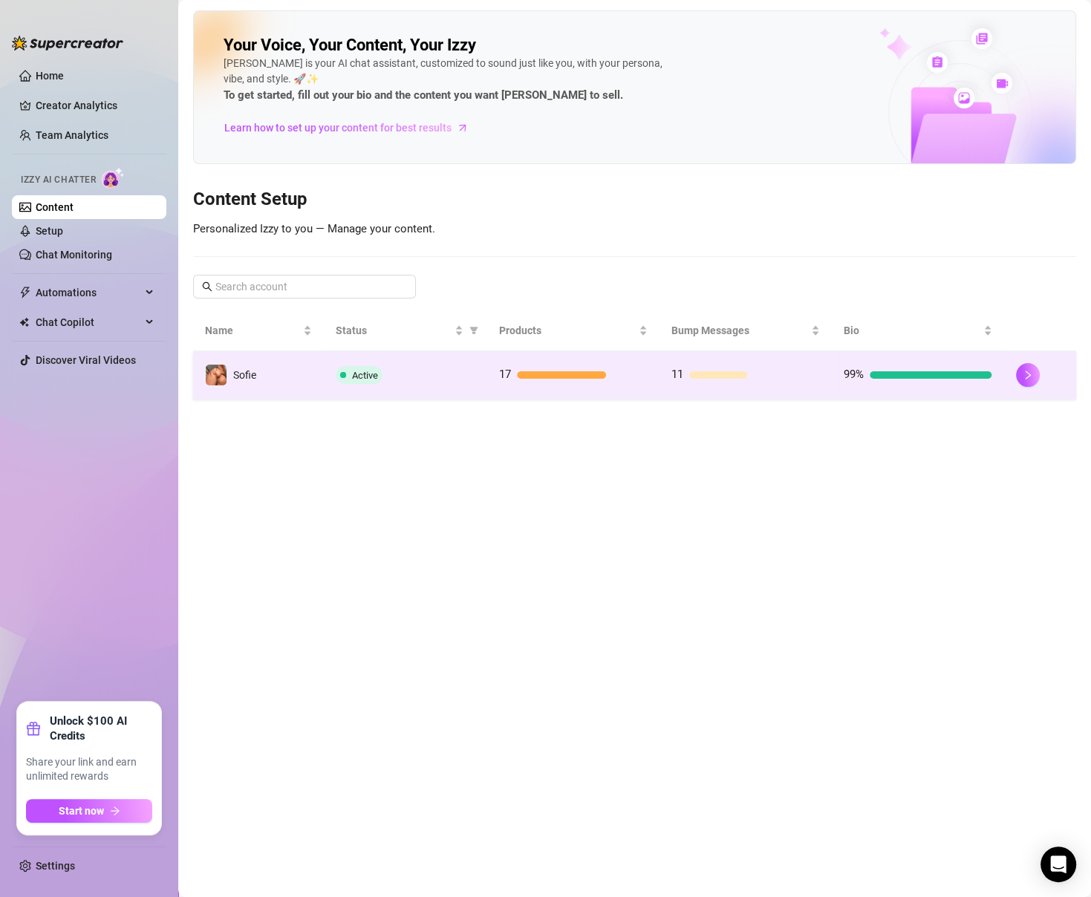
click at [562, 377] on div at bounding box center [561, 374] width 89 height 7
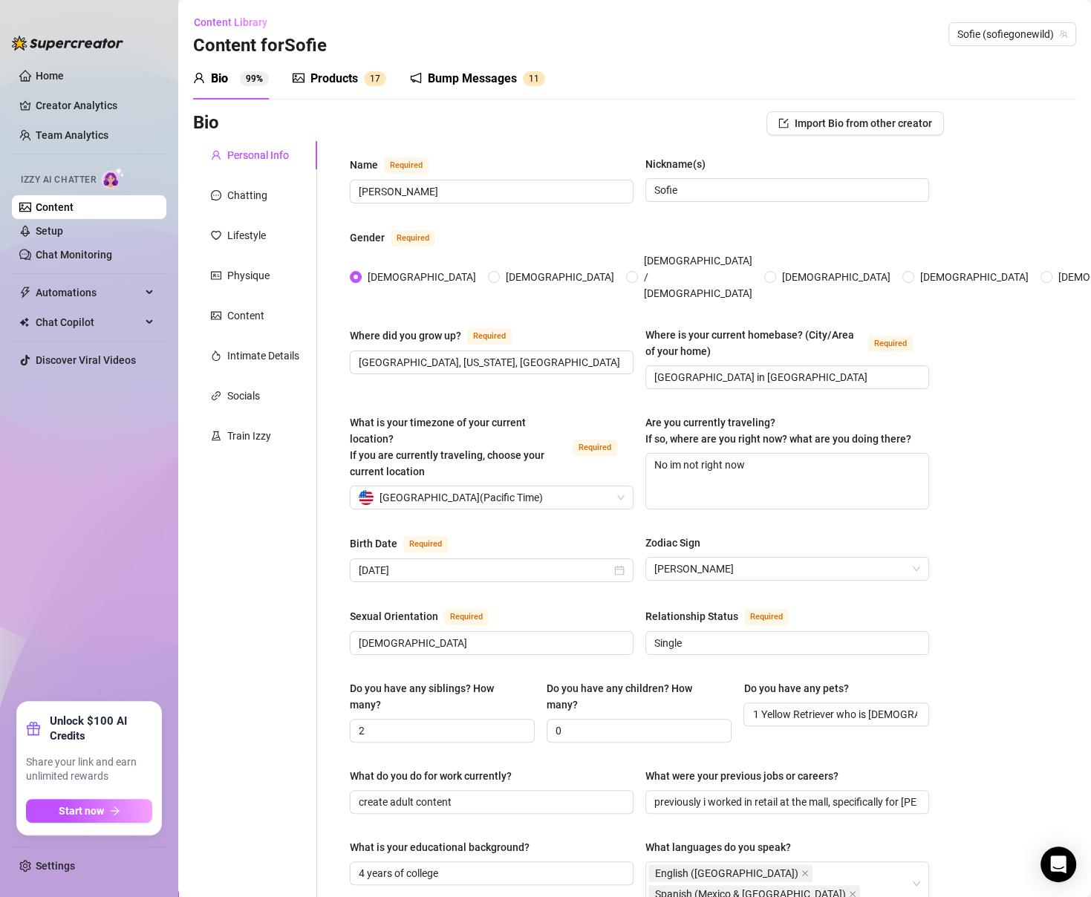
click at [360, 67] on div "Products 1 7" at bounding box center [340, 79] width 94 height 42
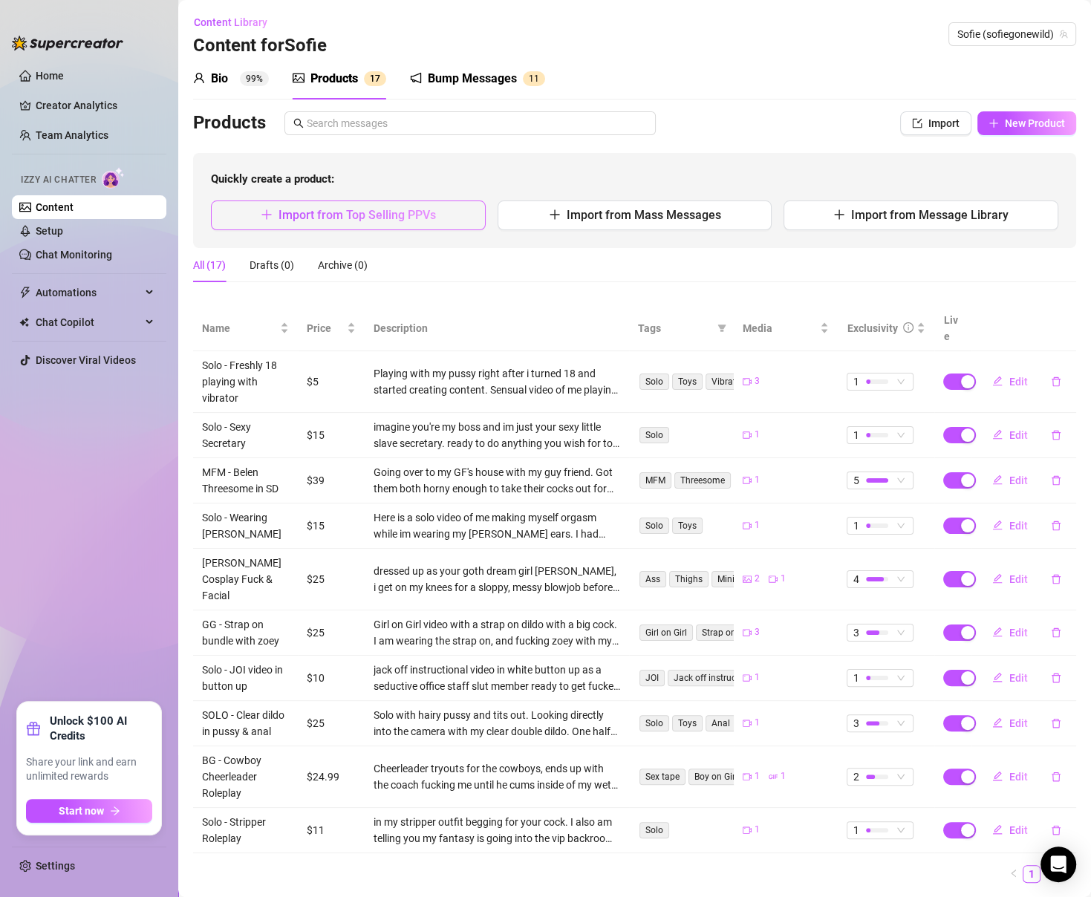
click at [445, 213] on button "Import from Top Selling PPVs" at bounding box center [348, 216] width 275 height 30
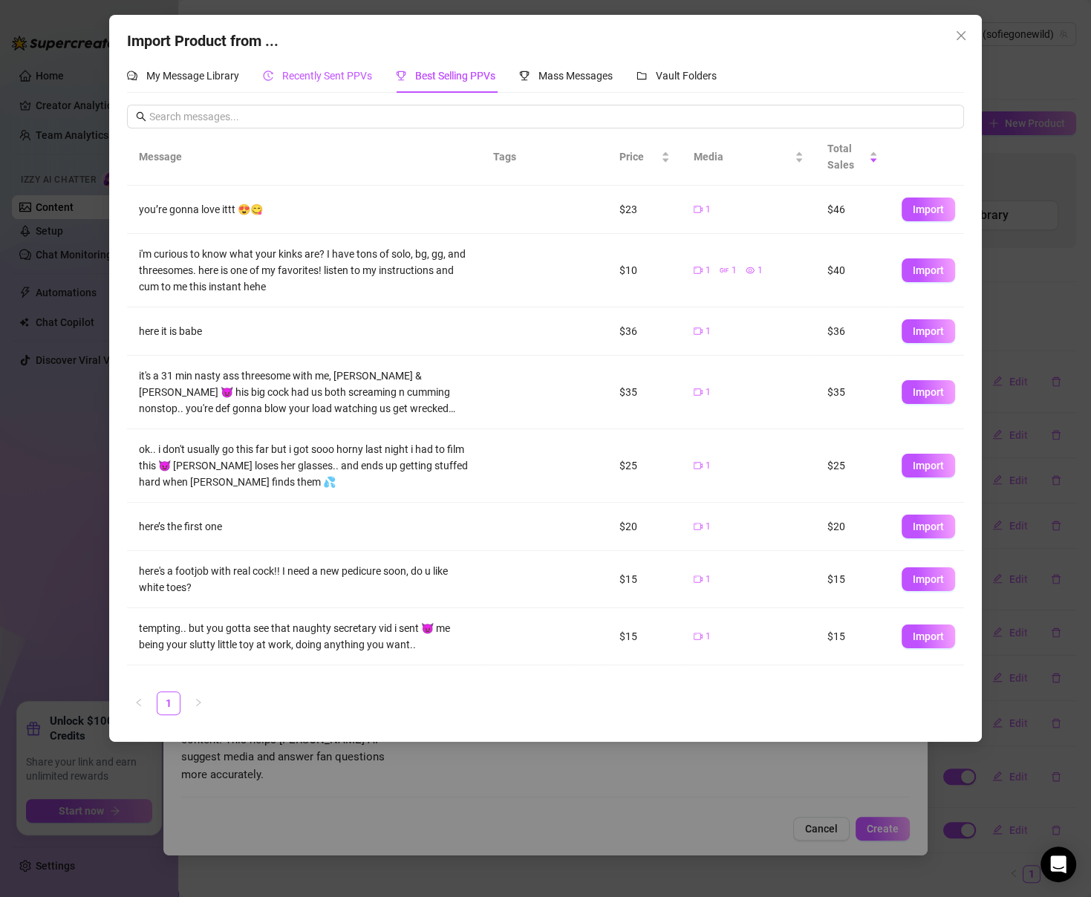
click at [299, 72] on span "Recently Sent PPVs" at bounding box center [327, 76] width 90 height 12
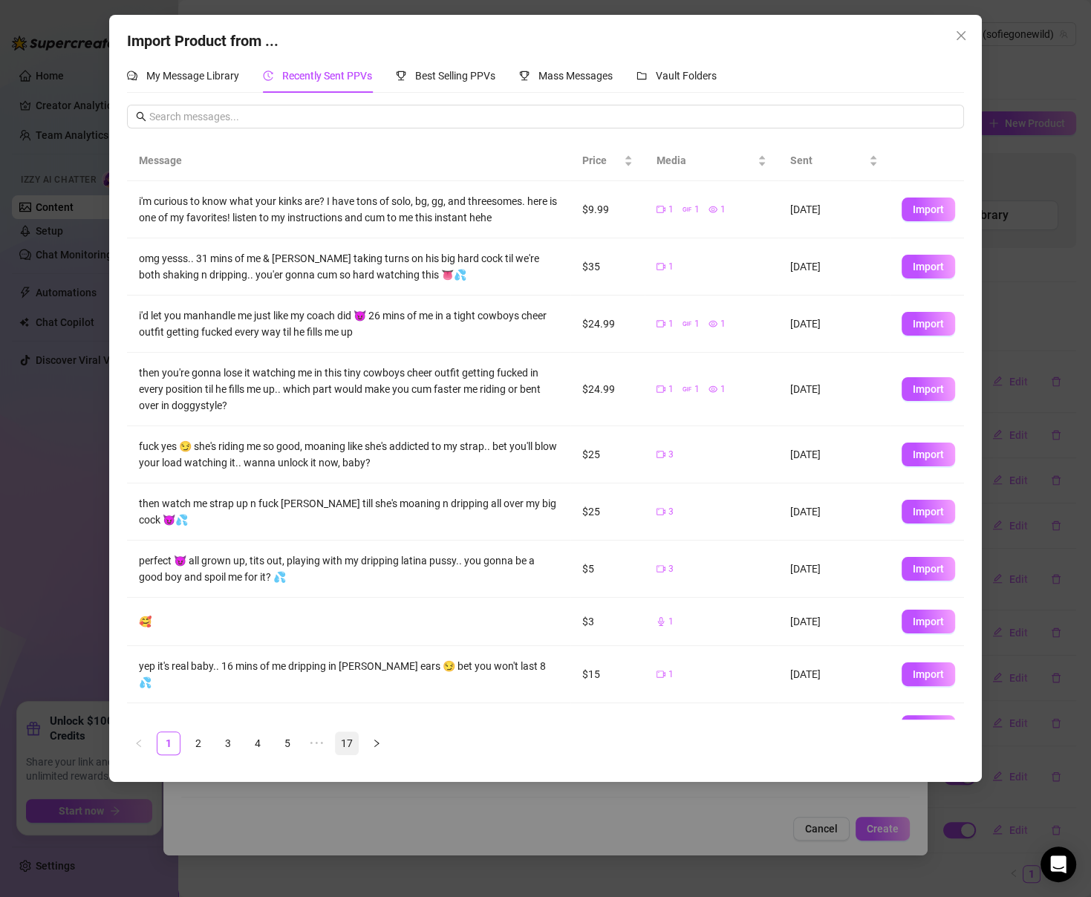
click at [348, 743] on link "17" at bounding box center [347, 743] width 22 height 22
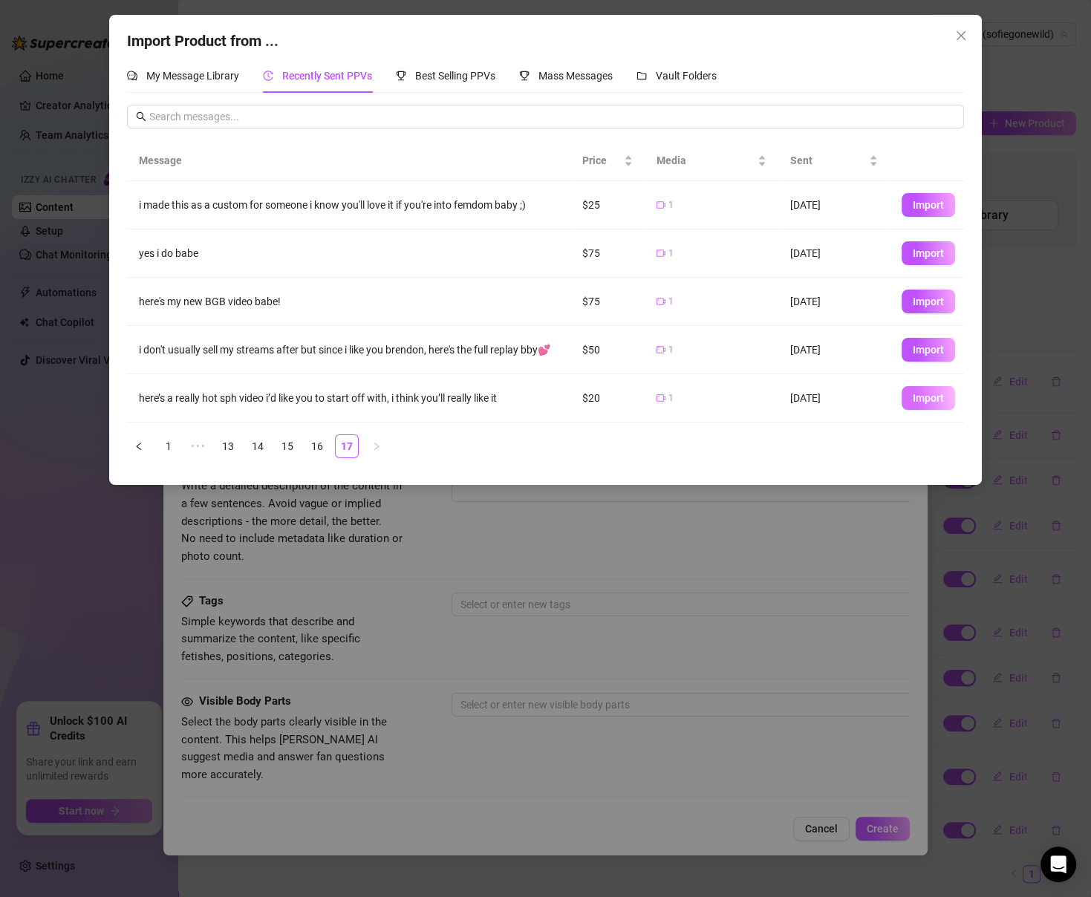
click at [919, 400] on span "Import" at bounding box center [928, 398] width 31 height 12
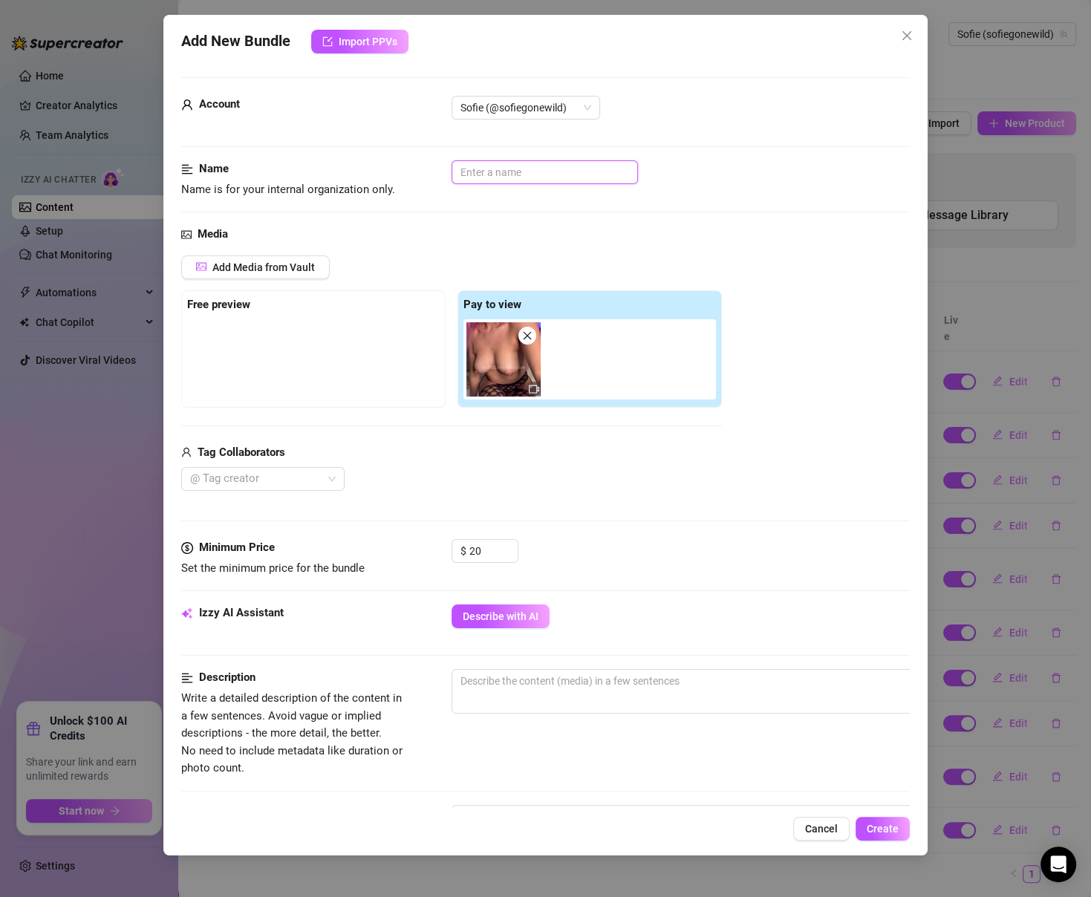
click at [507, 177] on input "text" at bounding box center [545, 172] width 186 height 24
click at [291, 477] on div at bounding box center [255, 479] width 142 height 21
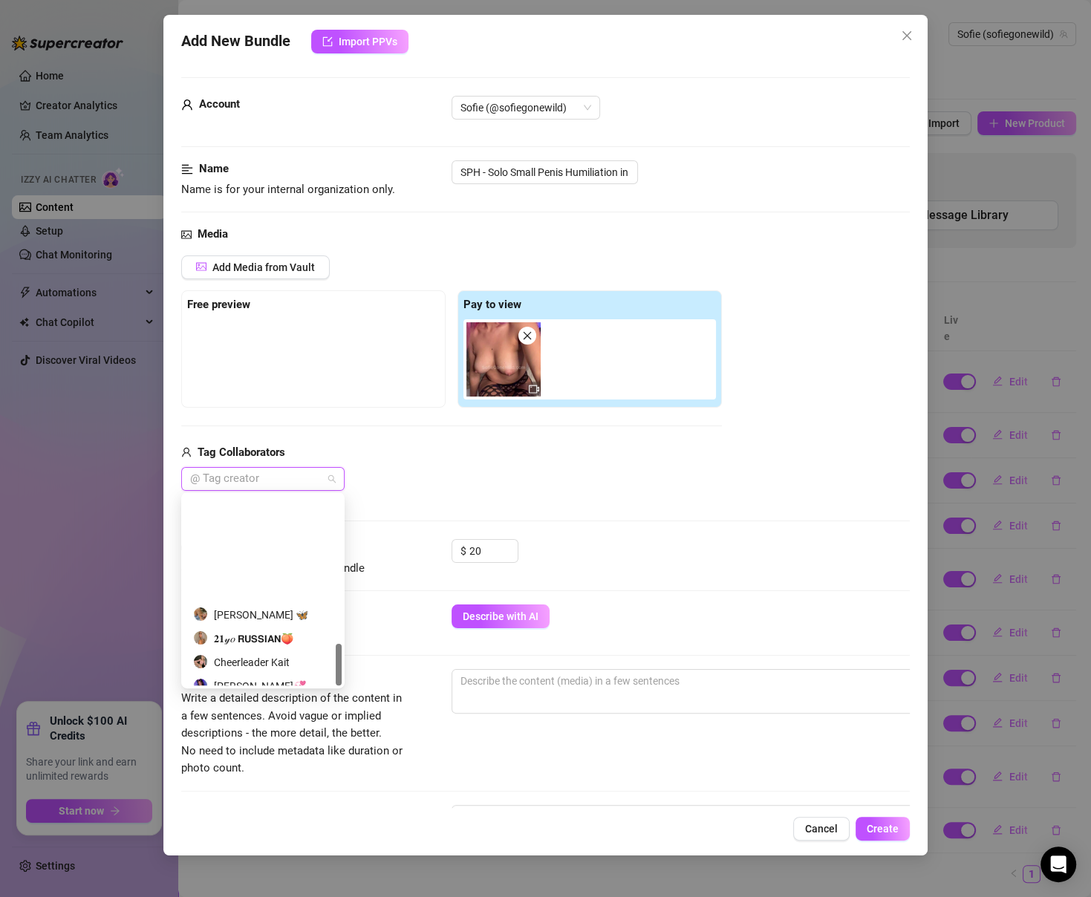
scroll to position [665, 0]
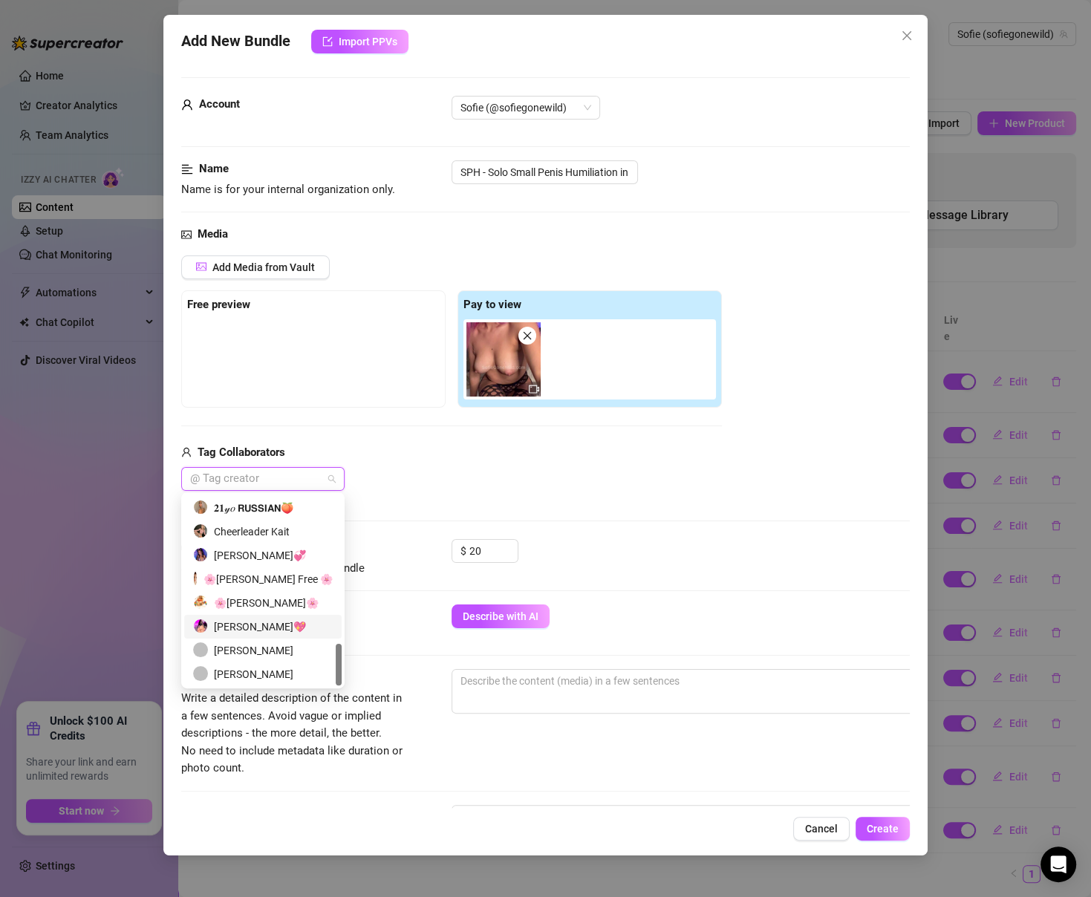
click at [263, 628] on div "Sofie Gostosa💖" at bounding box center [263, 627] width 140 height 16
click at [509, 475] on div "Sofie Gostosa💖" at bounding box center [451, 479] width 541 height 24
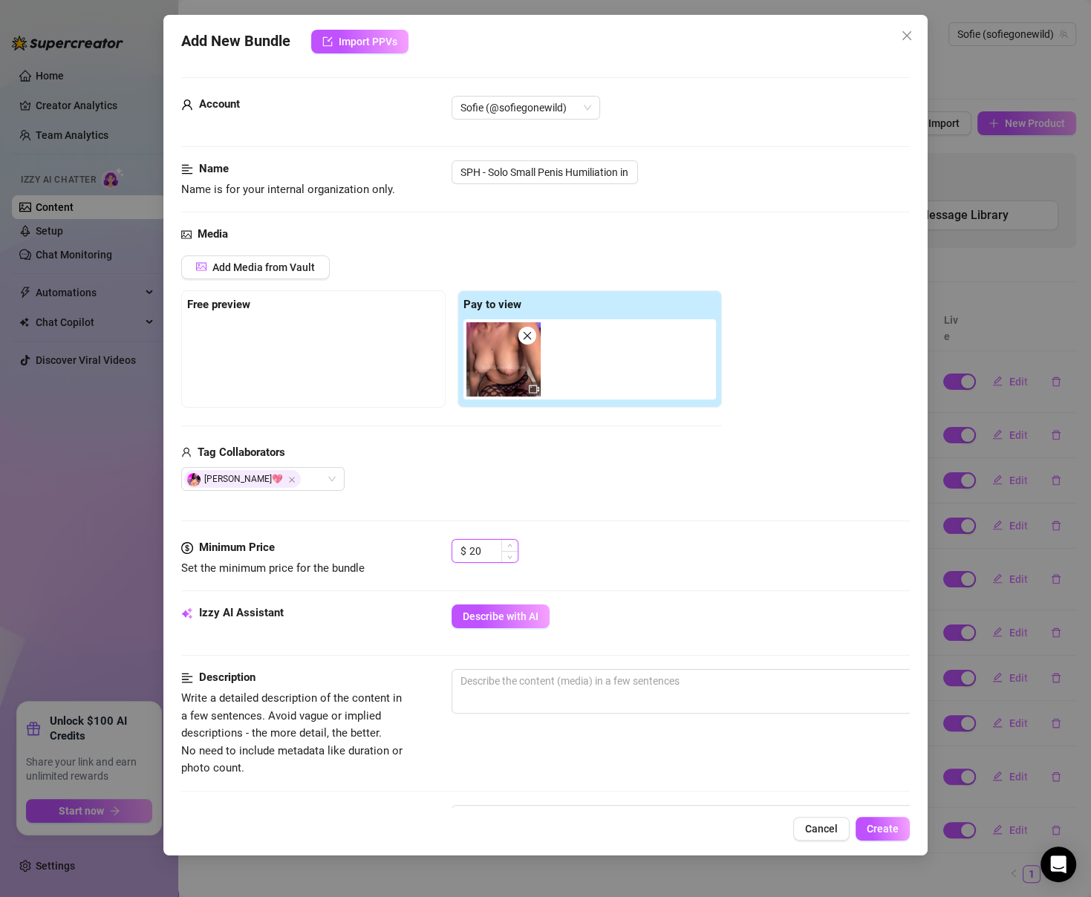
click at [494, 552] on input "20" at bounding box center [493, 551] width 48 height 22
click at [628, 512] on div "Media Add Media from Vault Free preview Pay to view Tag Collaborators Sofie Gos…" at bounding box center [545, 382] width 728 height 313
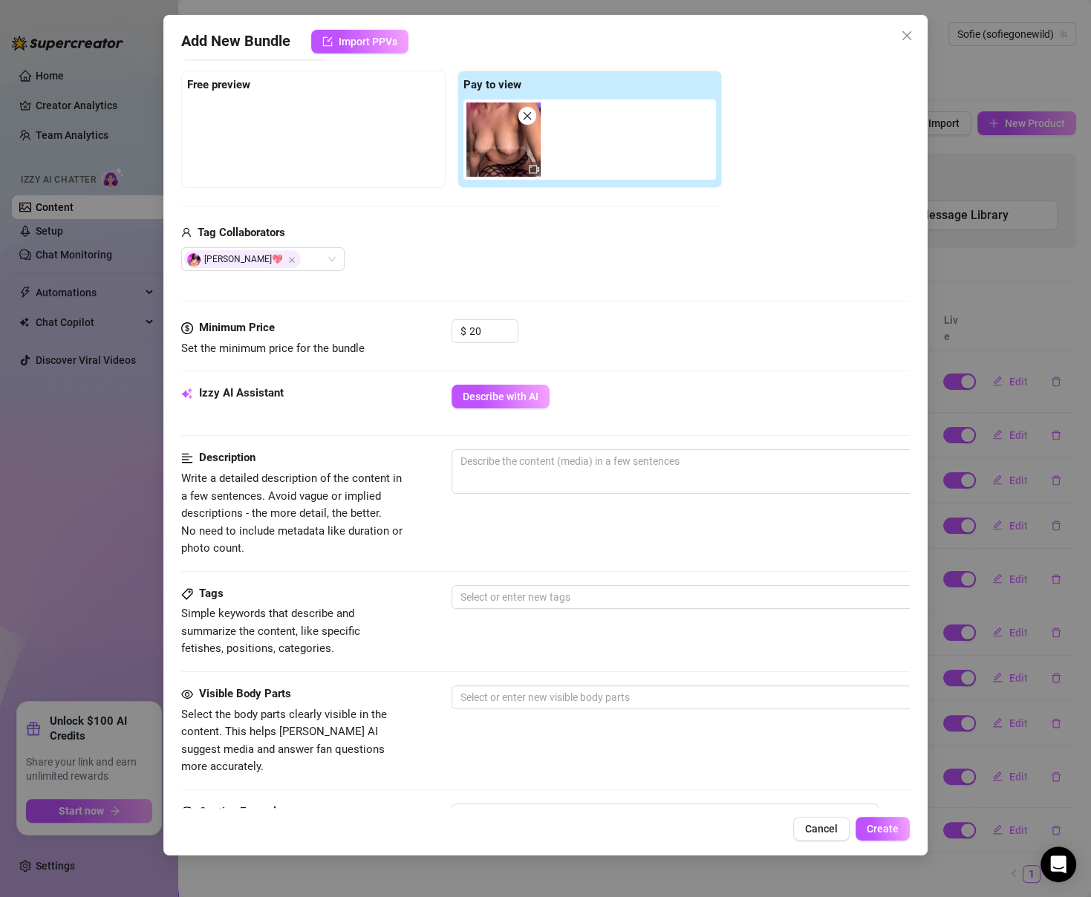
scroll to position [241, 0]
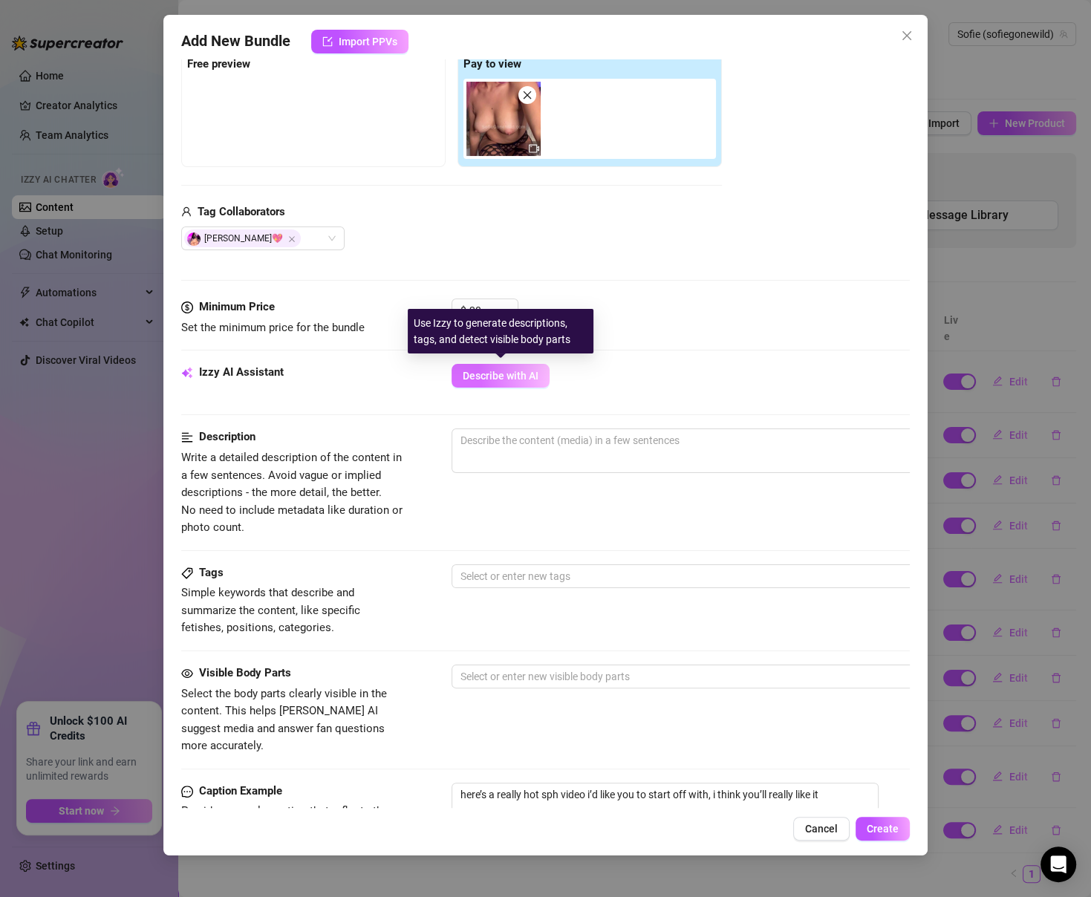
click at [536, 377] on span "Describe with AI" at bounding box center [501, 376] width 76 height 12
